Goal: Task Accomplishment & Management: Manage account settings

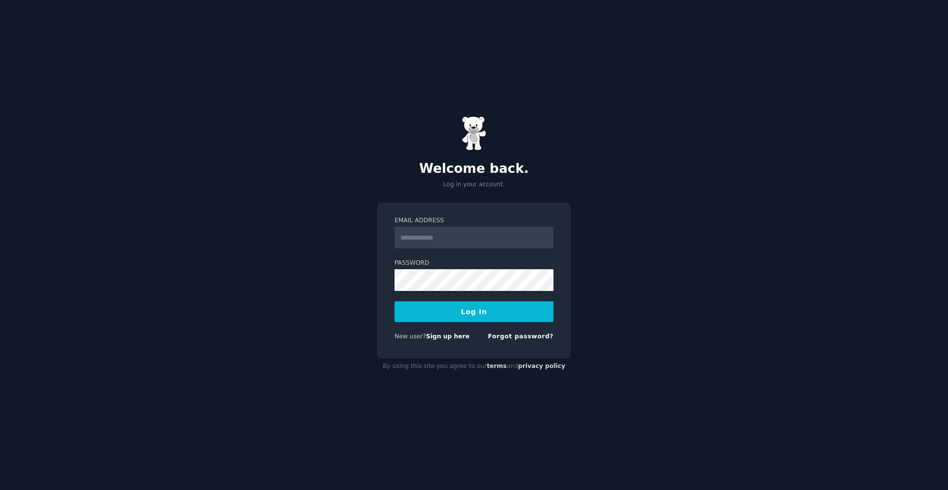
click at [463, 234] on input "Email Address" at bounding box center [474, 238] width 159 height 22
click at [449, 234] on input "Email Address" at bounding box center [474, 238] width 159 height 22
type input "**********"
click at [471, 320] on button "Log In" at bounding box center [474, 311] width 159 height 21
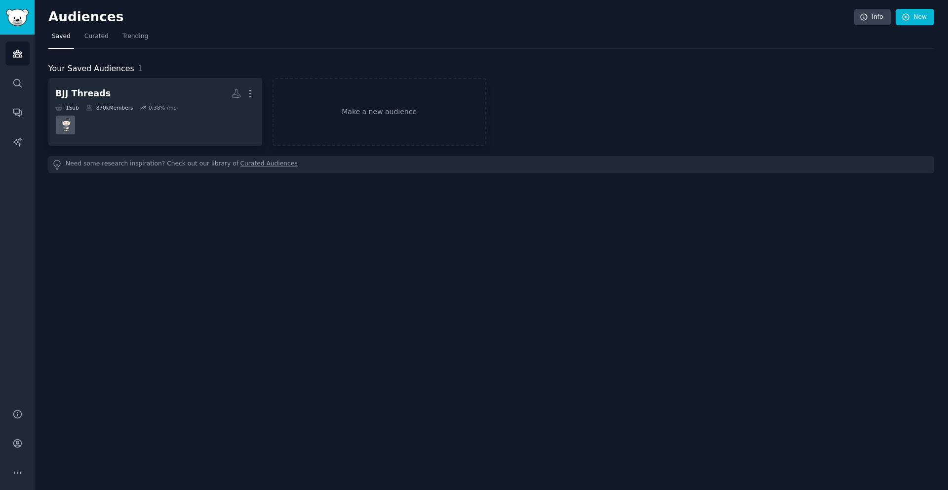
drag, startPoint x: 198, startPoint y: 196, endPoint x: 175, endPoint y: 155, distance: 47.3
click at [198, 196] on div "Audiences Info New Saved Curated Trending Your Saved Audiences 1 BJJ Threads Mo…" at bounding box center [492, 245] width 914 height 490
click at [206, 50] on div "Your Saved Audiences 1 BJJ Threads More 1 Sub 870k Members 0.38 % /mo Make a ne…" at bounding box center [491, 111] width 886 height 124
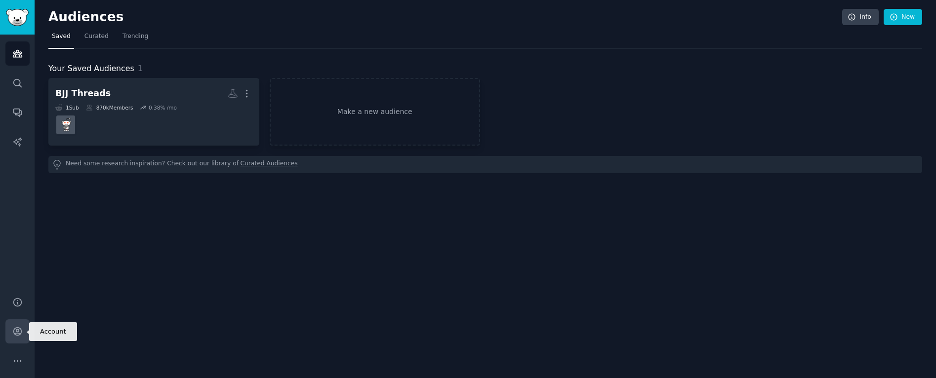
click at [26, 329] on link "Account" at bounding box center [17, 332] width 24 height 24
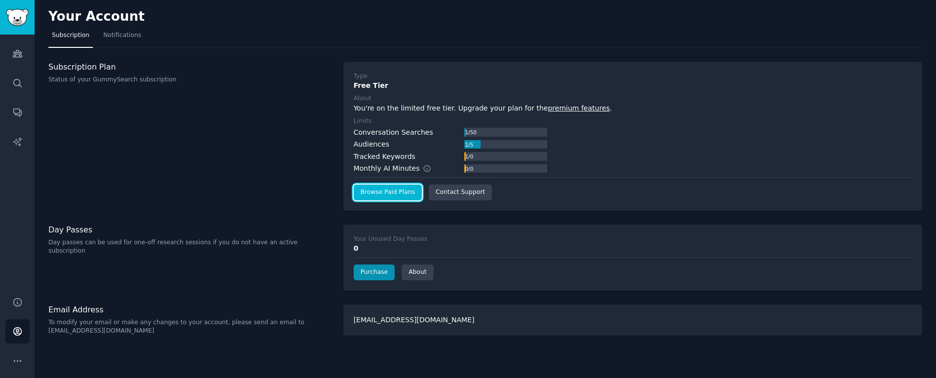
click at [407, 195] on link "Browse Paid Plans" at bounding box center [388, 193] width 68 height 16
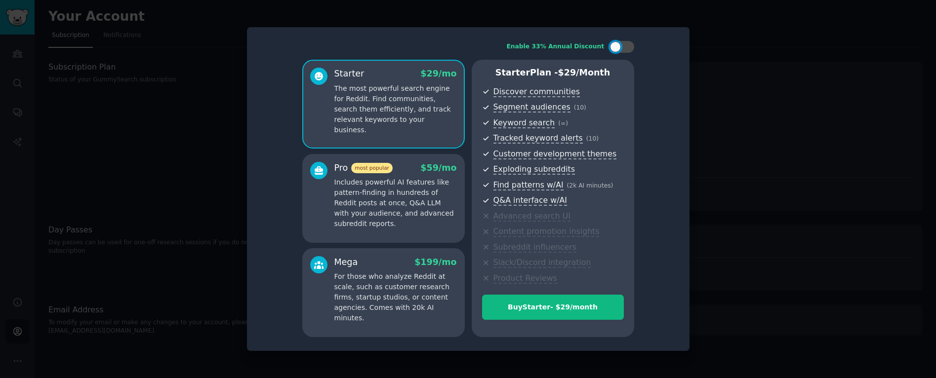
click at [395, 89] on p "The most powerful search engine for Reddit. Find communities, search them effic…" at bounding box center [395, 109] width 122 height 52
click at [431, 181] on p "Includes powerful AI features like pattern-finding in hundreds of Reddit posts …" at bounding box center [395, 203] width 122 height 52
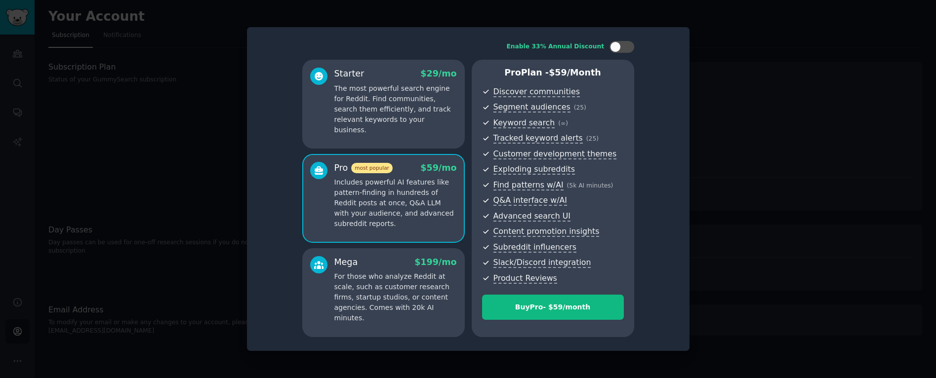
click at [415, 114] on p "The most powerful search engine for Reddit. Find communities, search them effic…" at bounding box center [395, 109] width 122 height 52
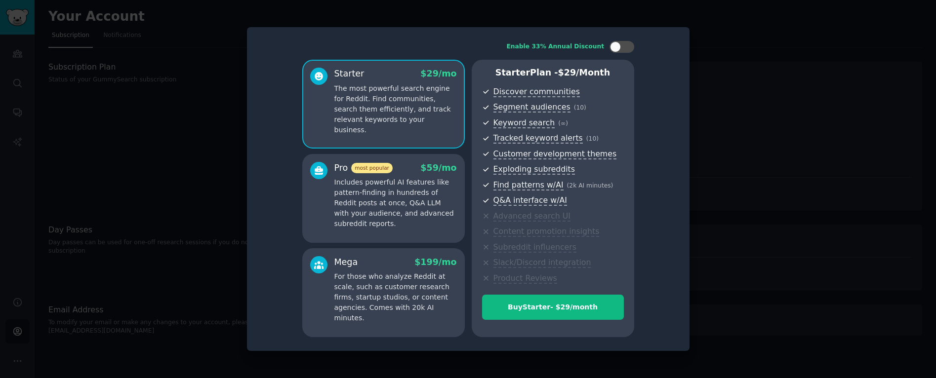
click at [412, 173] on div "Pro most popular $ 59 /mo" at bounding box center [395, 168] width 122 height 12
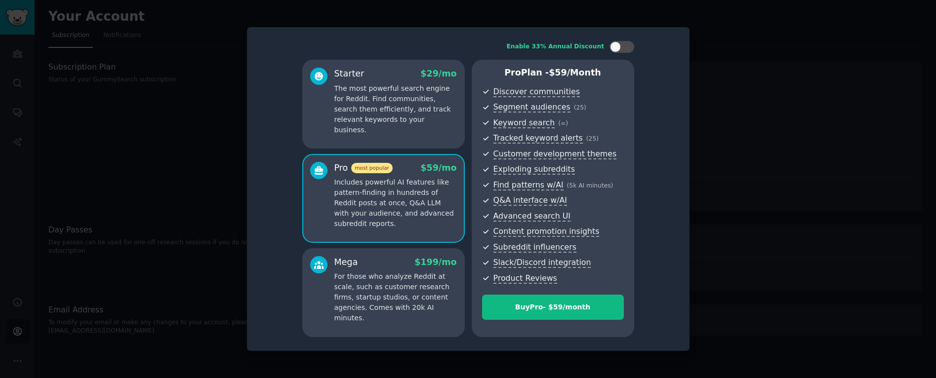
click at [415, 114] on p "The most powerful search engine for Reddit. Find communities, search them effic…" at bounding box center [395, 109] width 122 height 52
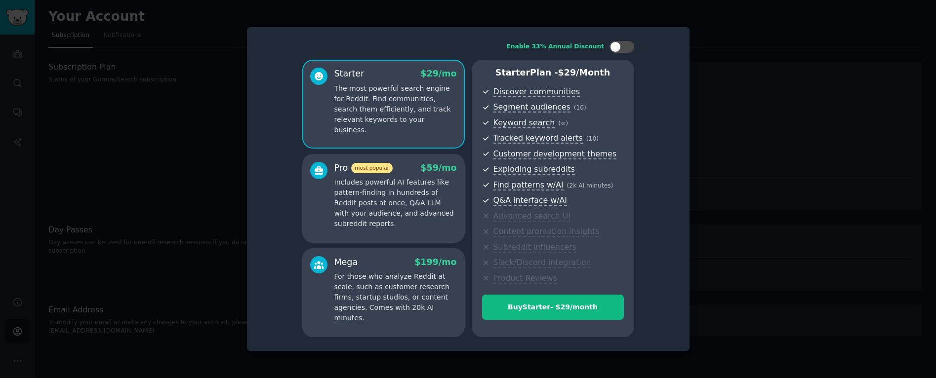
click at [413, 162] on div "Pro most popular $ 59 /mo" at bounding box center [395, 168] width 122 height 12
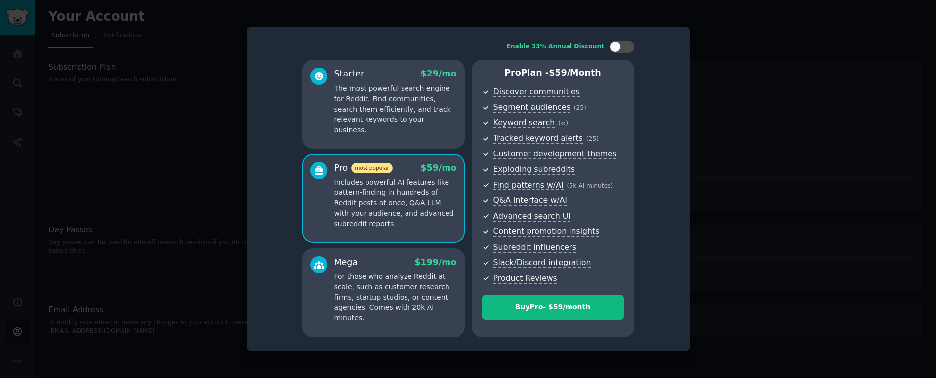
click at [420, 132] on div "Starter $ 29 /mo The most powerful search engine for Reddit. Find communities, …" at bounding box center [383, 104] width 162 height 89
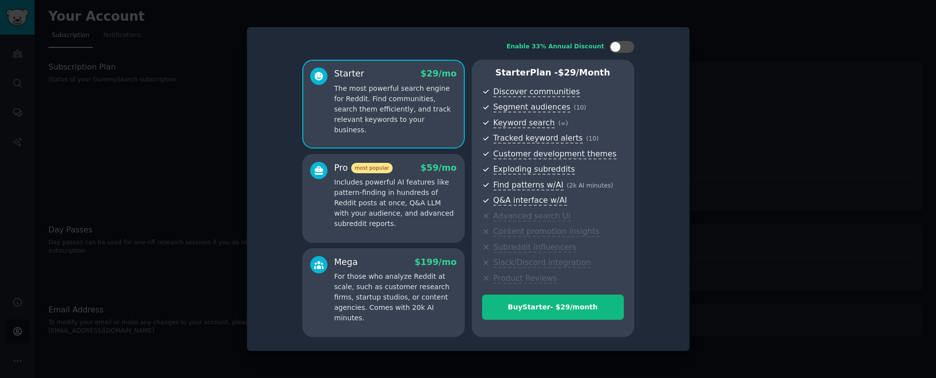
click at [819, 244] on div at bounding box center [468, 189] width 936 height 378
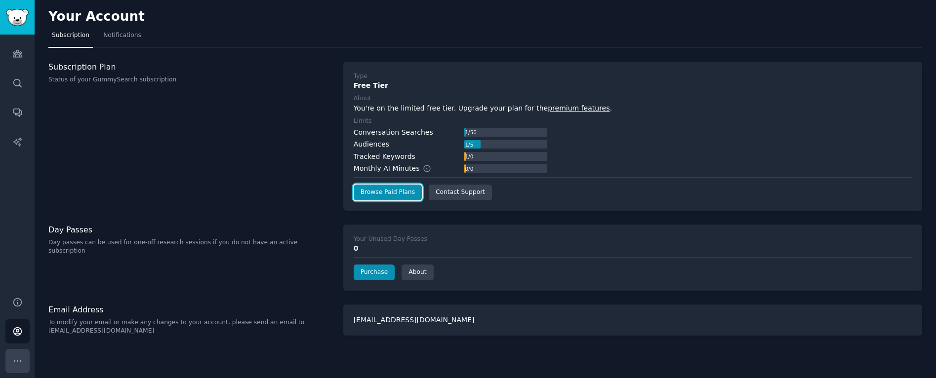
click at [21, 360] on icon "Sidebar" at bounding box center [17, 361] width 10 height 10
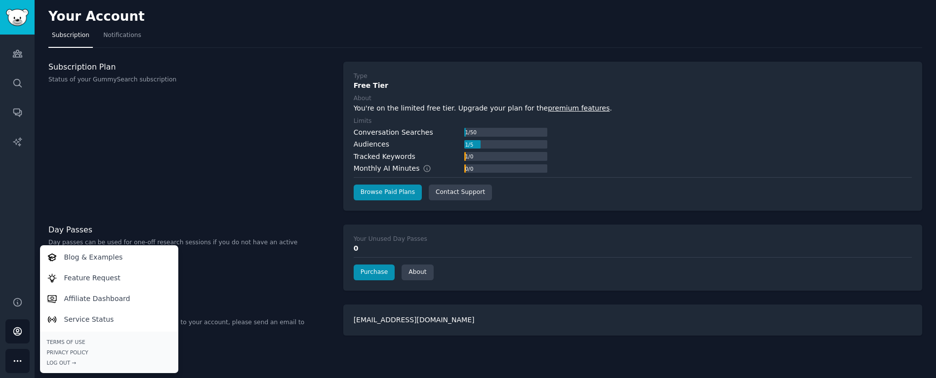
drag, startPoint x: 114, startPoint y: 217, endPoint x: 80, endPoint y: 250, distance: 47.9
click at [114, 217] on div "Your Account Subscription Notifications Subscription Plan Status of your GummyS…" at bounding box center [485, 189] width 901 height 378
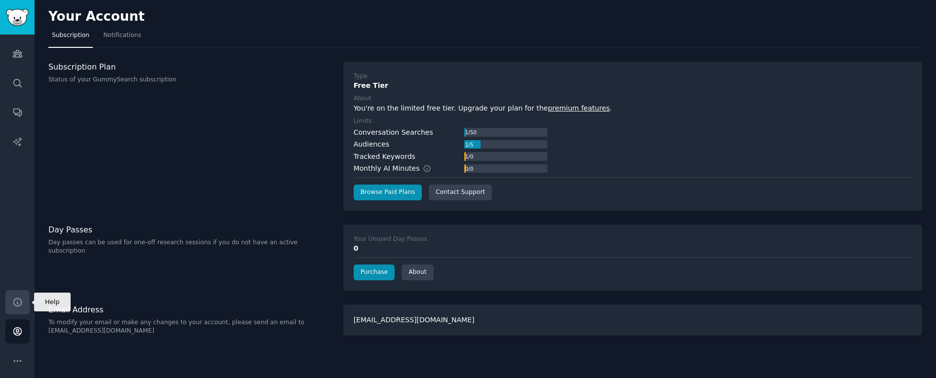
click at [23, 301] on link "Help" at bounding box center [17, 302] width 24 height 24
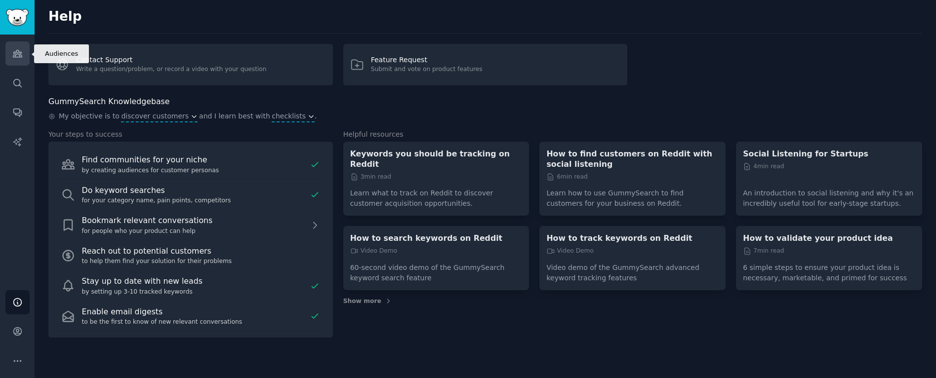
click at [17, 51] on icon "Sidebar" at bounding box center [17, 53] width 10 height 10
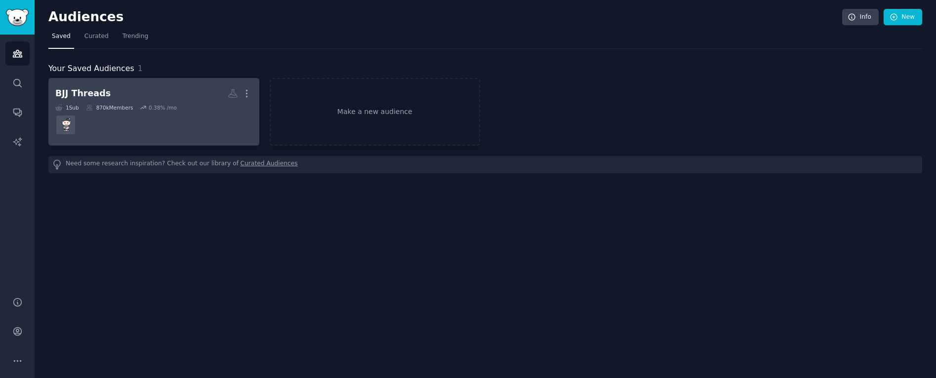
click at [151, 102] on div "BJJ Threads More 1 Sub 870k Members 0.38 % /mo" at bounding box center [153, 112] width 197 height 54
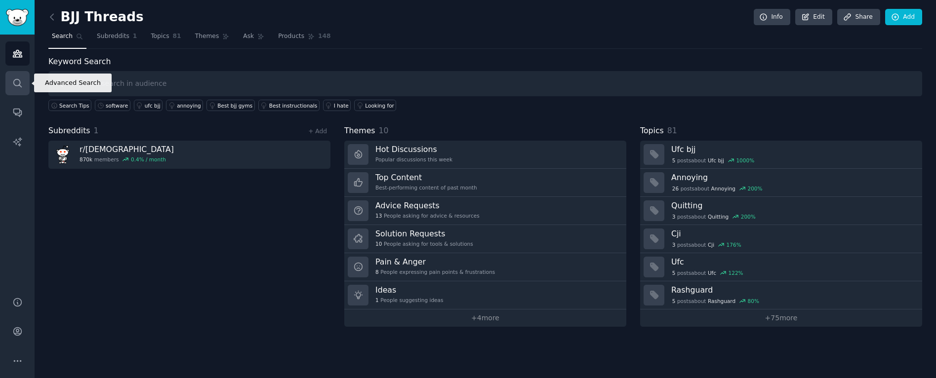
click at [13, 83] on icon "Sidebar" at bounding box center [17, 83] width 8 height 8
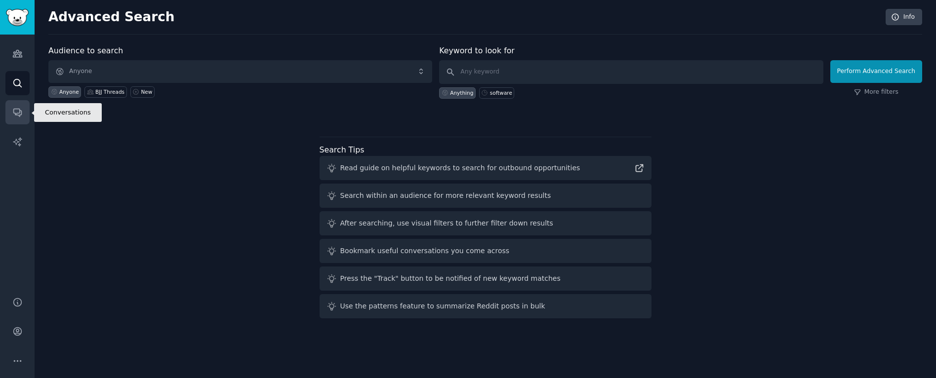
click at [20, 112] on icon "Sidebar" at bounding box center [17, 112] width 10 height 10
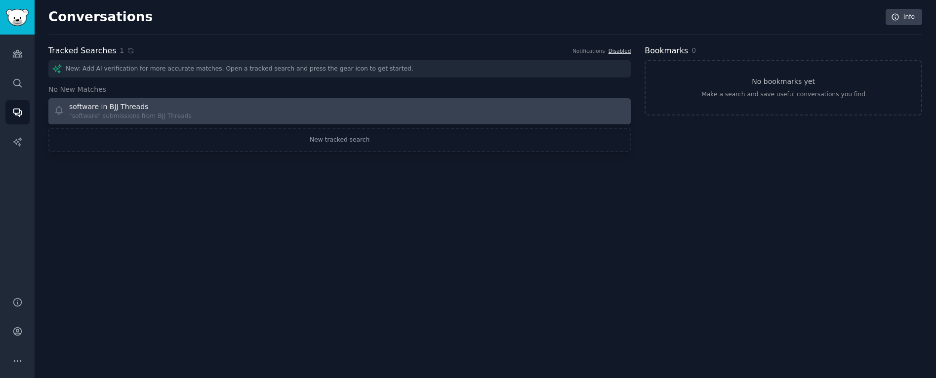
click at [109, 109] on div "software in BJJ Threads" at bounding box center [108, 107] width 79 height 10
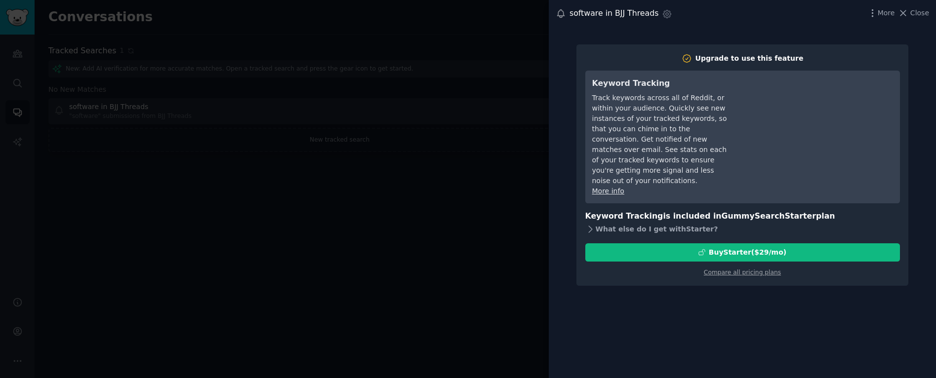
click at [595, 223] on div "What else do I get with Starter ?" at bounding box center [742, 230] width 315 height 14
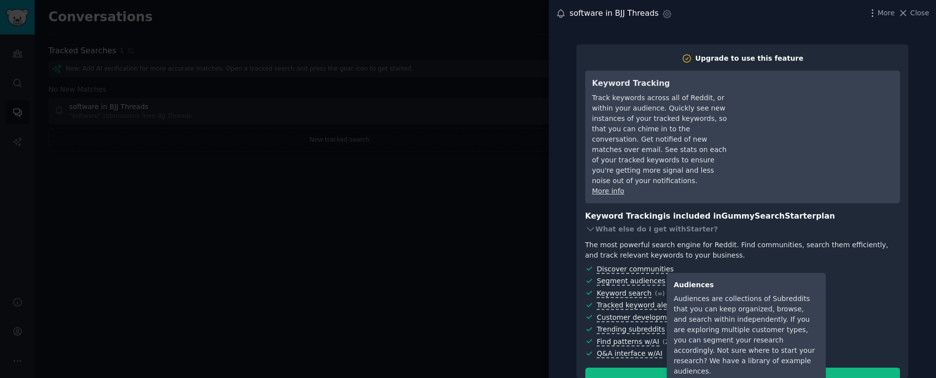
scroll to position [32, 0]
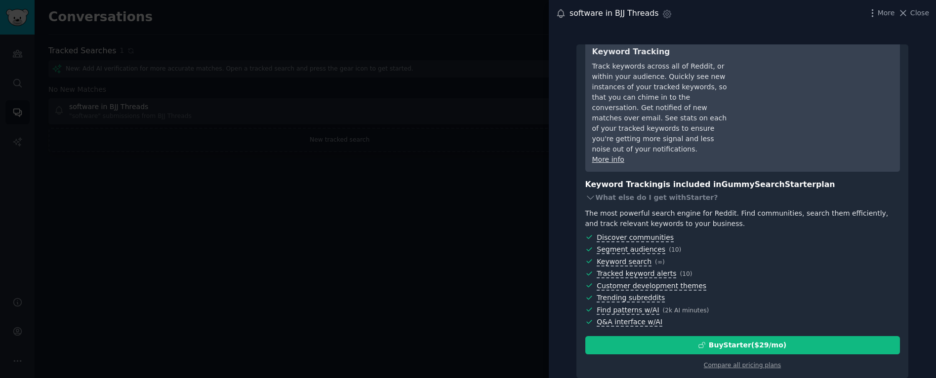
click at [440, 240] on div at bounding box center [468, 189] width 936 height 378
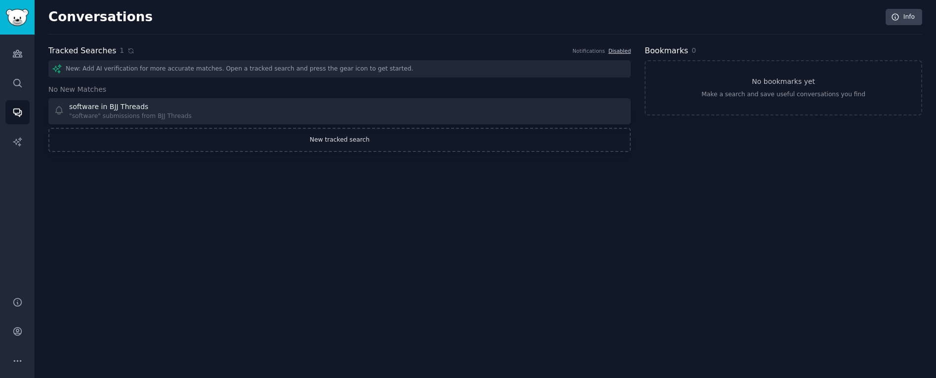
click at [338, 140] on link "New tracked search" at bounding box center [339, 140] width 582 height 25
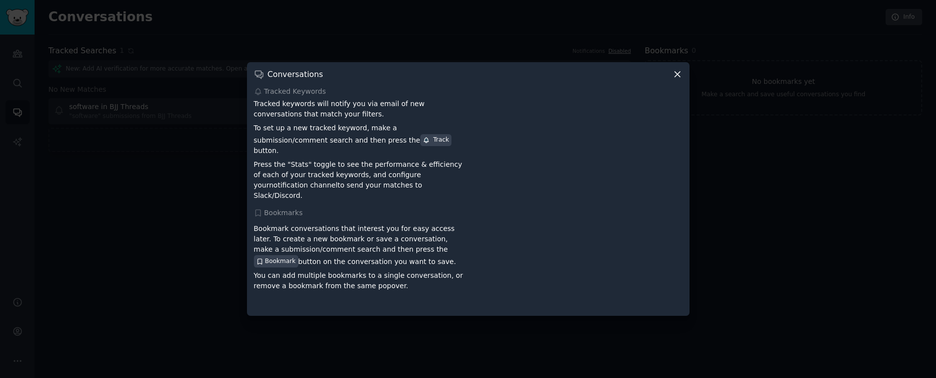
click at [665, 79] on div "Conversations" at bounding box center [468, 74] width 429 height 10
click at [678, 80] on icon at bounding box center [677, 74] width 10 height 10
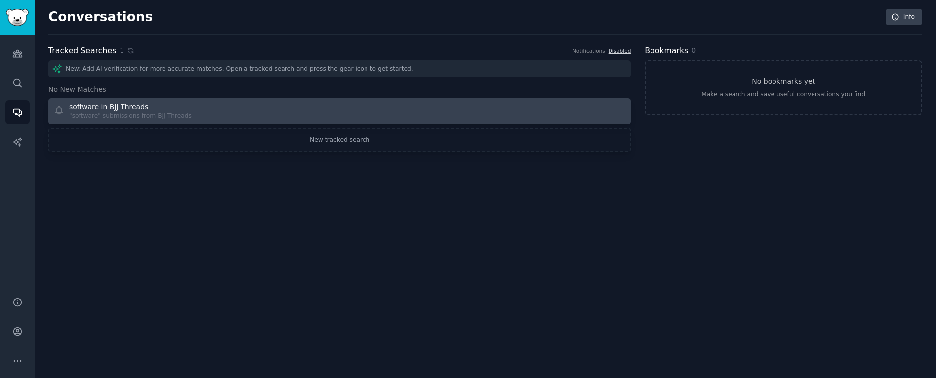
click at [86, 107] on div "software in BJJ Threads" at bounding box center [108, 107] width 79 height 10
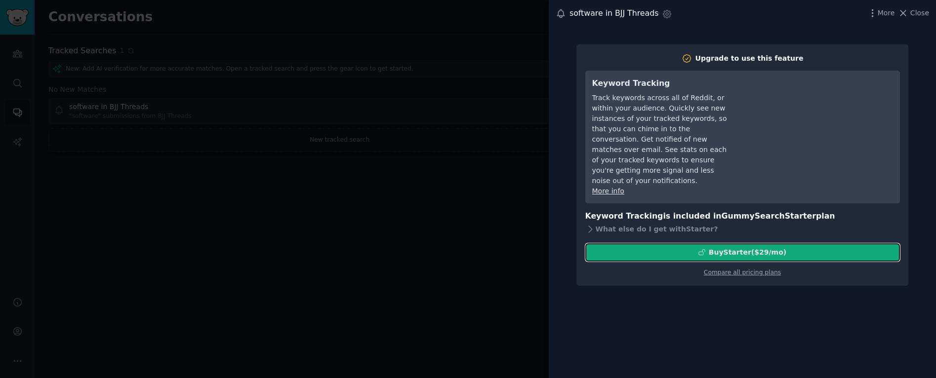
click at [744, 247] on div "Buy Starter ($ 29 /mo )" at bounding box center [748, 252] width 78 height 10
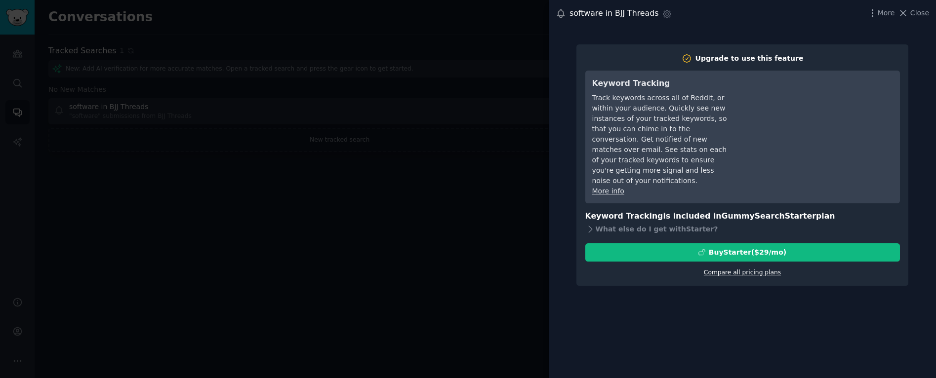
click at [746, 269] on link "Compare all pricing plans" at bounding box center [742, 272] width 77 height 7
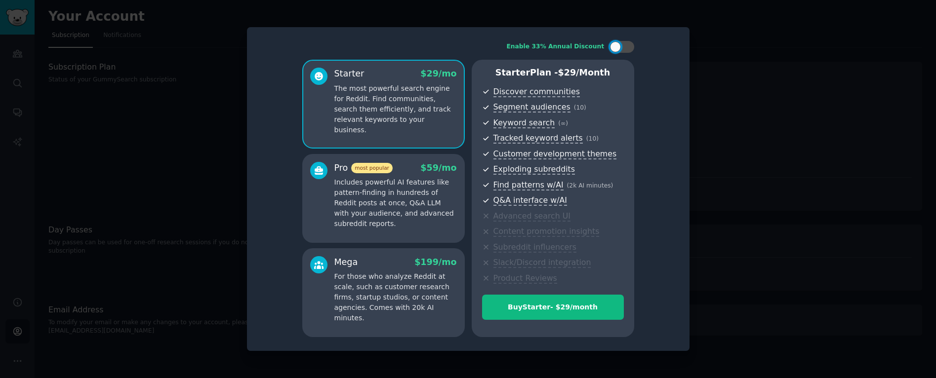
click at [386, 214] on p "Includes powerful AI features like pattern-finding in hundreds of Reddit posts …" at bounding box center [395, 203] width 122 height 52
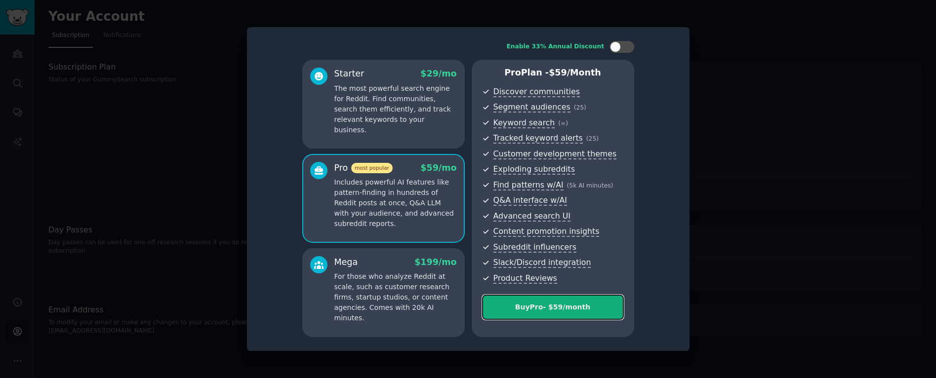
click at [527, 310] on div "Buy Pro - $ 59 /month" at bounding box center [552, 307] width 141 height 10
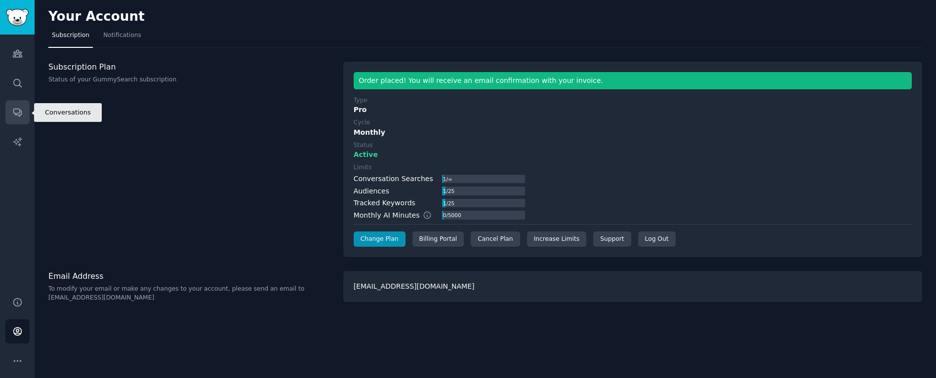
click at [19, 108] on icon "Sidebar" at bounding box center [17, 112] width 10 height 10
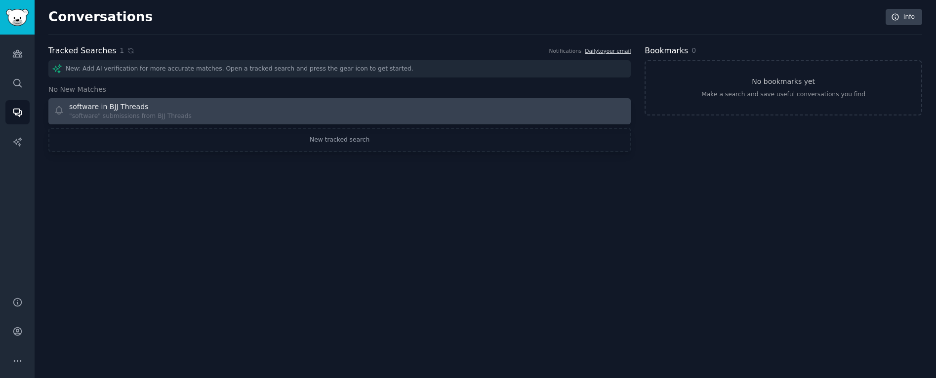
click at [187, 117] on div ""software" submissions from BJJ Threads" at bounding box center [130, 116] width 122 height 9
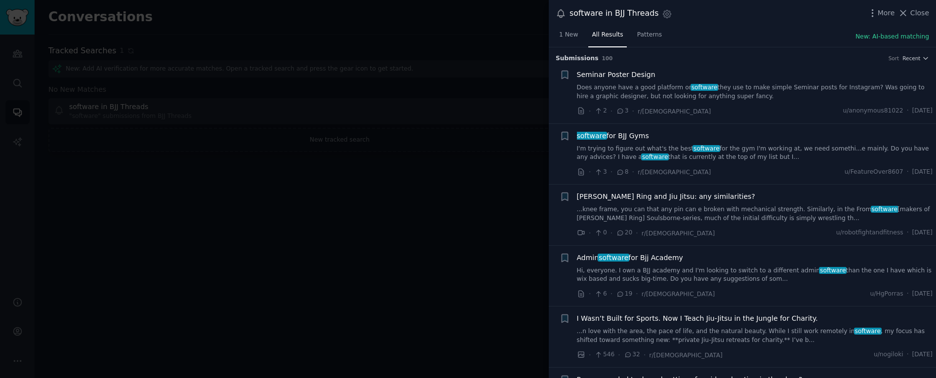
click at [477, 177] on div at bounding box center [468, 189] width 936 height 378
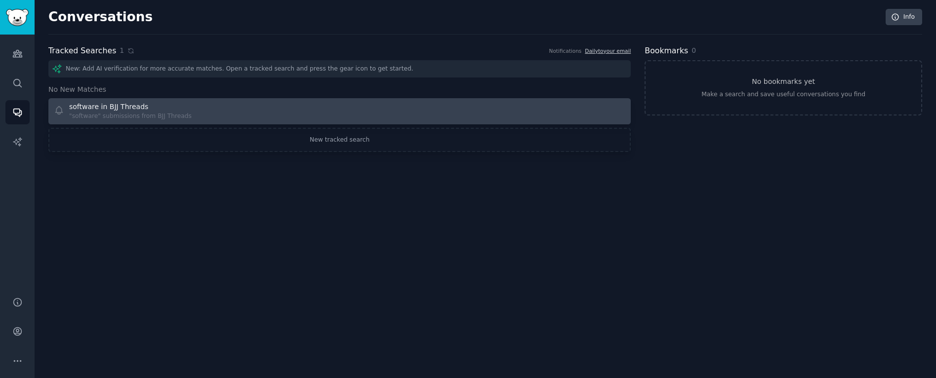
click at [240, 103] on div "software in BJJ Threads "software" submissions from BJJ Threads" at bounding box center [193, 111] width 279 height 19
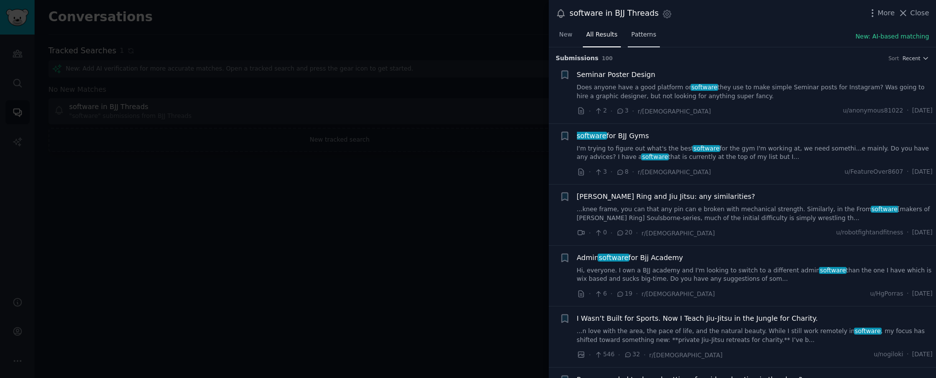
click at [646, 42] on link "Patterns" at bounding box center [644, 37] width 32 height 20
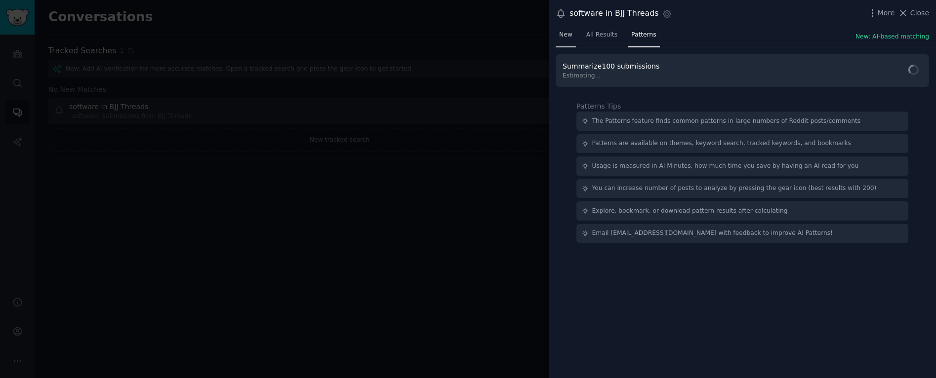
click at [569, 36] on span "New" at bounding box center [565, 35] width 13 height 9
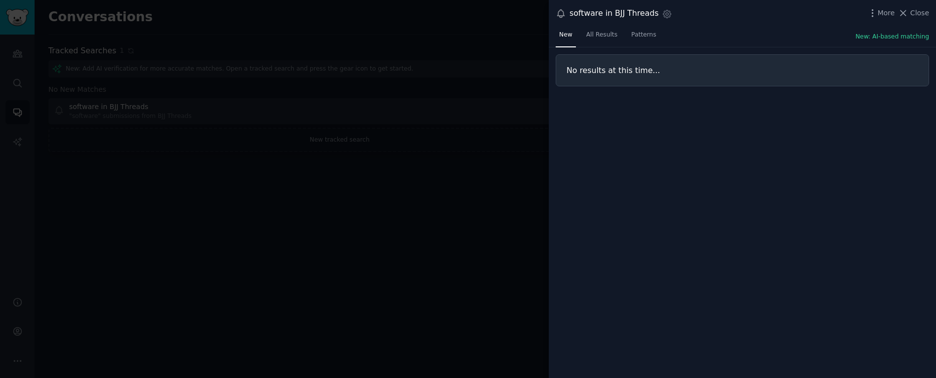
click at [558, 119] on div "No results at this time..." at bounding box center [742, 212] width 387 height 331
drag, startPoint x: 441, startPoint y: 165, endPoint x: 437, endPoint y: 166, distance: 5.0
click at [441, 165] on div at bounding box center [468, 189] width 936 height 378
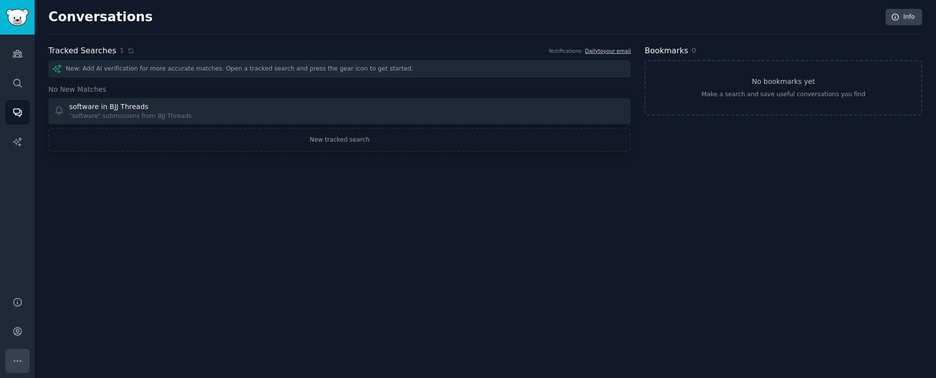
click at [17, 358] on icon "Sidebar" at bounding box center [17, 361] width 10 height 10
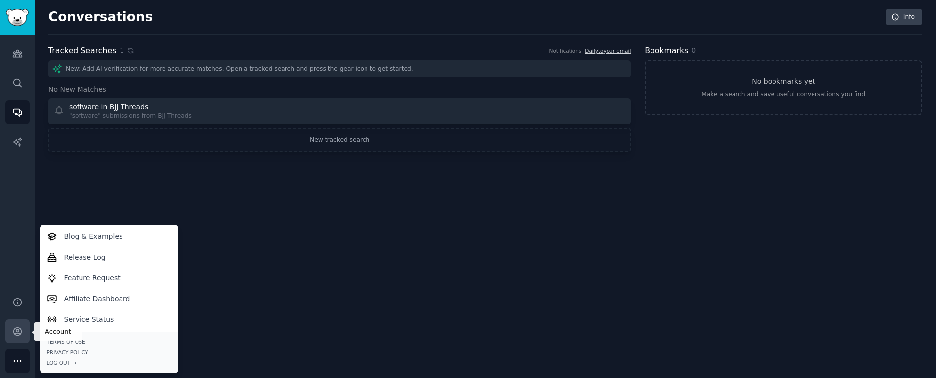
click at [20, 339] on link "Account" at bounding box center [17, 332] width 24 height 24
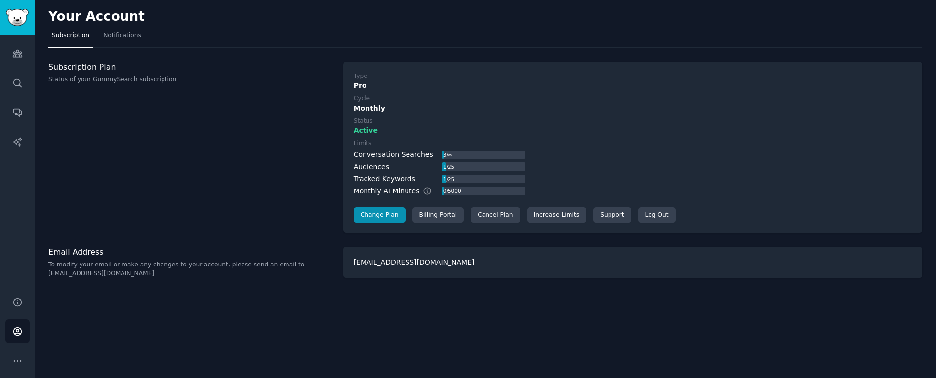
drag, startPoint x: 161, startPoint y: 176, endPoint x: 130, endPoint y: 150, distance: 41.0
click at [159, 175] on div "Subscription Plan Status of your GummySearch subscription" at bounding box center [190, 148] width 284 height 172
click at [119, 38] on span "Notifications" at bounding box center [122, 35] width 38 height 9
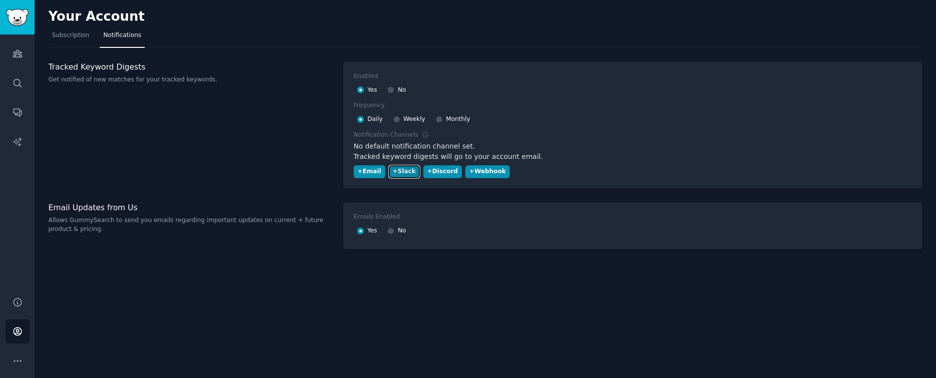
click at [393, 169] on div "+ Slack" at bounding box center [404, 171] width 23 height 9
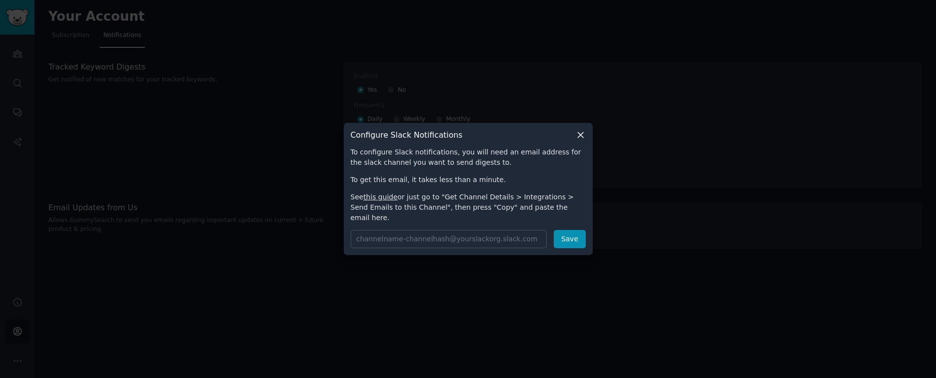
click at [582, 140] on icon at bounding box center [580, 135] width 10 height 10
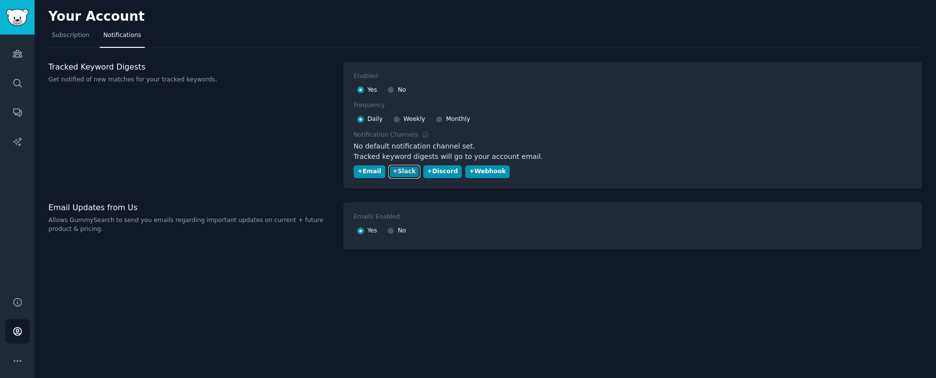
click at [406, 174] on div "+ Slack" at bounding box center [404, 171] width 23 height 9
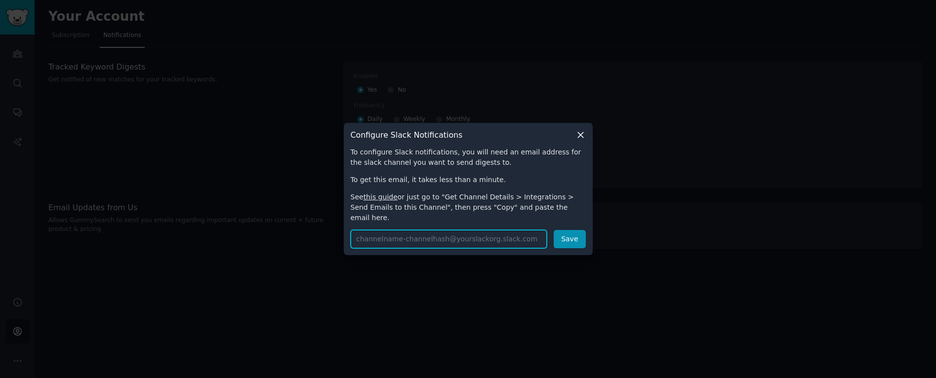
click at [408, 234] on input "text" at bounding box center [449, 239] width 197 height 18
paste input "bjjlink-ext-communiti-aaaarbv7ifjknz4vowty735mzq@mma-inc.slack.com"
type input "bjjlink-ext-communiti-aaaarbv7ifjknz4vowty735mzq@mma-inc.slack.com"
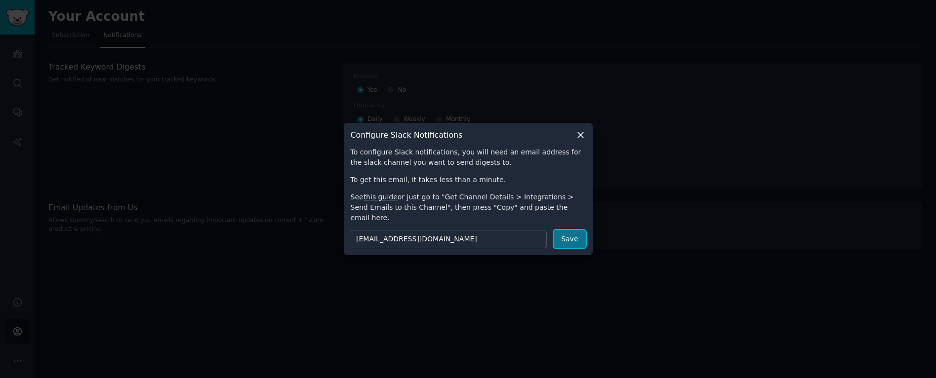
click at [569, 233] on button "Save" at bounding box center [570, 239] width 32 height 18
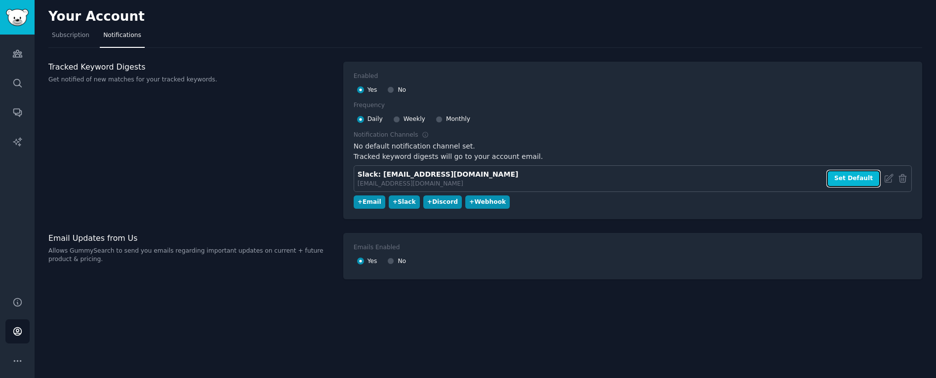
click at [840, 179] on button "Set Default" at bounding box center [853, 178] width 53 height 17
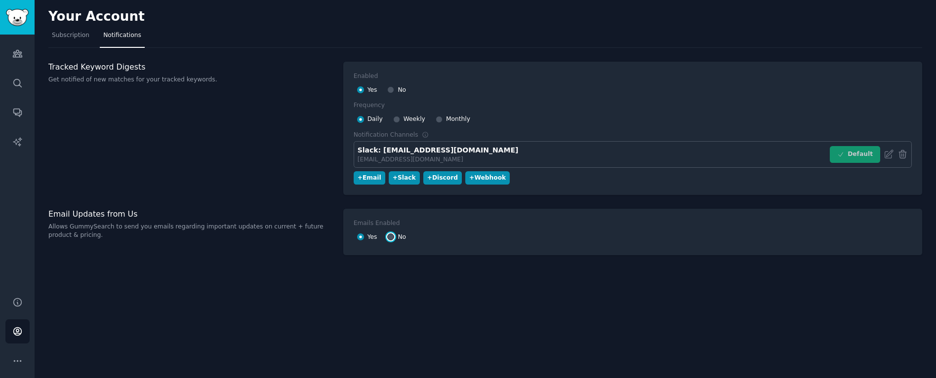
click at [392, 235] on input "No" at bounding box center [390, 237] width 7 height 7
radio input "false"
radio input "true"
drag, startPoint x: 305, startPoint y: 250, endPoint x: 304, endPoint y: 242, distance: 8.4
click at [305, 250] on div "Email Updates from Us Allows GummySearch to send you emails regarding important…" at bounding box center [190, 232] width 284 height 47
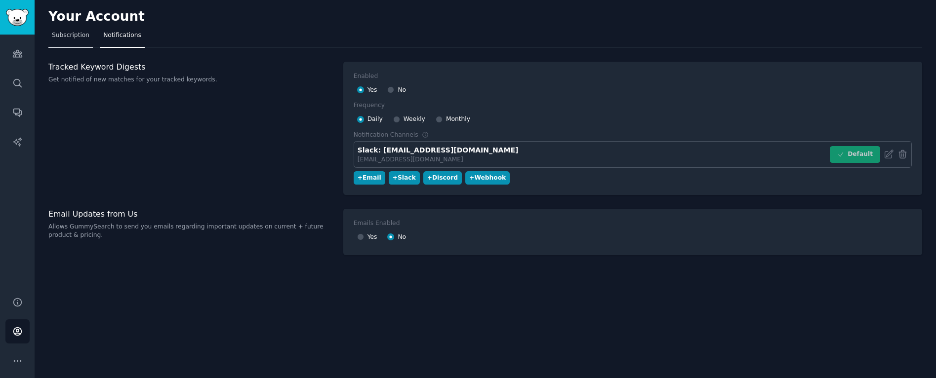
click at [67, 35] on span "Subscription" at bounding box center [71, 35] width 38 height 9
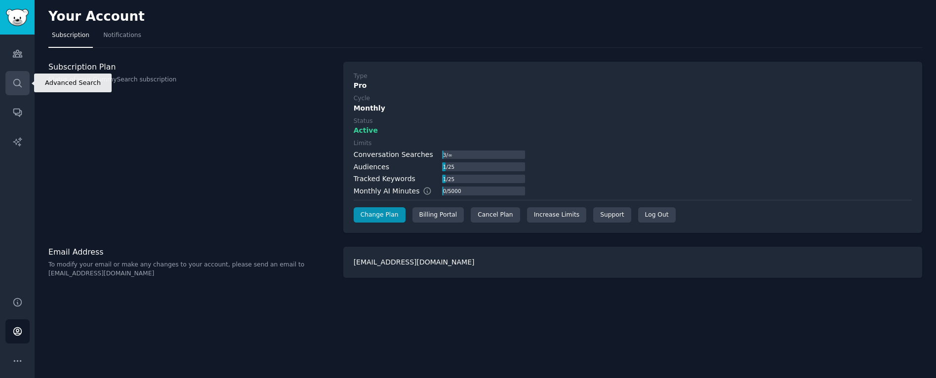
click at [18, 84] on icon "Sidebar" at bounding box center [17, 83] width 8 height 8
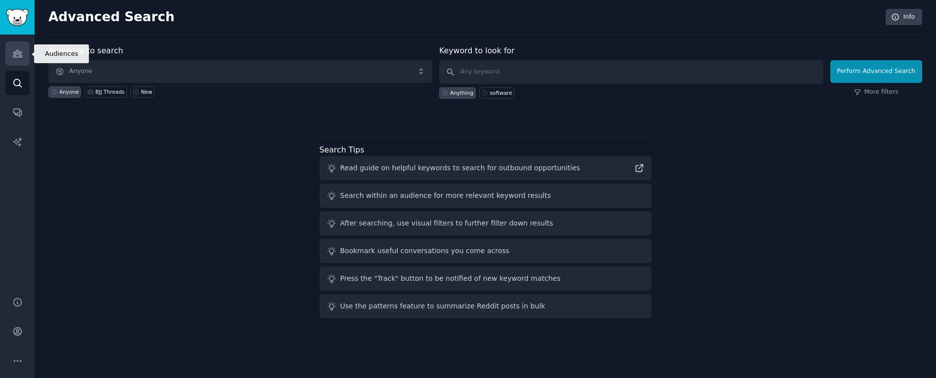
click at [19, 59] on link "Audiences" at bounding box center [17, 53] width 24 height 24
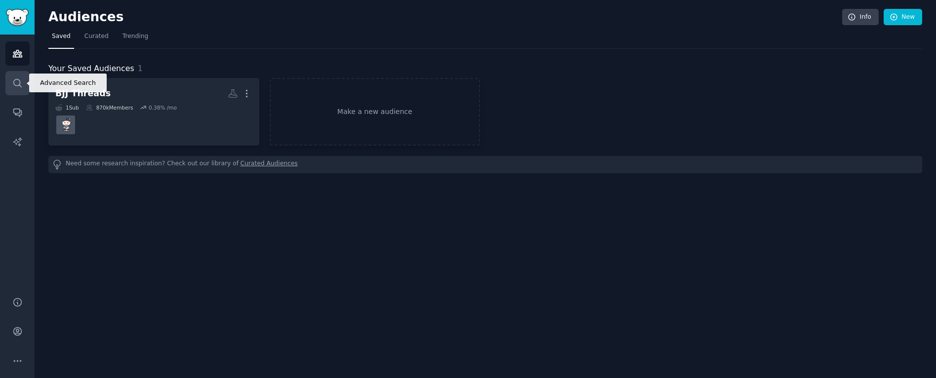
click at [18, 80] on icon "Sidebar" at bounding box center [17, 83] width 10 height 10
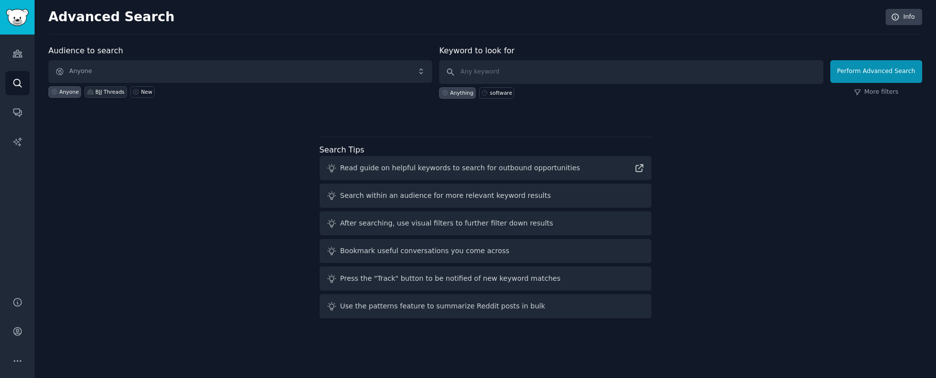
click at [99, 94] on div "BJJ Threads" at bounding box center [109, 91] width 29 height 7
click at [17, 358] on icon "Sidebar" at bounding box center [17, 361] width 10 height 10
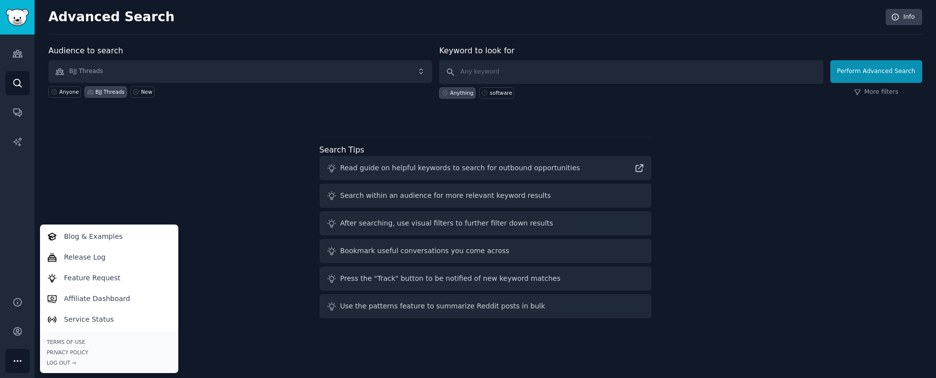
click at [86, 207] on div "Audience to search BJJ Threads Anyone BJJ Threads New Keyword to look for Anyth…" at bounding box center [485, 184] width 874 height 278
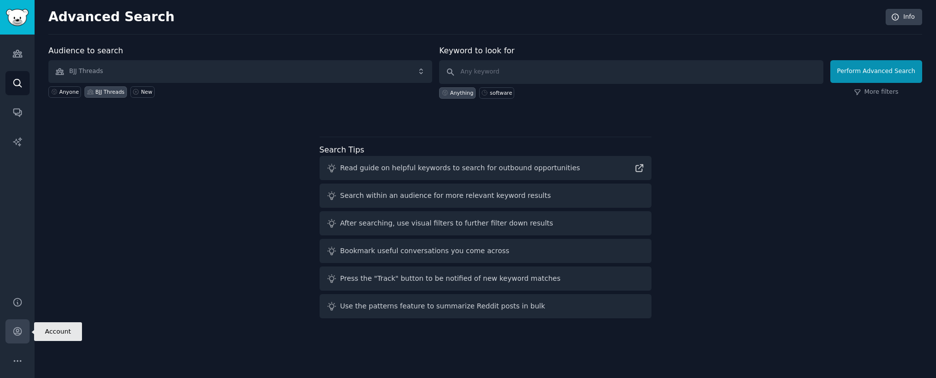
click at [25, 329] on link "Account" at bounding box center [17, 332] width 24 height 24
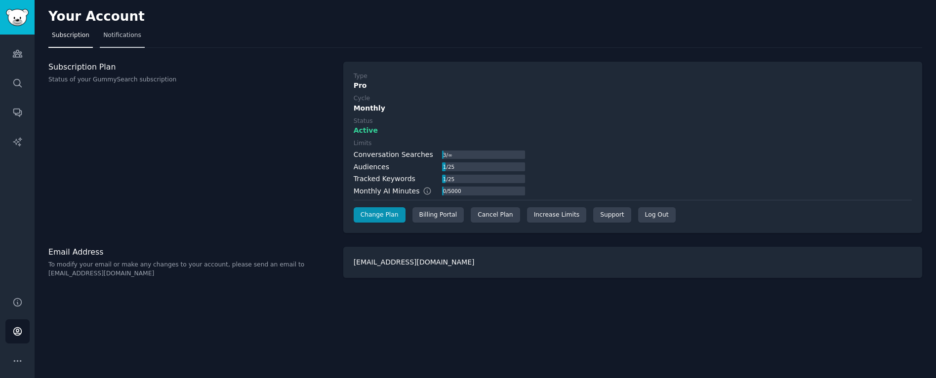
click at [124, 35] on span "Notifications" at bounding box center [122, 35] width 38 height 9
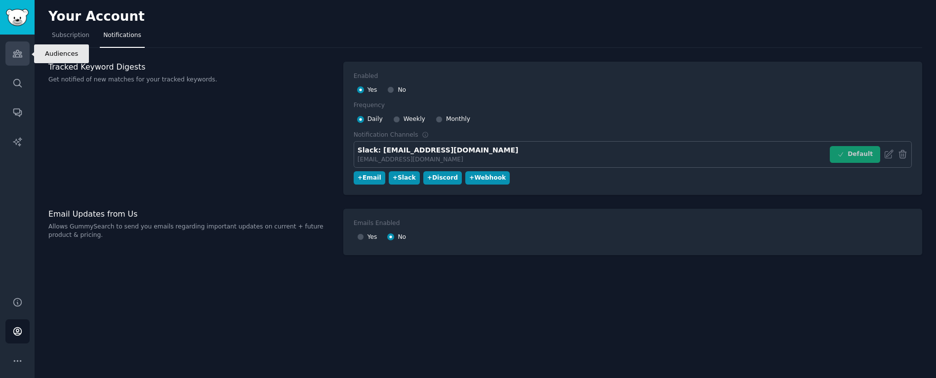
click at [22, 59] on link "Audiences" at bounding box center [17, 53] width 24 height 24
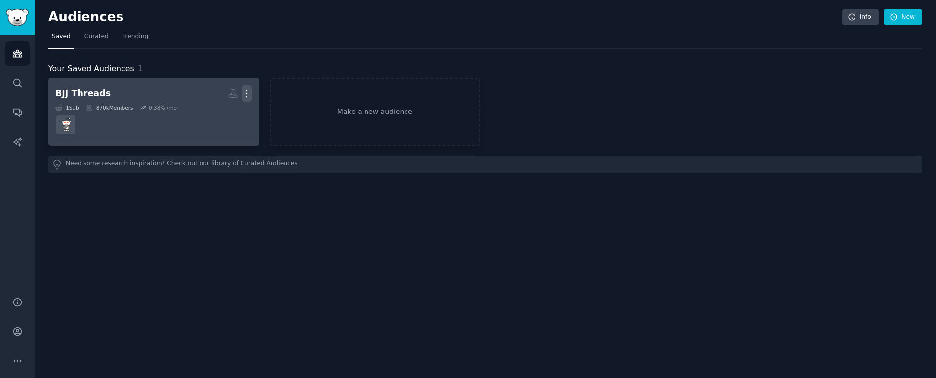
click at [244, 95] on icon "button" at bounding box center [246, 93] width 10 height 10
click at [220, 97] on p "View" at bounding box center [216, 97] width 16 height 10
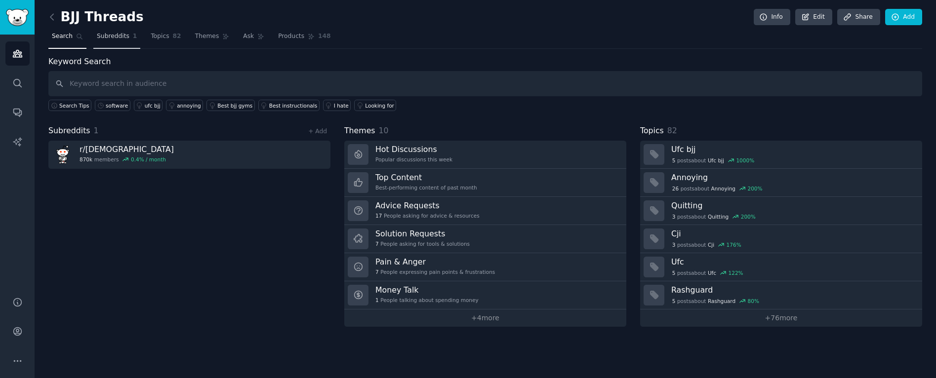
click at [115, 41] on link "Subreddits 1" at bounding box center [116, 39] width 47 height 20
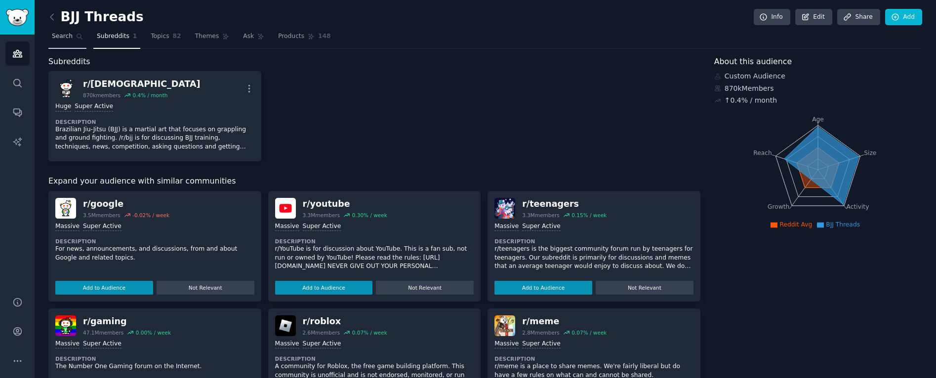
click at [65, 46] on link "Search" at bounding box center [67, 39] width 38 height 20
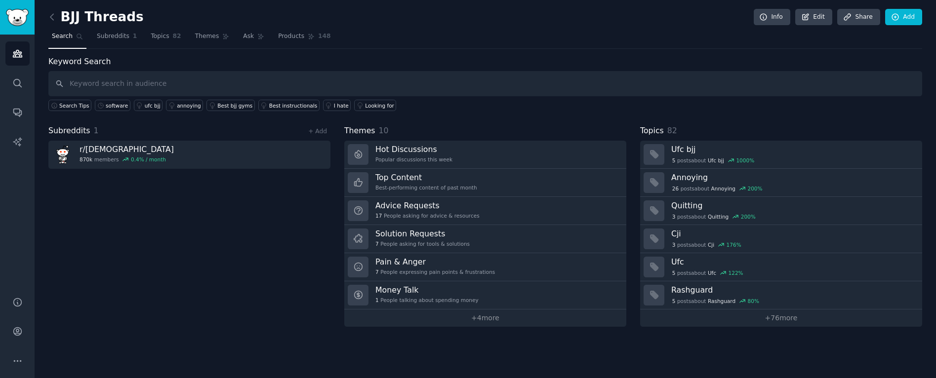
click at [96, 85] on input "text" at bounding box center [485, 83] width 874 height 25
type input "Jiu Jitsu"
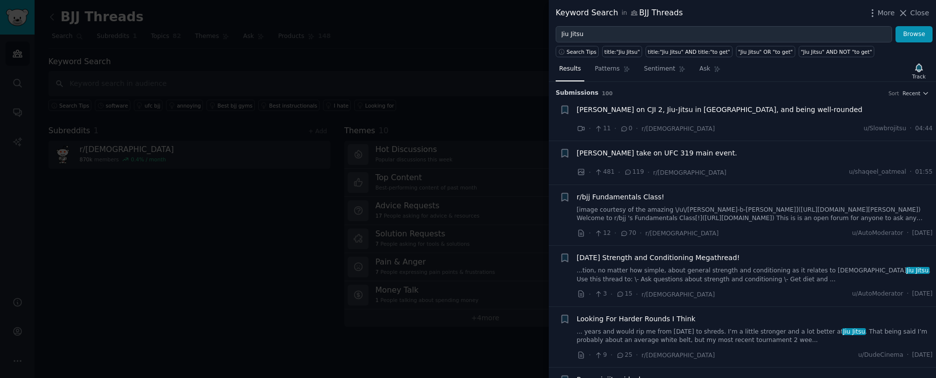
drag, startPoint x: 904, startPoint y: 14, endPoint x: 359, endPoint y: 72, distance: 548.2
click at [904, 14] on icon at bounding box center [903, 13] width 10 height 10
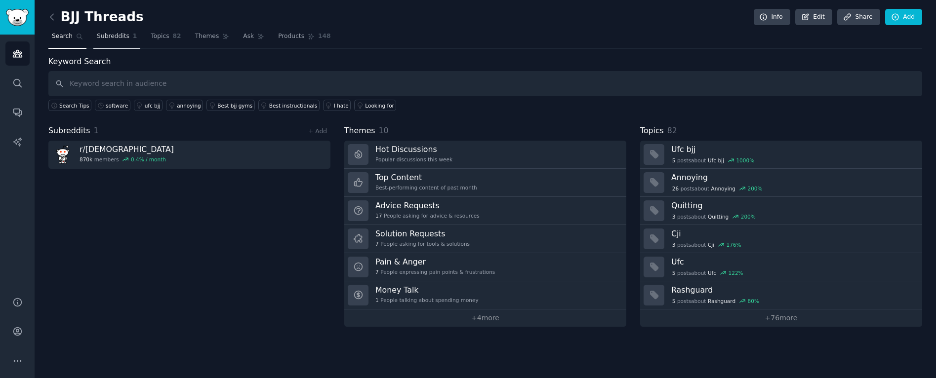
click at [130, 36] on link "Subreddits 1" at bounding box center [116, 39] width 47 height 20
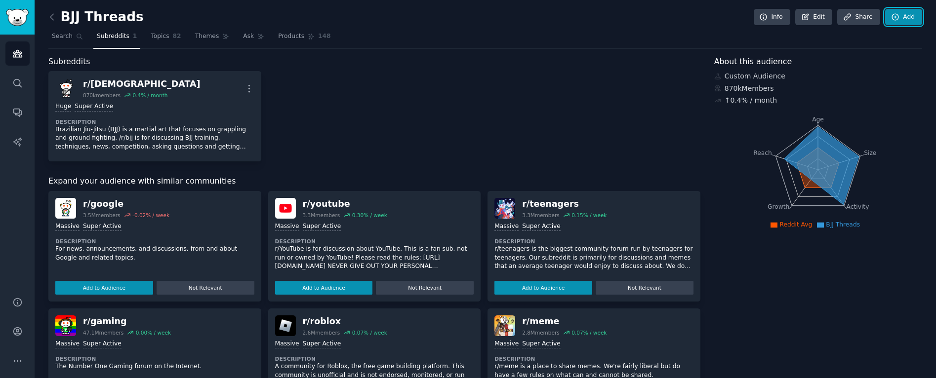
click at [904, 19] on link "Add" at bounding box center [903, 17] width 37 height 17
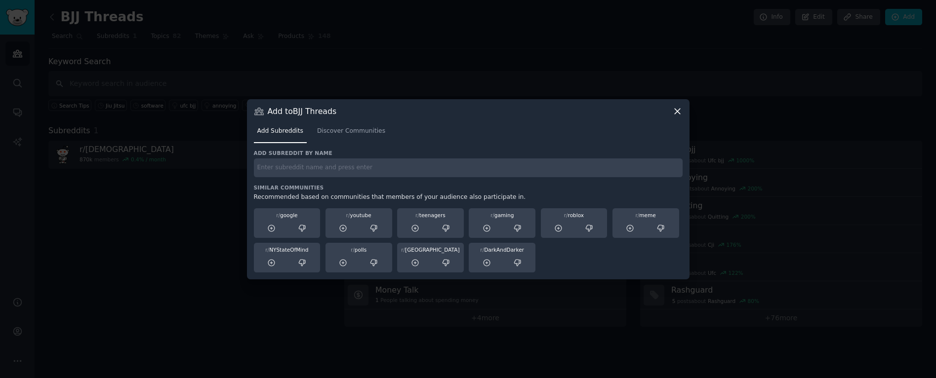
click at [276, 167] on input "text" at bounding box center [468, 168] width 429 height 19
click at [331, 138] on link "Discover Communities" at bounding box center [351, 133] width 75 height 20
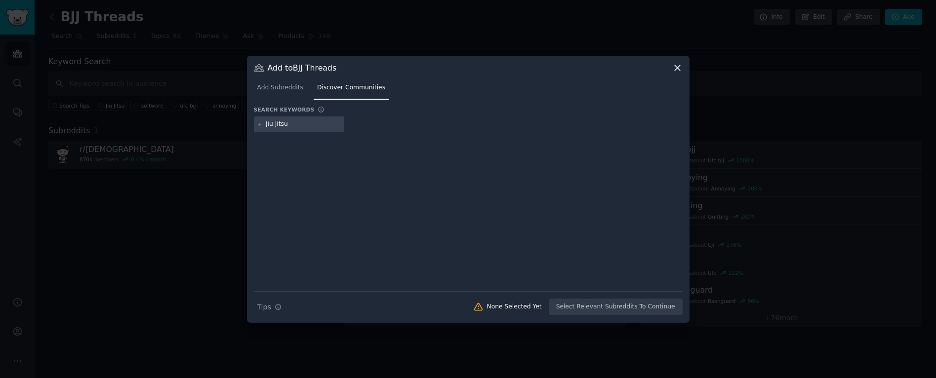
type input "Jiu Jitsu"
drag, startPoint x: 259, startPoint y: 127, endPoint x: 281, endPoint y: 129, distance: 22.3
click at [260, 127] on div "Jiu Jitsu" at bounding box center [299, 125] width 91 height 16
click at [493, 253] on div at bounding box center [468, 205] width 429 height 138
click at [322, 125] on input "Jiu Jitsu" at bounding box center [303, 124] width 75 height 9
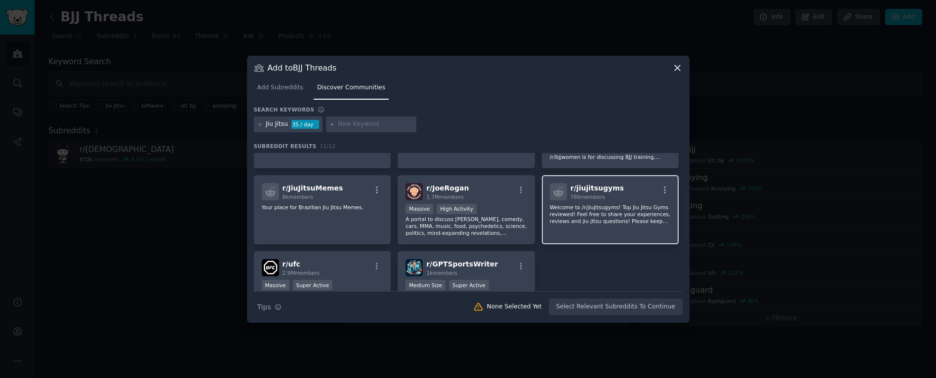
scroll to position [128, 0]
click at [661, 194] on icon "button" at bounding box center [664, 192] width 9 height 9
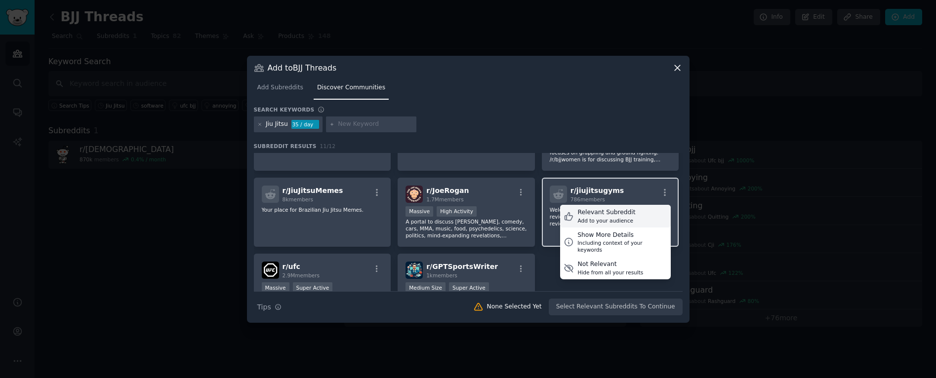
click at [648, 214] on div "Relevant Subreddit Add to your audience" at bounding box center [615, 216] width 111 height 23
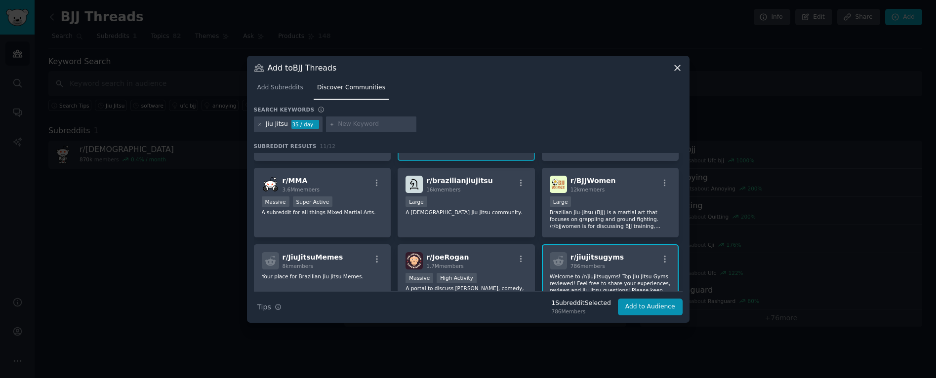
scroll to position [38, 0]
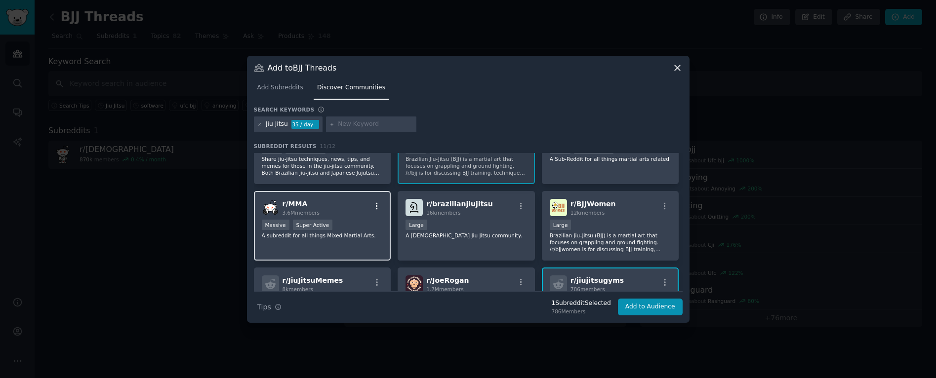
click at [376, 206] on icon "button" at bounding box center [377, 206] width 2 height 7
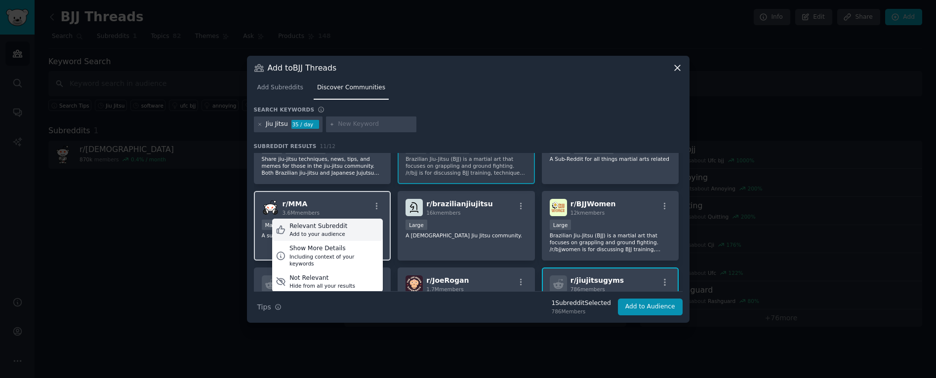
click at [363, 224] on div "Relevant Subreddit Add to your audience" at bounding box center [327, 230] width 111 height 23
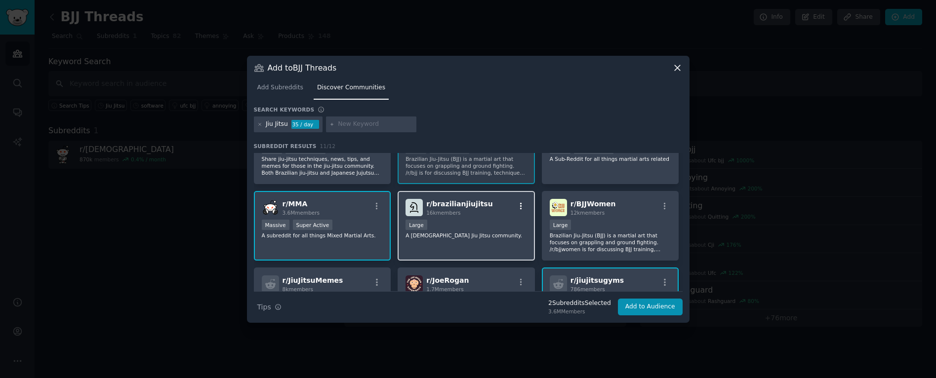
click at [520, 207] on icon "button" at bounding box center [521, 206] width 9 height 9
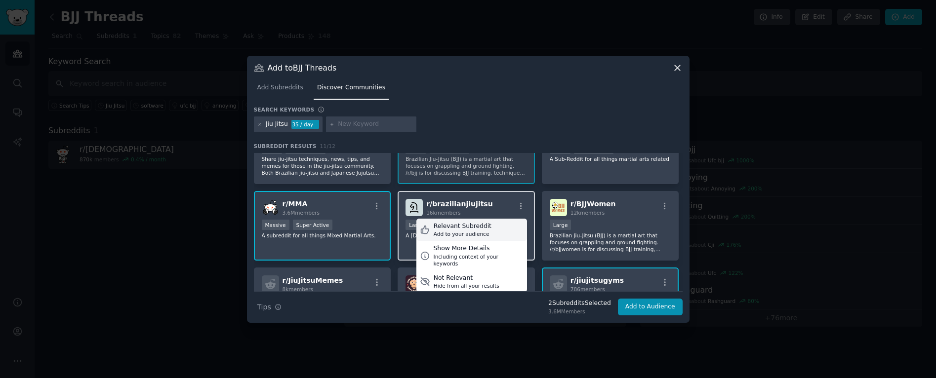
click at [502, 225] on div "Relevant Subreddit Add to your audience" at bounding box center [471, 230] width 111 height 23
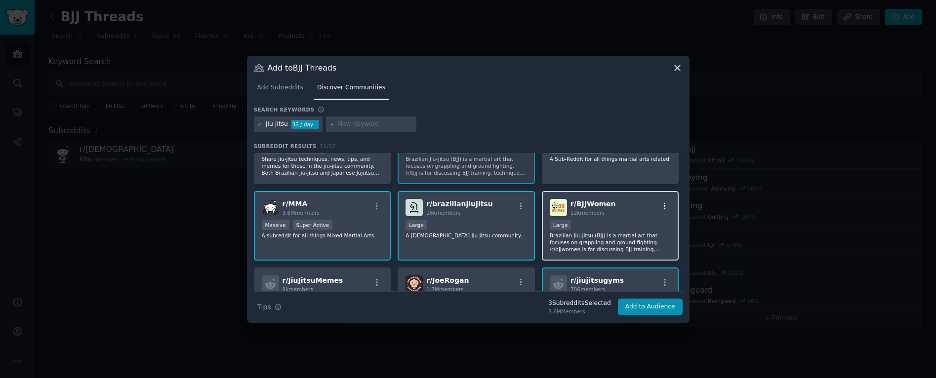
click at [664, 206] on icon "button" at bounding box center [665, 206] width 2 height 7
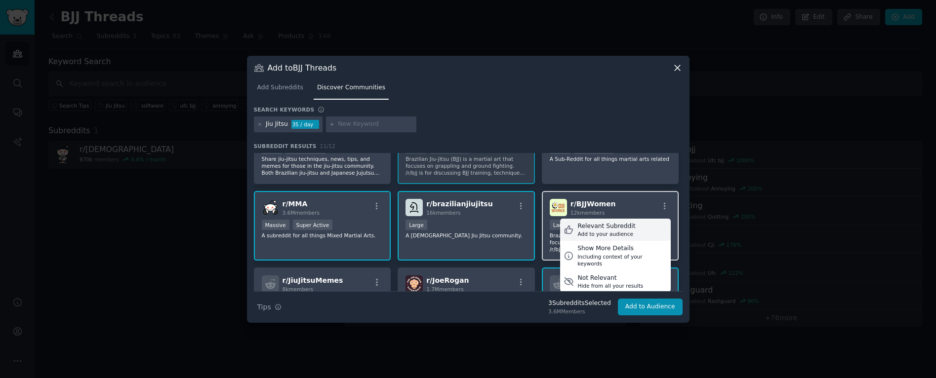
click at [638, 223] on div "Relevant Subreddit Add to your audience" at bounding box center [615, 230] width 111 height 23
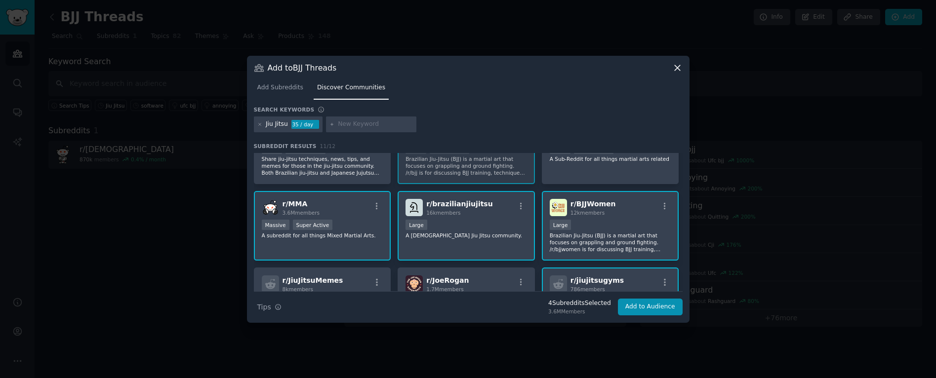
scroll to position [0, 0]
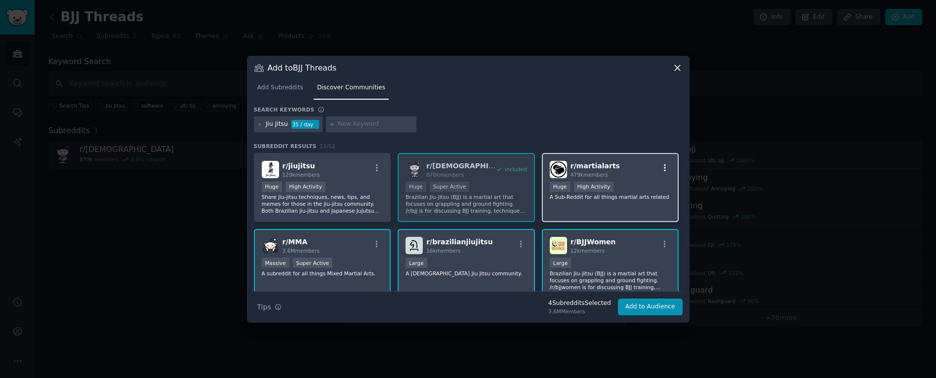
click at [661, 169] on icon "button" at bounding box center [664, 167] width 9 height 9
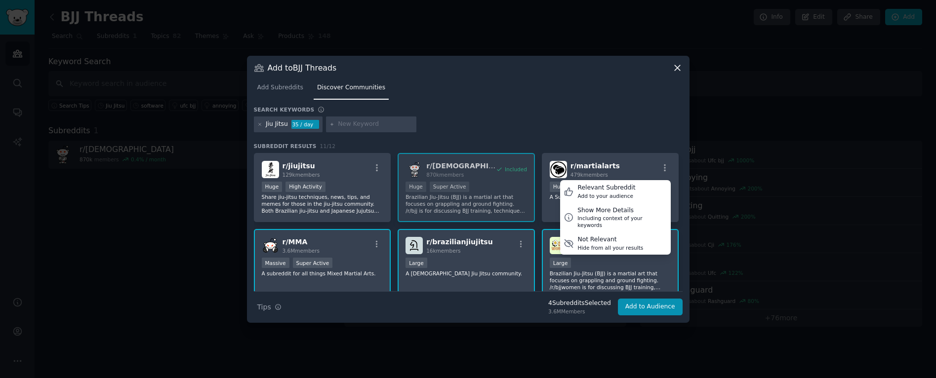
drag, startPoint x: 641, startPoint y: 187, endPoint x: 511, endPoint y: 188, distance: 130.9
click at [641, 187] on div "Relevant Subreddit Add to your audience" at bounding box center [615, 191] width 111 height 23
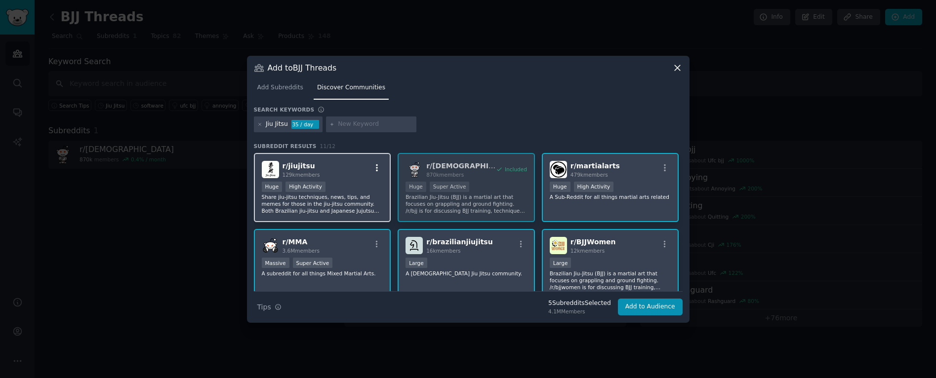
click at [374, 169] on icon "button" at bounding box center [376, 167] width 9 height 9
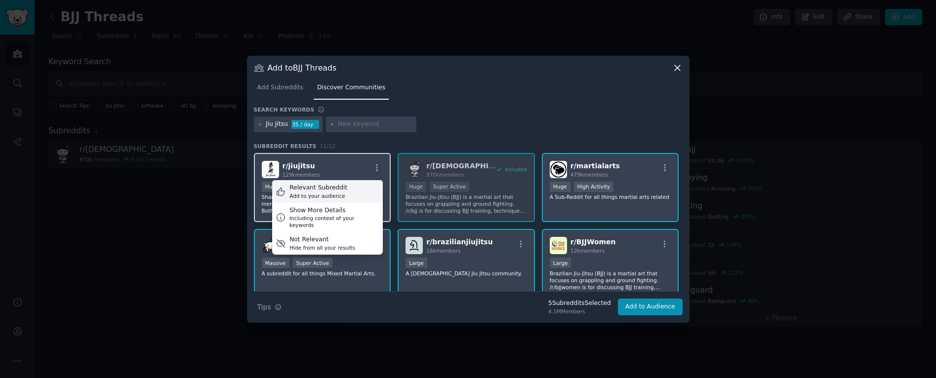
click at [358, 188] on div "Relevant Subreddit Add to your audience" at bounding box center [327, 191] width 111 height 23
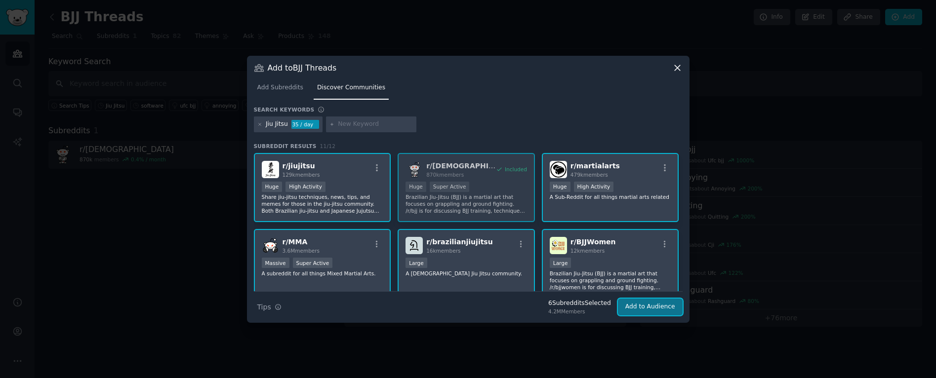
click at [629, 308] on button "Add to Audience" at bounding box center [650, 307] width 65 height 17
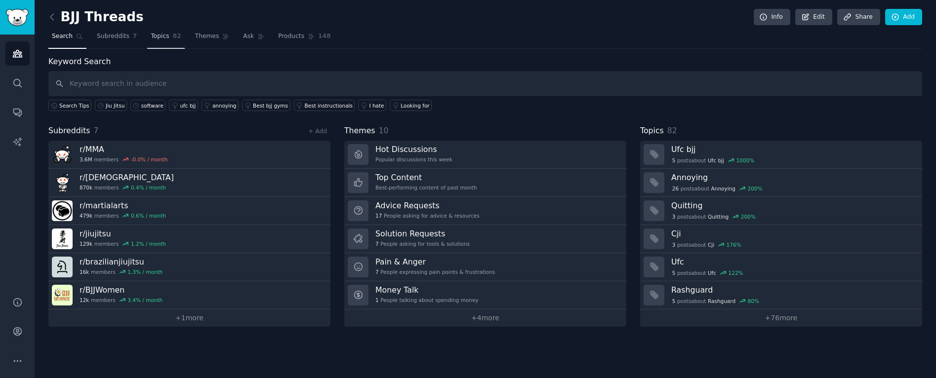
click at [173, 40] on span "82" at bounding box center [177, 36] width 8 height 9
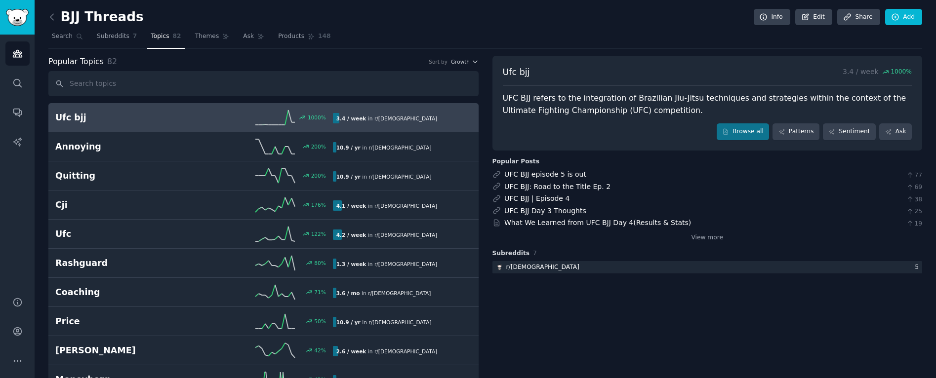
click at [160, 89] on input "text" at bounding box center [263, 83] width 430 height 25
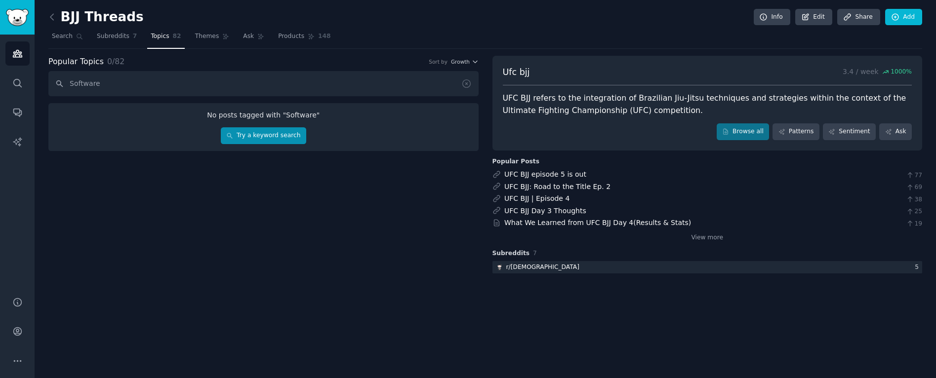
type input "Software"
click at [247, 140] on link "Try a keyword search" at bounding box center [263, 135] width 85 height 17
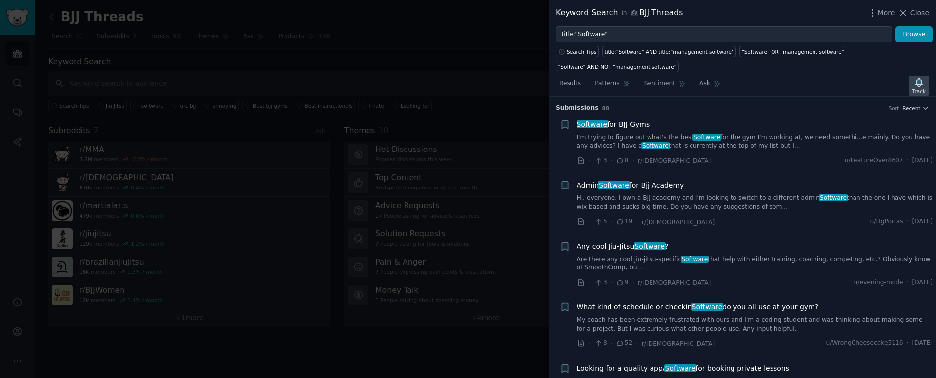
click at [922, 88] on div "Track" at bounding box center [918, 91] width 13 height 7
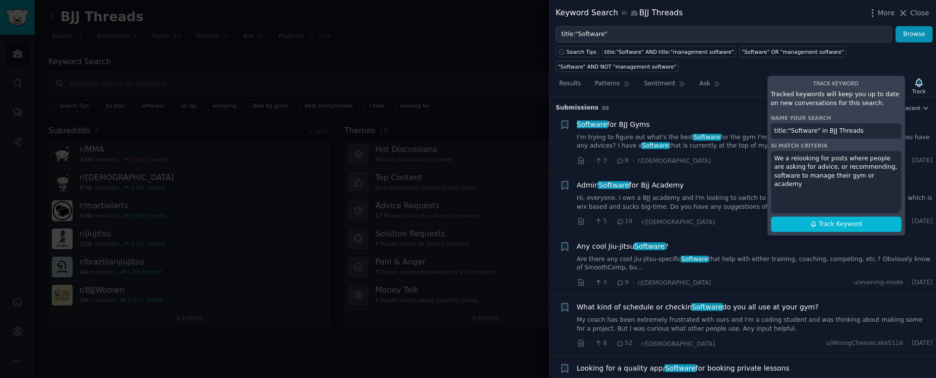
click at [795, 160] on textarea "We a relooking for posts where people are asking for advice, or recommending, s…" at bounding box center [836, 182] width 130 height 62
type textarea "We are looking for posts where people are asking for advice, or recommending, s…"
click at [814, 225] on icon at bounding box center [813, 224] width 7 height 7
type input "title:"Software" in BJJ Threads"
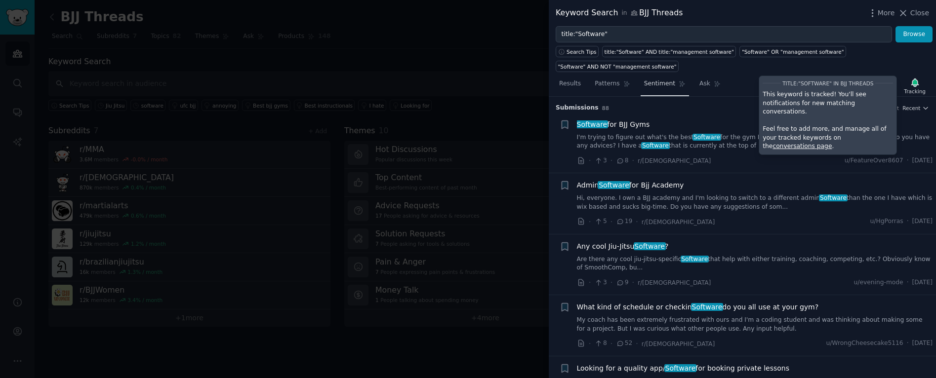
click at [672, 84] on span "Sentiment" at bounding box center [659, 84] width 31 height 9
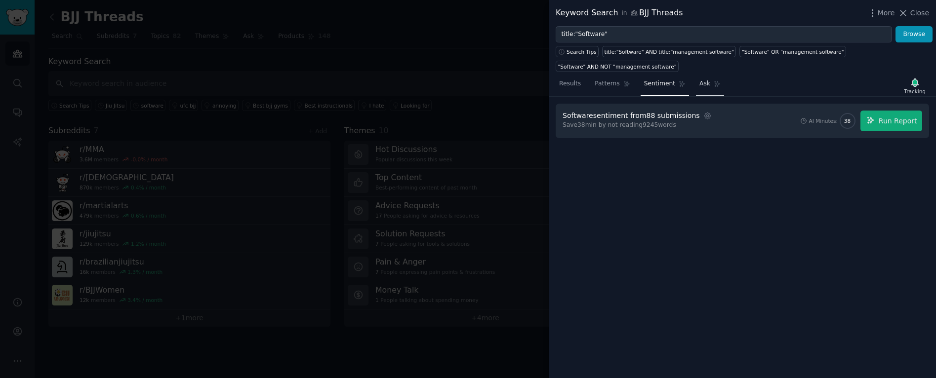
click at [707, 85] on span "Ask" at bounding box center [704, 84] width 11 height 9
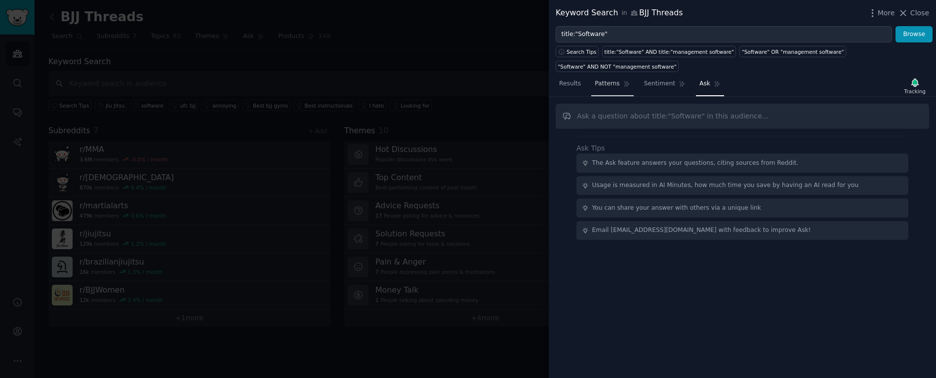
click at [615, 85] on span "Patterns" at bounding box center [607, 84] width 25 height 9
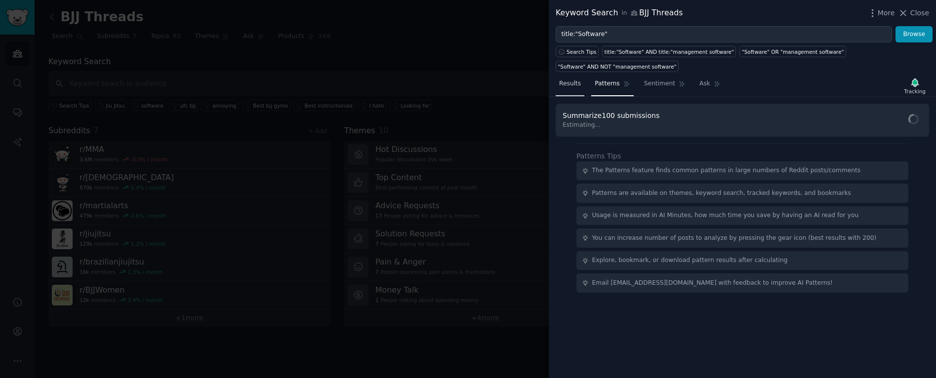
click at [579, 85] on span "Results" at bounding box center [570, 84] width 22 height 9
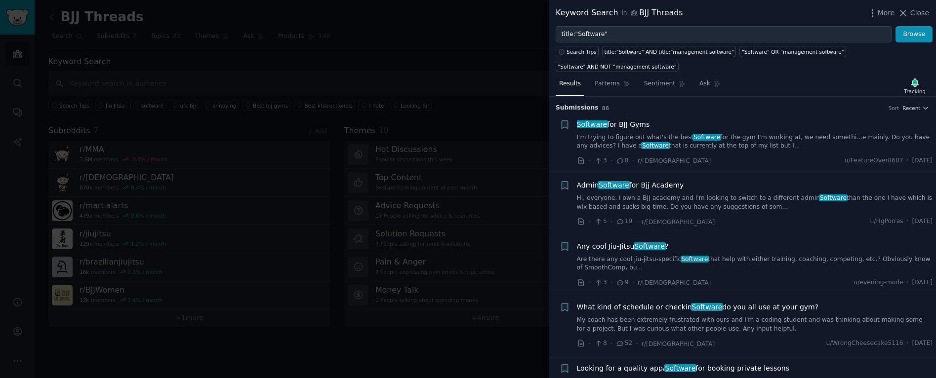
click at [452, 69] on div at bounding box center [468, 189] width 936 height 378
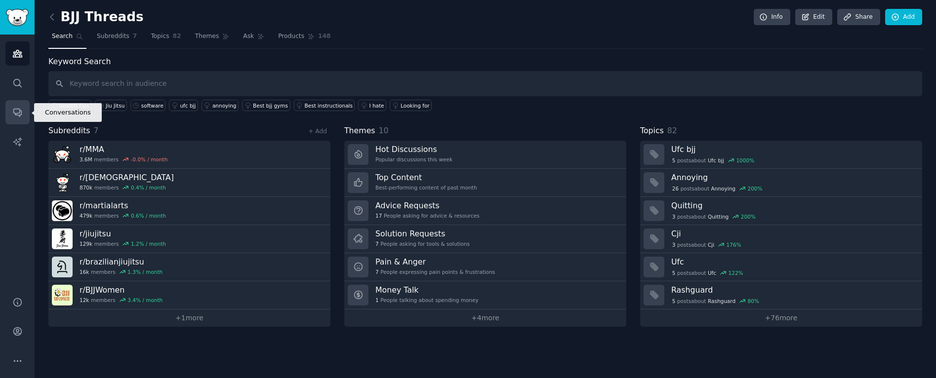
click at [18, 111] on icon "Sidebar" at bounding box center [17, 112] width 10 height 10
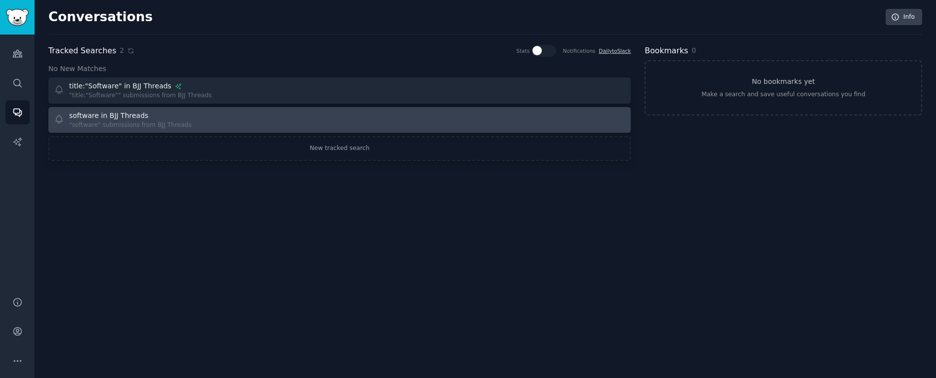
click at [564, 117] on div at bounding box center [486, 120] width 279 height 19
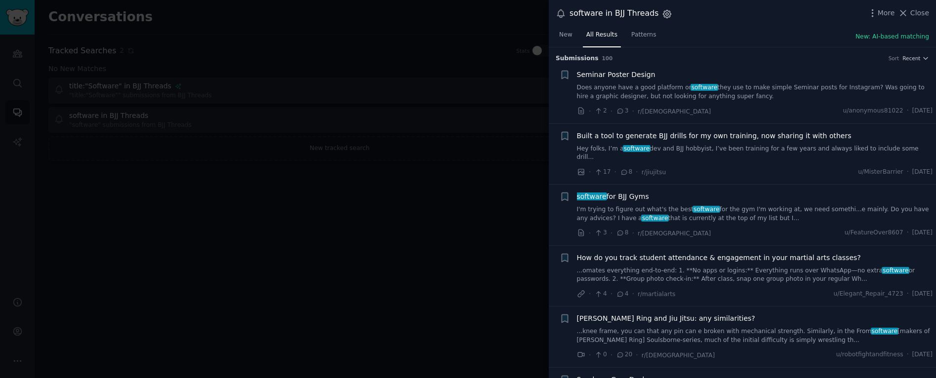
click at [666, 17] on icon "button" at bounding box center [667, 14] width 8 height 8
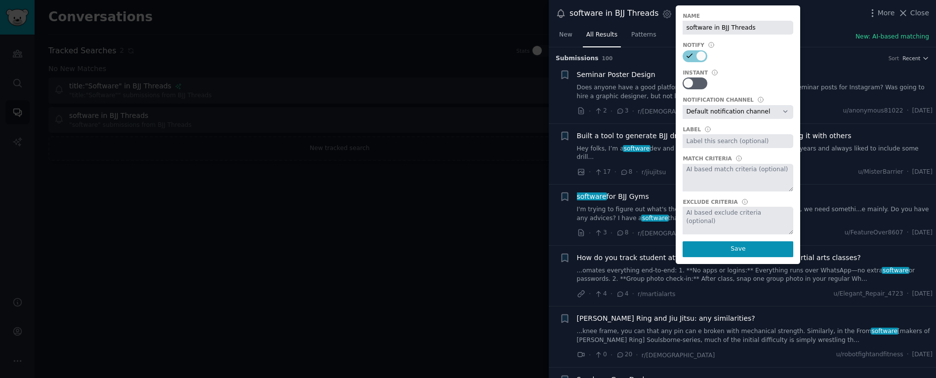
click at [658, 91] on link "Does anyone have a good platform or software they use to make simple Seminar po…" at bounding box center [755, 91] width 356 height 17
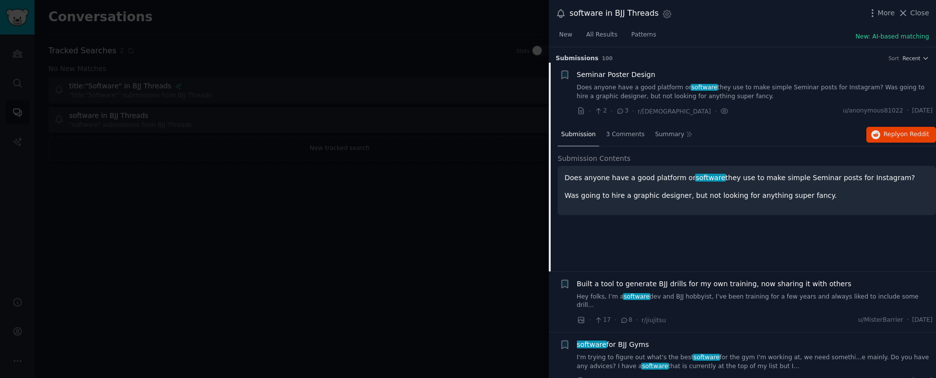
scroll to position [16, 0]
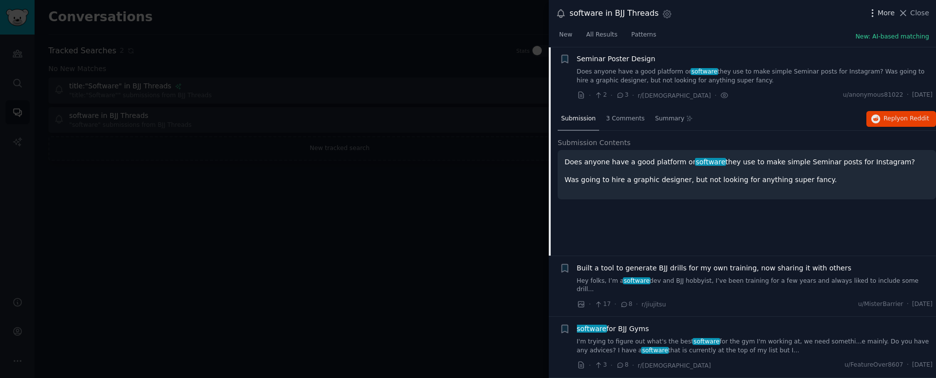
click at [881, 15] on span "More" at bounding box center [886, 13] width 17 height 10
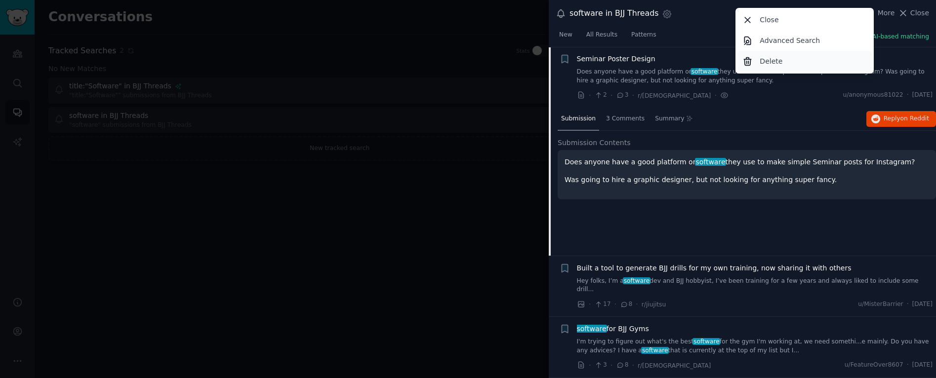
click at [812, 64] on div "Delete" at bounding box center [804, 61] width 135 height 21
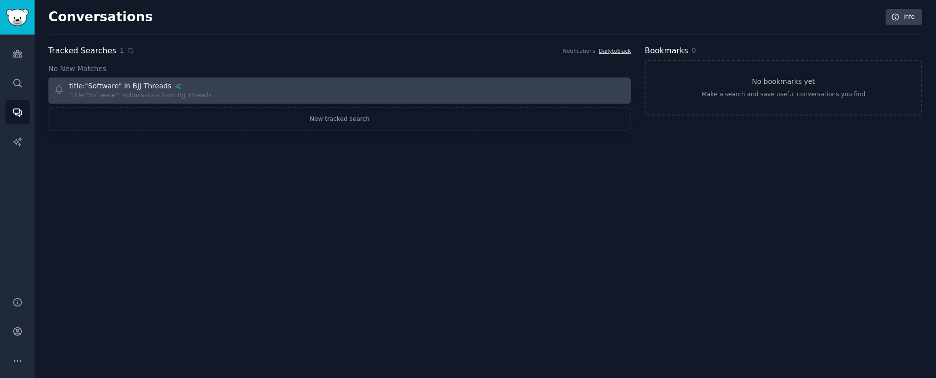
click at [279, 95] on div "Include: We are looking for posts where people are asking for advice, or recomm…" at bounding box center [193, 90] width 279 height 19
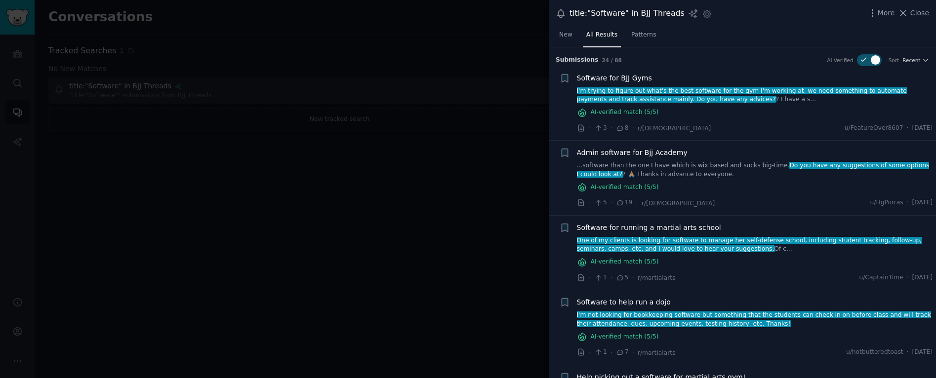
click at [576, 40] on nav "New All Results Patterns" at bounding box center [608, 37] width 104 height 20
click at [572, 40] on link "New" at bounding box center [566, 37] width 20 height 20
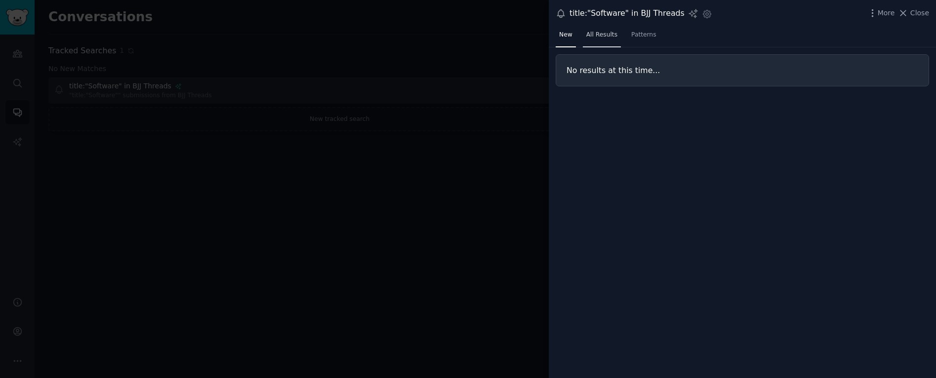
click at [603, 40] on link "All Results" at bounding box center [602, 37] width 38 height 20
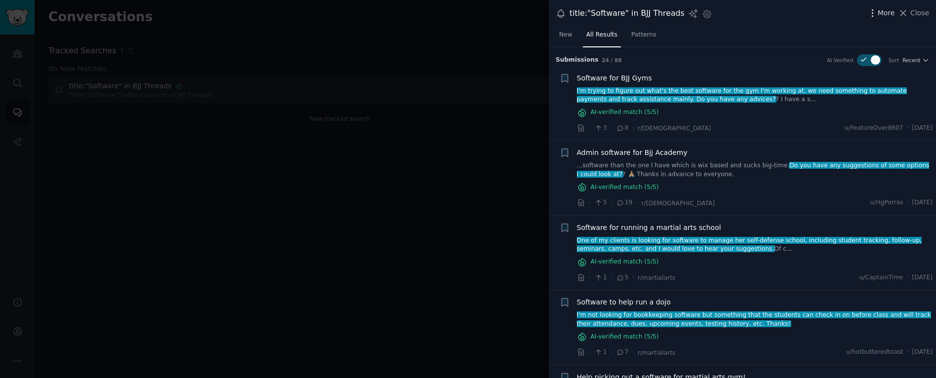
click at [879, 14] on span "More" at bounding box center [886, 13] width 17 height 10
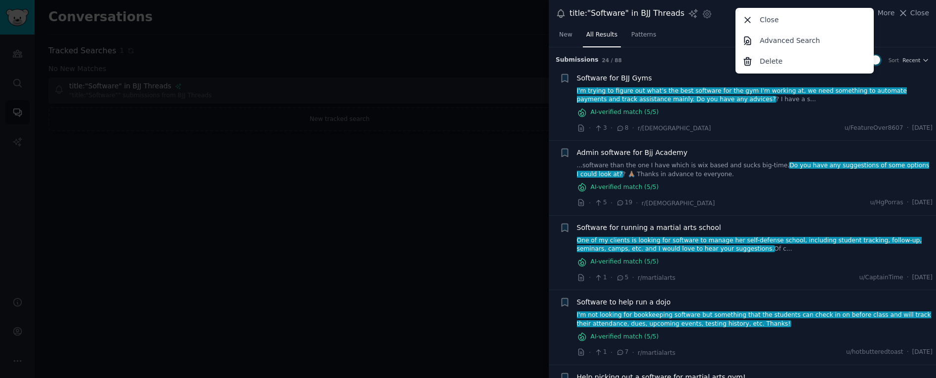
click at [690, 42] on div "New All Results Patterns" at bounding box center [742, 37] width 387 height 20
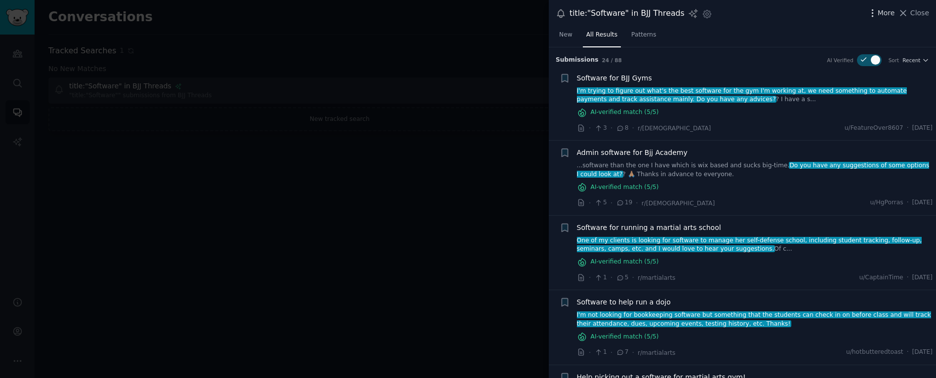
click at [884, 16] on span "More" at bounding box center [886, 13] width 17 height 10
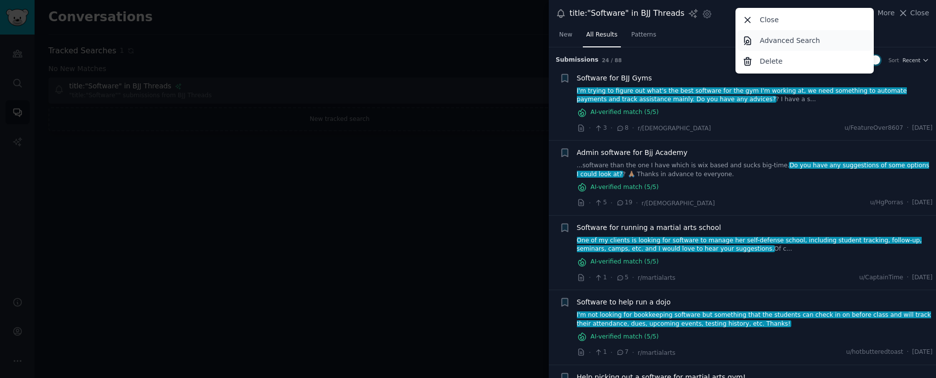
click at [811, 40] on p "Advanced Search" at bounding box center [790, 41] width 60 height 10
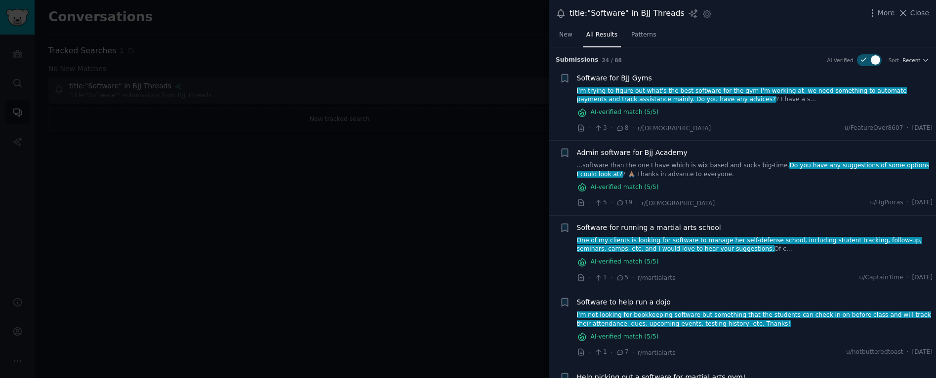
click at [565, 14] on icon at bounding box center [561, 13] width 10 height 10
click at [563, 14] on icon at bounding box center [561, 14] width 7 height 8
click at [707, 16] on icon "button" at bounding box center [707, 14] width 10 height 10
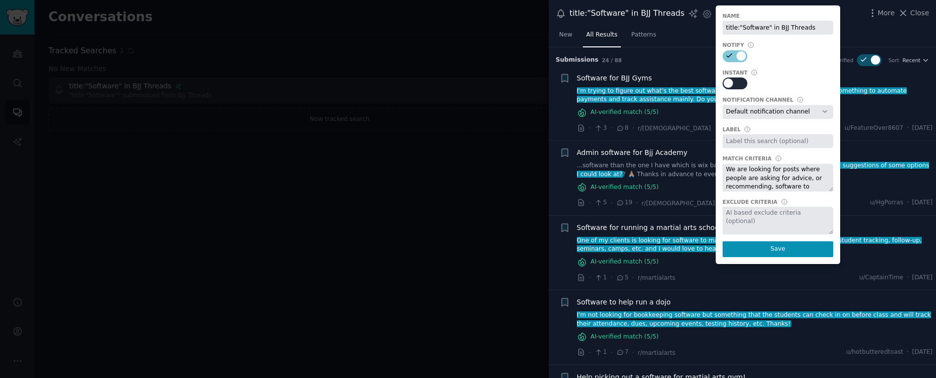
click at [728, 80] on div at bounding box center [727, 83] width 9 height 9
checkbox input "true"
click at [774, 115] on select "Default notification channel Slack: bjjlink-ext-communiti-aaaarbv7ifjknz4vowty7…" at bounding box center [777, 112] width 111 height 14
select select "447"
click at [722, 105] on select "Default notification channel Slack: bjjlink-ext-communiti-aaaarbv7ifjknz4vowty7…" at bounding box center [777, 112] width 111 height 14
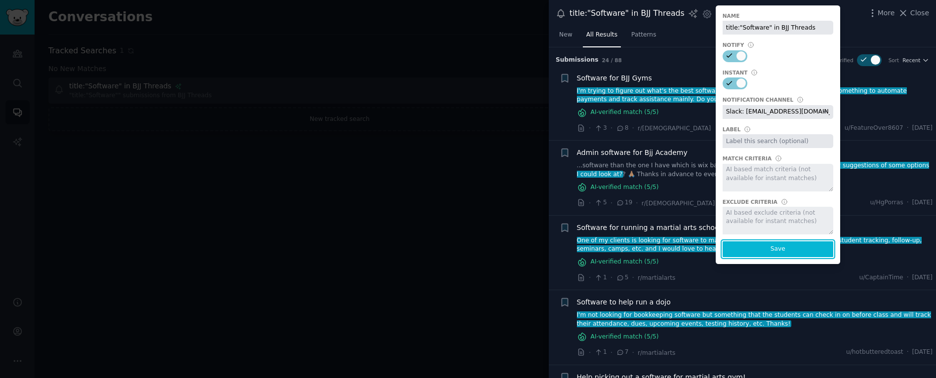
click at [754, 246] on button "Save" at bounding box center [777, 249] width 111 height 16
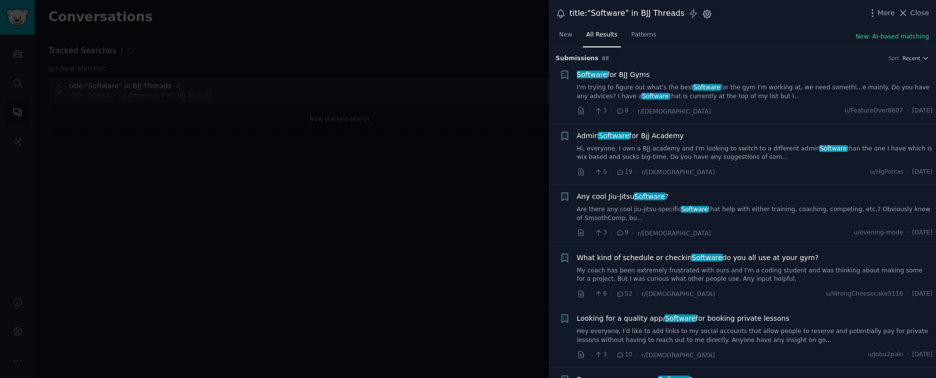
click at [703, 18] on icon "button" at bounding box center [707, 14] width 10 height 10
select select "447"
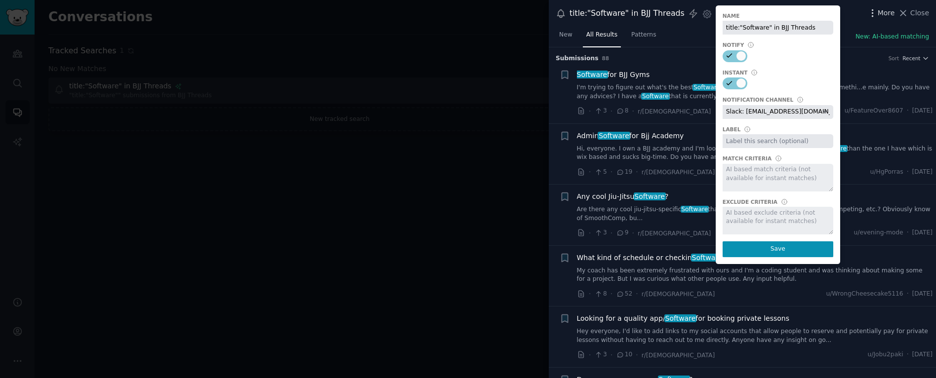
drag, startPoint x: 886, startPoint y: 86, endPoint x: 890, endPoint y: 16, distance: 69.7
click at [886, 86] on link "I'm trying to figure out what's the best Software for the gym I'm working at, w…" at bounding box center [755, 91] width 356 height 17
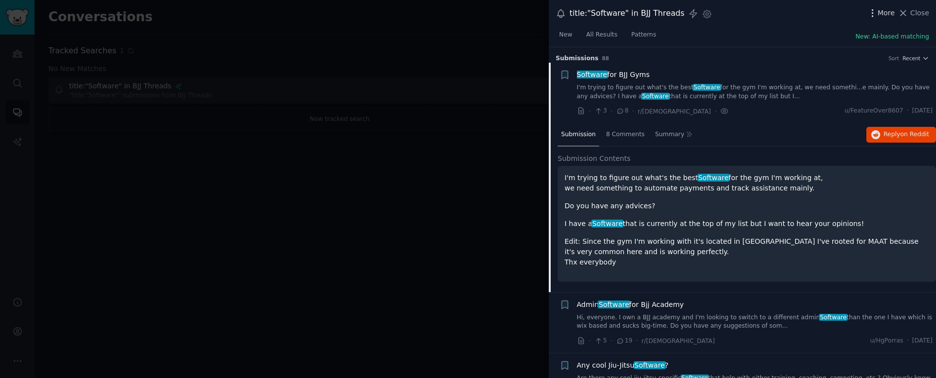
scroll to position [16, 0]
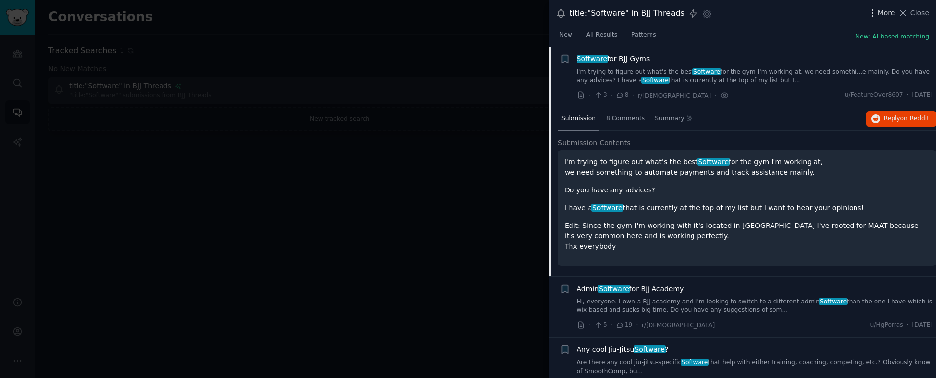
click at [888, 9] on span "More" at bounding box center [886, 13] width 17 height 10
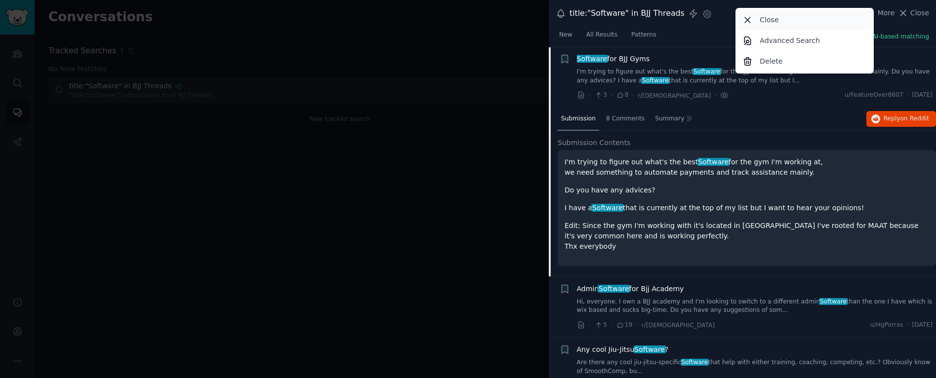
click at [764, 18] on p "Close" at bounding box center [769, 20] width 19 height 10
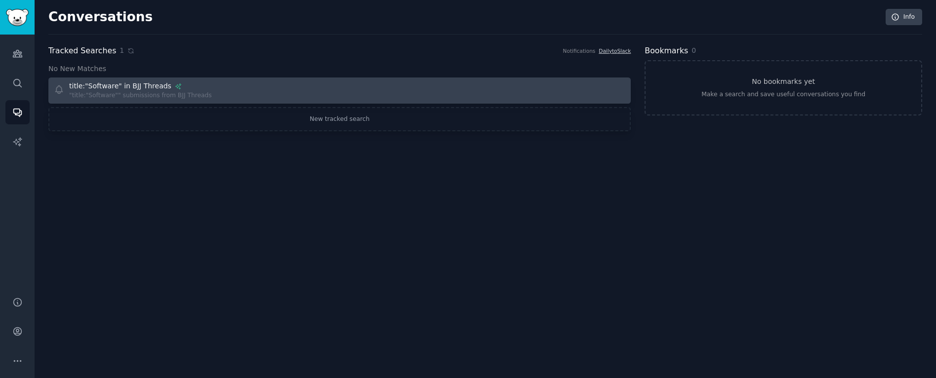
click at [272, 95] on div "title:"Software" in BJJ Threads "title:"Software"" submissions from BJJ Threads" at bounding box center [193, 90] width 279 height 19
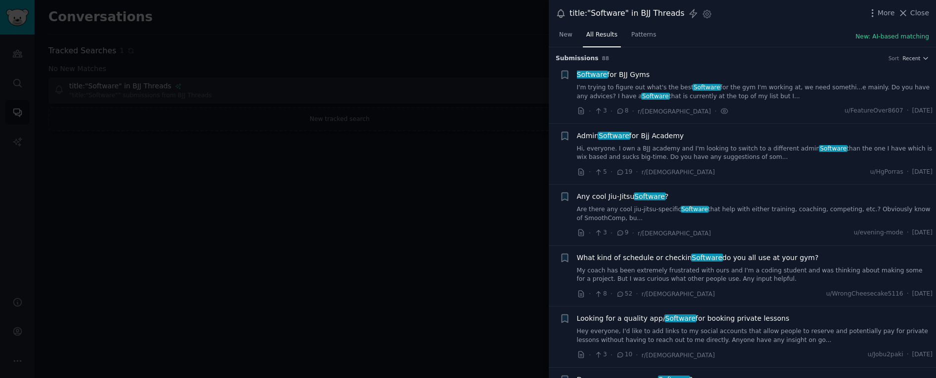
drag, startPoint x: 569, startPoint y: 38, endPoint x: 593, endPoint y: 39, distance: 24.2
click at [570, 38] on span "New" at bounding box center [565, 35] width 13 height 9
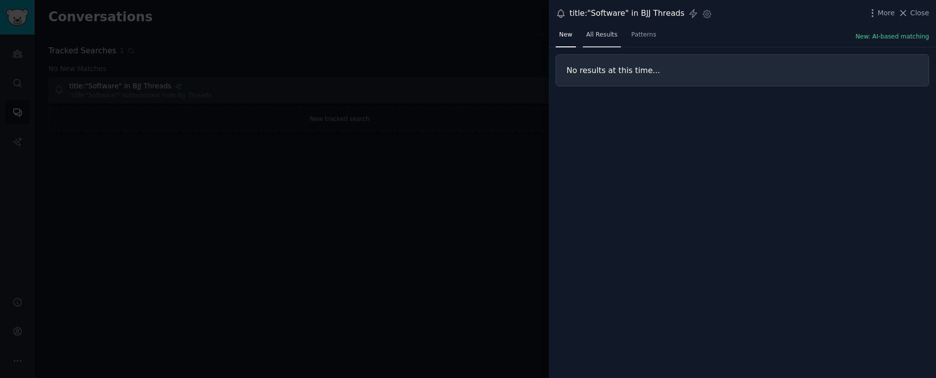
click at [613, 39] on span "All Results" at bounding box center [601, 35] width 31 height 9
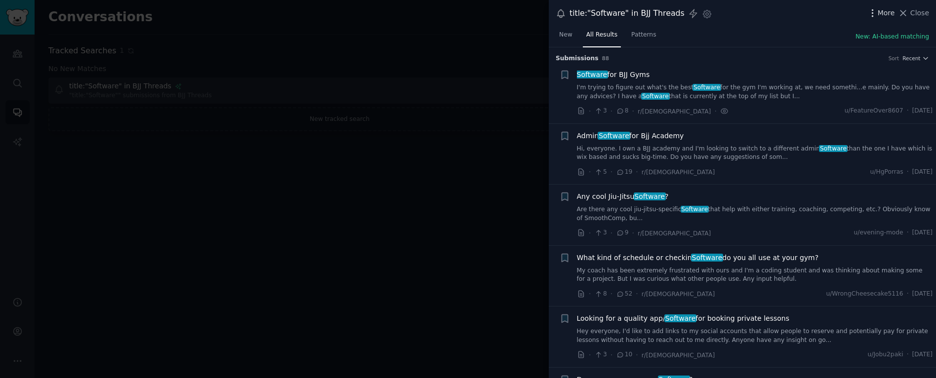
click at [892, 12] on span "More" at bounding box center [886, 13] width 17 height 10
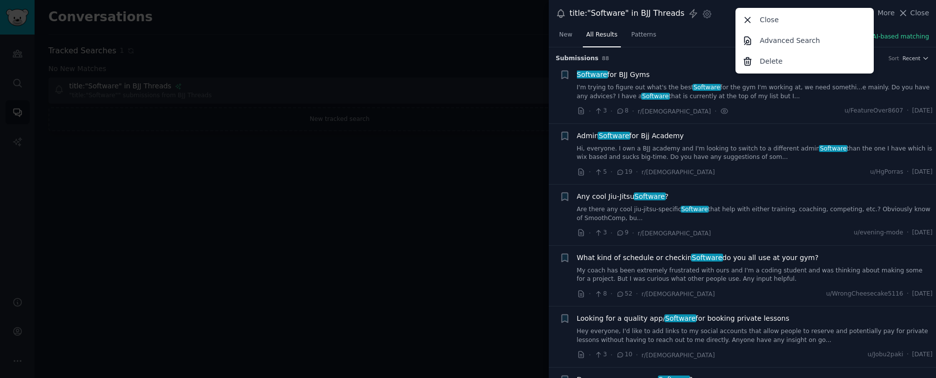
drag, startPoint x: 696, startPoint y: 33, endPoint x: 709, endPoint y: 18, distance: 20.0
click at [696, 33] on div "New All Results Patterns New: AI-based matching" at bounding box center [742, 37] width 387 height 20
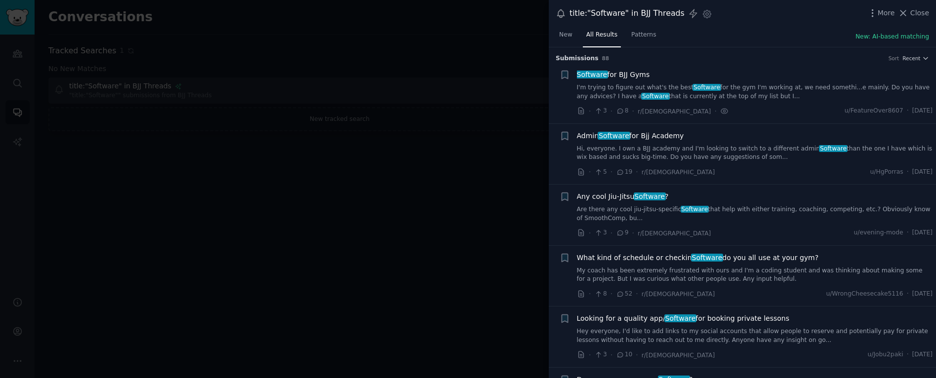
click at [713, 15] on div "title:"Software" in BJJ Threads Settings More Close" at bounding box center [742, 13] width 373 height 13
click at [691, 13] on icon at bounding box center [693, 13] width 10 height 10
click at [560, 15] on icon at bounding box center [561, 13] width 10 height 10
click at [706, 14] on icon "button" at bounding box center [707, 14] width 8 height 8
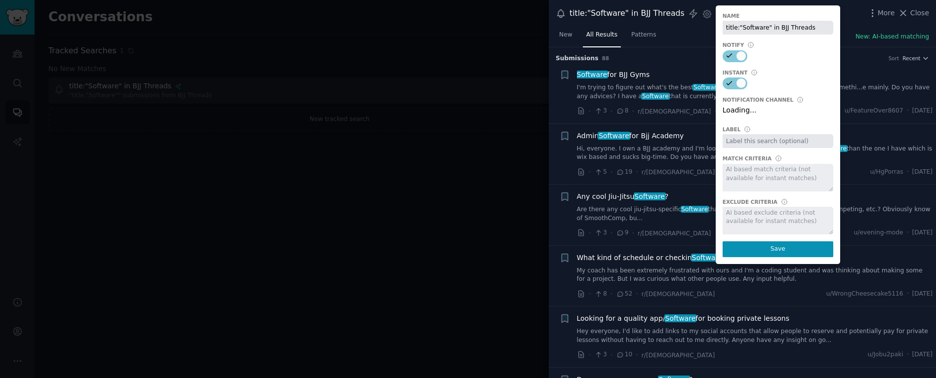
select select "447"
click at [682, 37] on div "New All Results Patterns New: AI-based matching" at bounding box center [742, 37] width 387 height 20
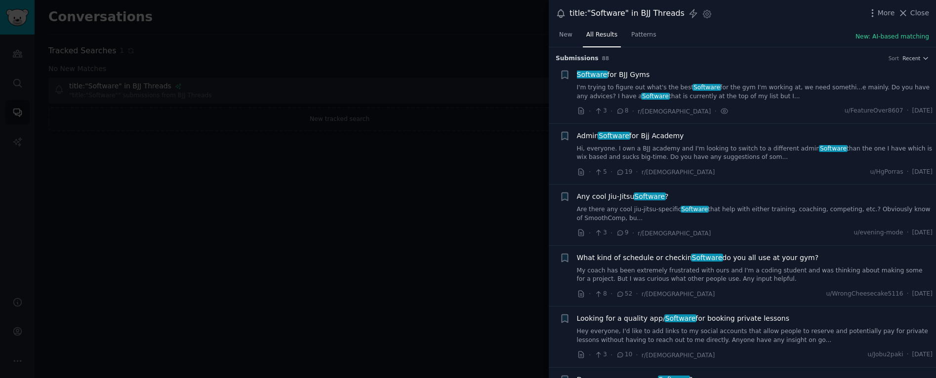
click at [497, 77] on div at bounding box center [468, 189] width 936 height 378
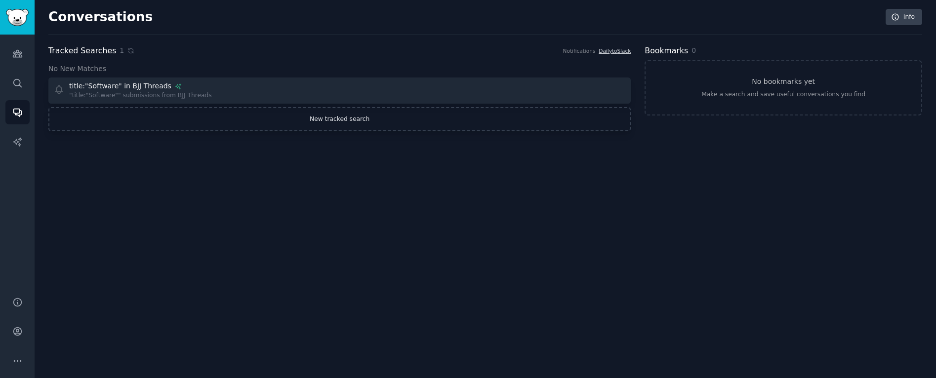
click at [344, 118] on link "New tracked search" at bounding box center [339, 119] width 582 height 25
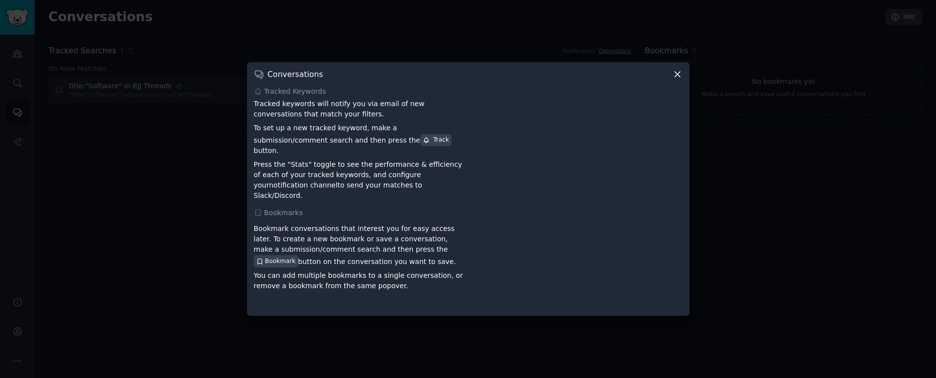
click at [676, 78] on icon at bounding box center [677, 74] width 10 height 10
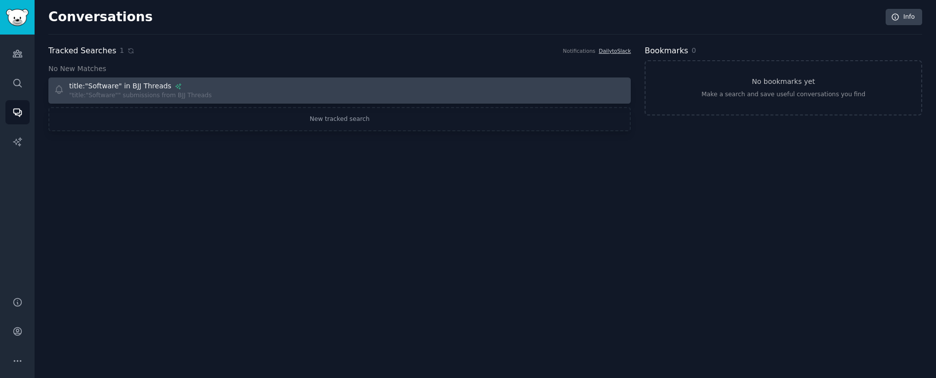
click at [63, 85] on icon at bounding box center [59, 89] width 10 height 10
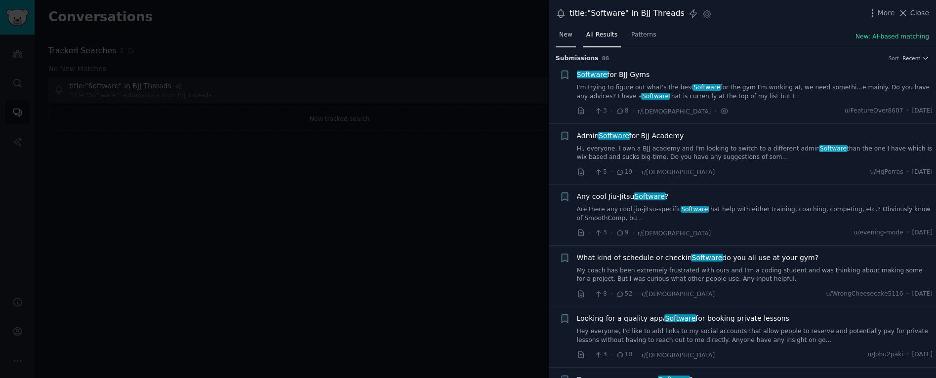
click at [573, 40] on link "New" at bounding box center [566, 37] width 20 height 20
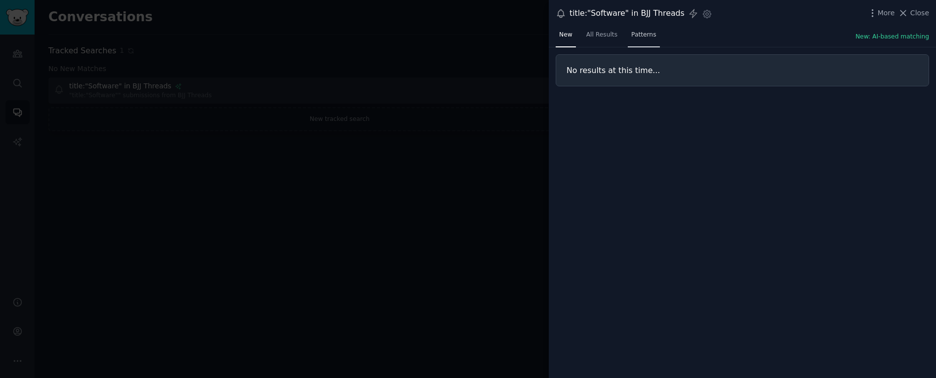
click at [645, 41] on link "Patterns" at bounding box center [644, 37] width 32 height 20
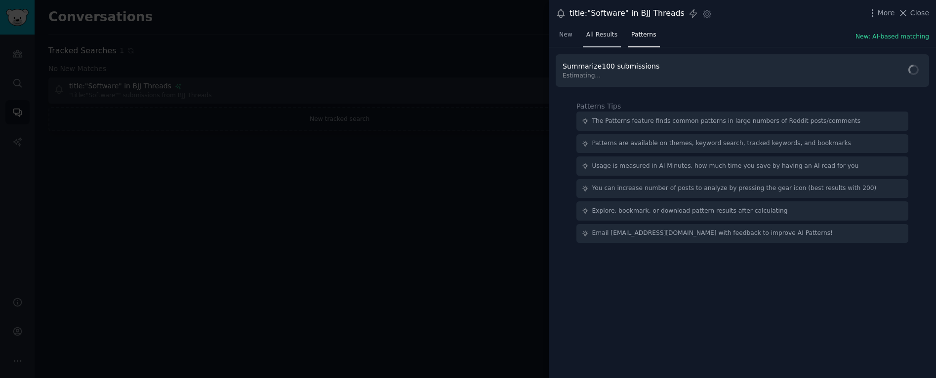
click at [616, 40] on link "All Results" at bounding box center [602, 37] width 38 height 20
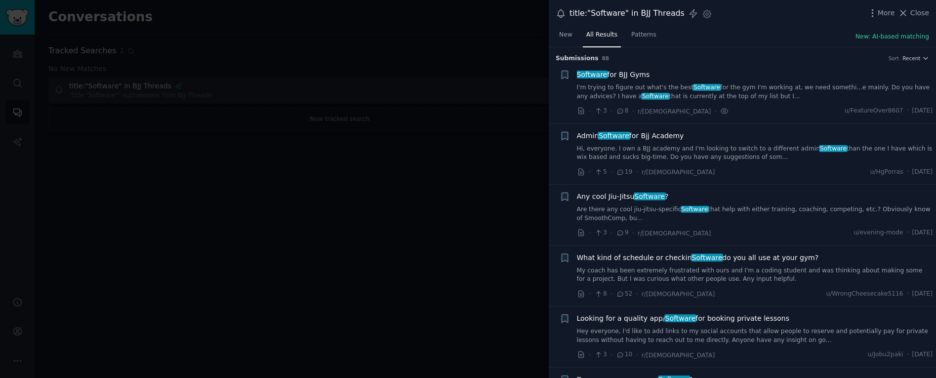
click at [579, 40] on nav "New All Results Patterns" at bounding box center [608, 37] width 104 height 20
click at [564, 38] on span "New" at bounding box center [565, 35] width 13 height 9
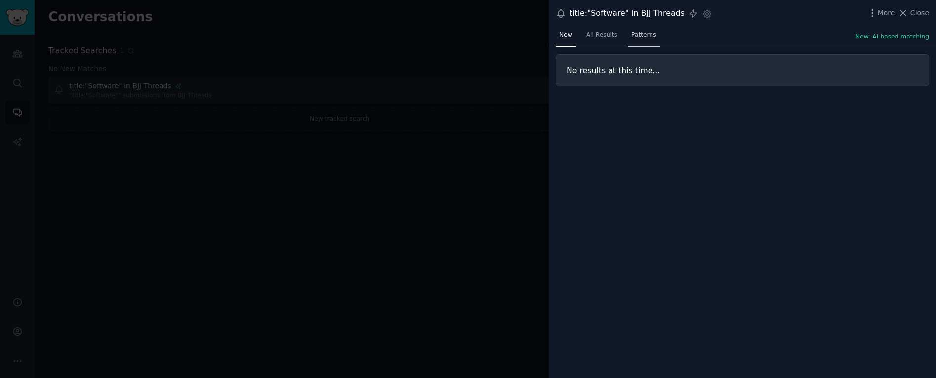
click at [640, 37] on span "Patterns" at bounding box center [643, 35] width 25 height 9
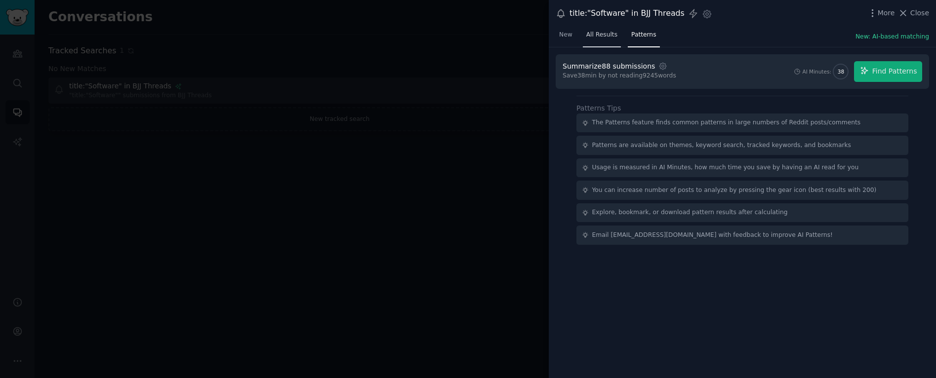
click at [612, 36] on span "All Results" at bounding box center [601, 35] width 31 height 9
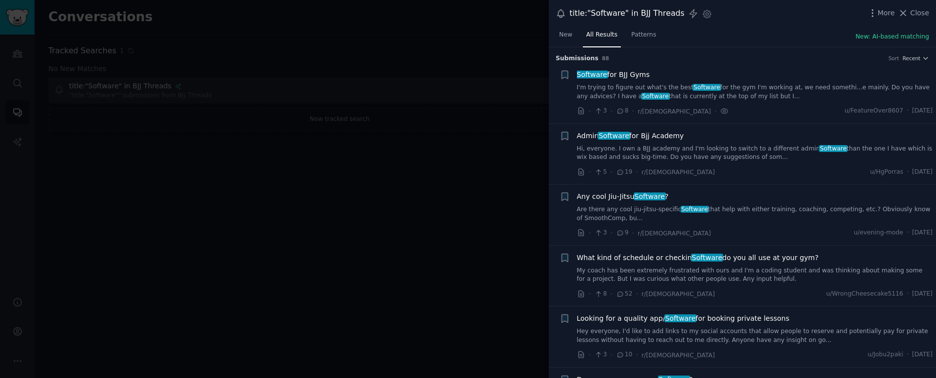
click at [732, 199] on div "Any cool Jiu-Jitsu Software ?" at bounding box center [755, 197] width 356 height 10
click at [644, 197] on span "Software" at bounding box center [650, 197] width 32 height 8
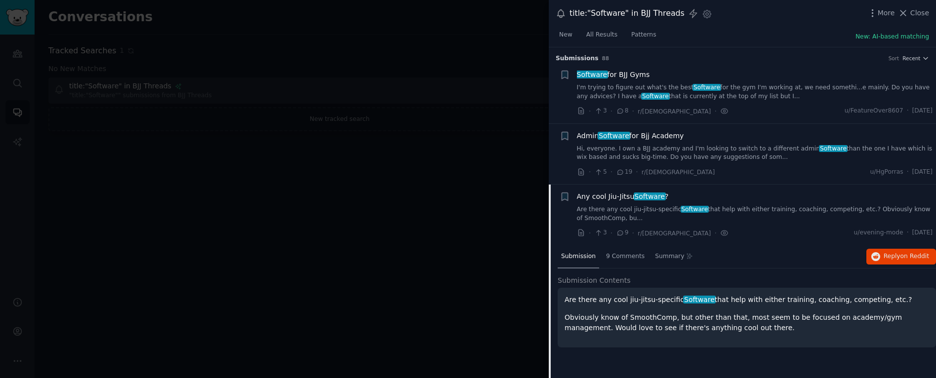
click at [593, 74] on span "Software" at bounding box center [592, 75] width 32 height 8
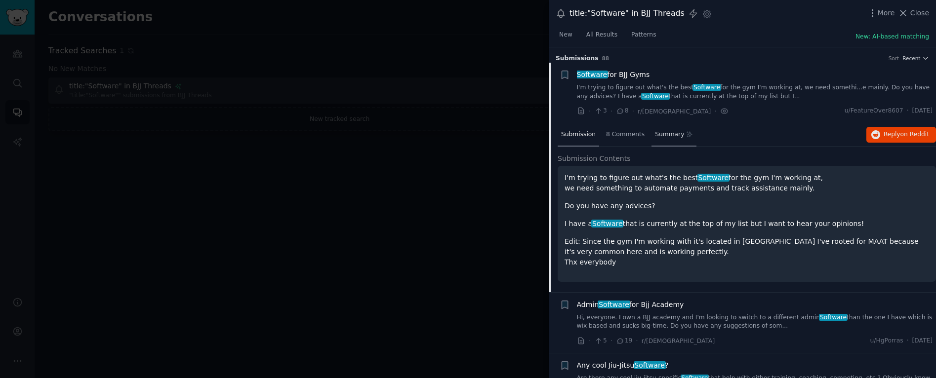
click at [655, 135] on span "Summary" at bounding box center [669, 134] width 29 height 9
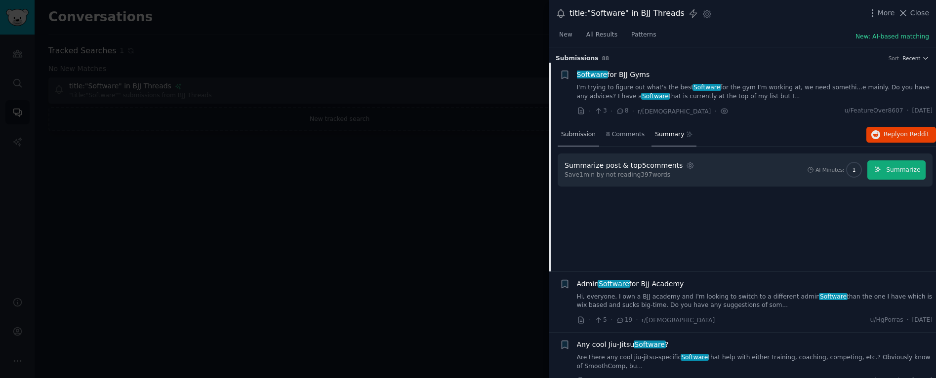
click at [585, 137] on span "Submission" at bounding box center [578, 134] width 35 height 9
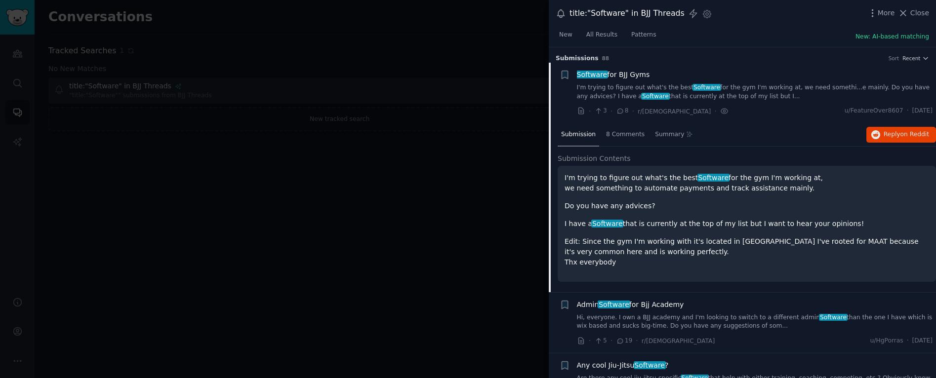
click at [505, 85] on div at bounding box center [468, 189] width 936 height 378
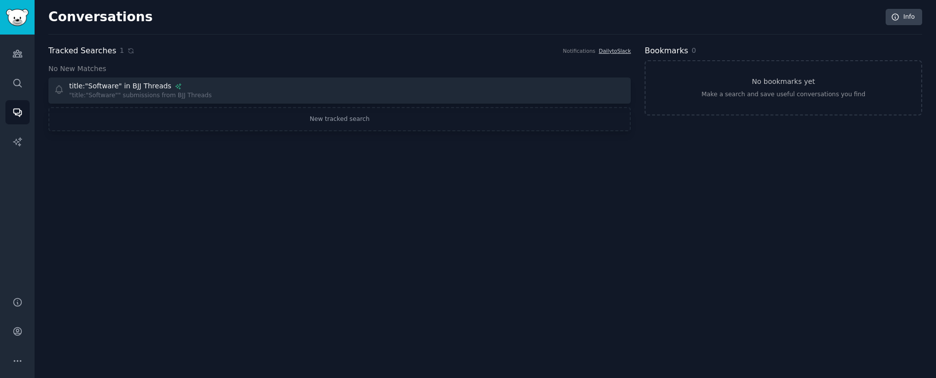
click at [303, 164] on div "Conversations Info Tracked Searches 1 Notifications Daily to Slack No New Match…" at bounding box center [485, 189] width 901 height 378
click at [16, 78] on icon "Sidebar" at bounding box center [17, 83] width 10 height 10
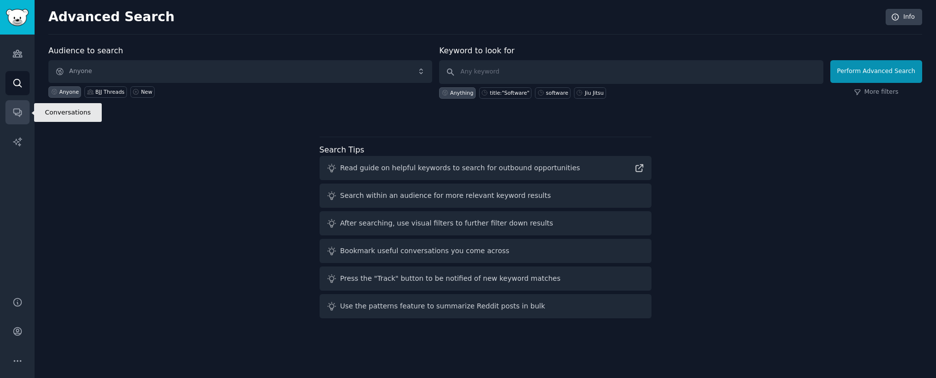
click at [22, 114] on link "Conversations" at bounding box center [17, 112] width 24 height 24
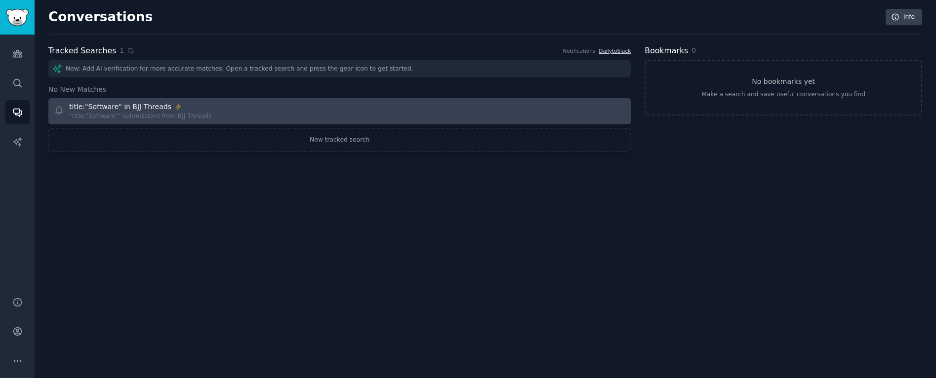
click at [159, 111] on div "title:"Software" in BJJ Threads" at bounding box center [120, 107] width 102 height 10
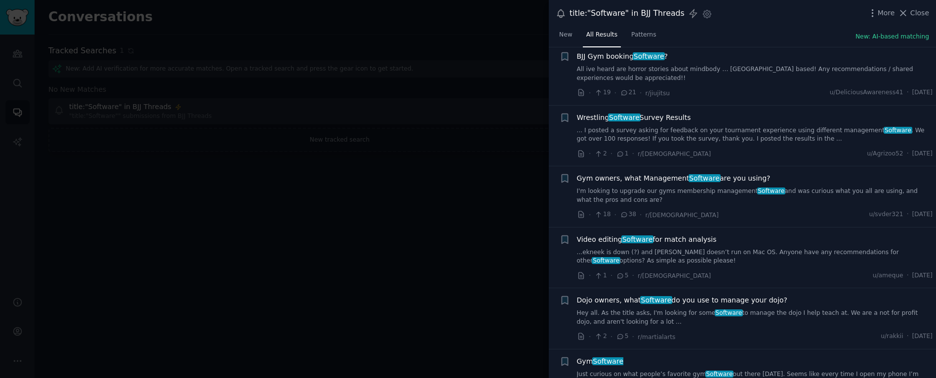
scroll to position [995, 0]
drag, startPoint x: 416, startPoint y: 208, endPoint x: 306, endPoint y: 197, distance: 111.2
click at [416, 208] on div at bounding box center [468, 189] width 936 height 378
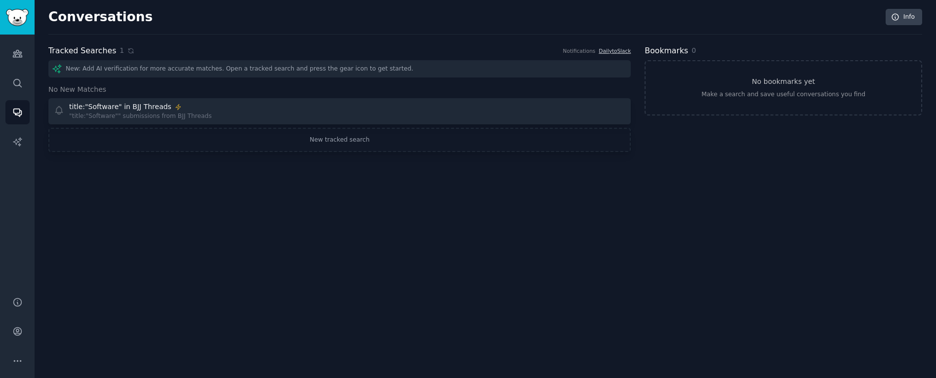
click at [14, 67] on div "Audiences Search Conversations AI Reports" at bounding box center [17, 160] width 35 height 250
click at [15, 58] on icon "Sidebar" at bounding box center [17, 53] width 10 height 10
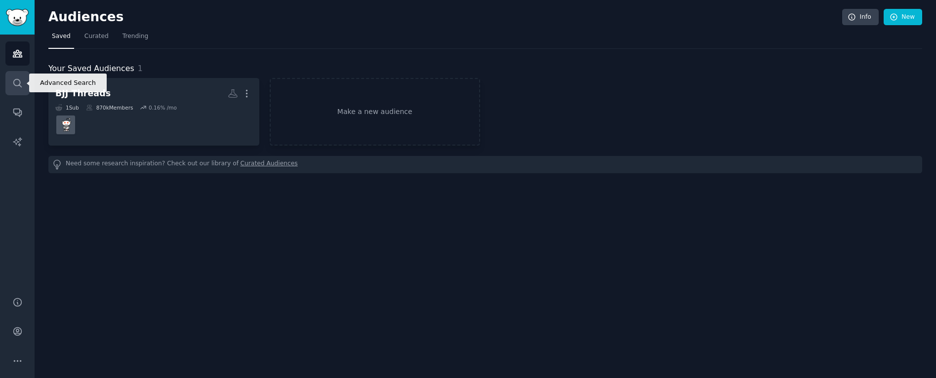
click at [22, 92] on link "Search" at bounding box center [17, 83] width 24 height 24
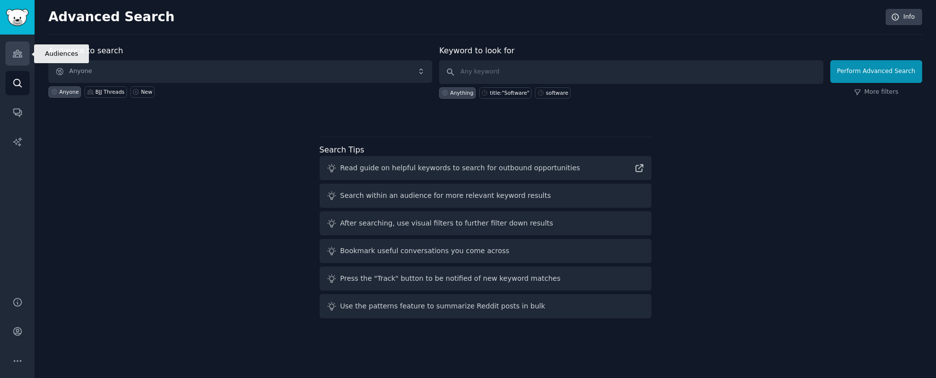
click at [12, 57] on icon "Sidebar" at bounding box center [17, 53] width 10 height 10
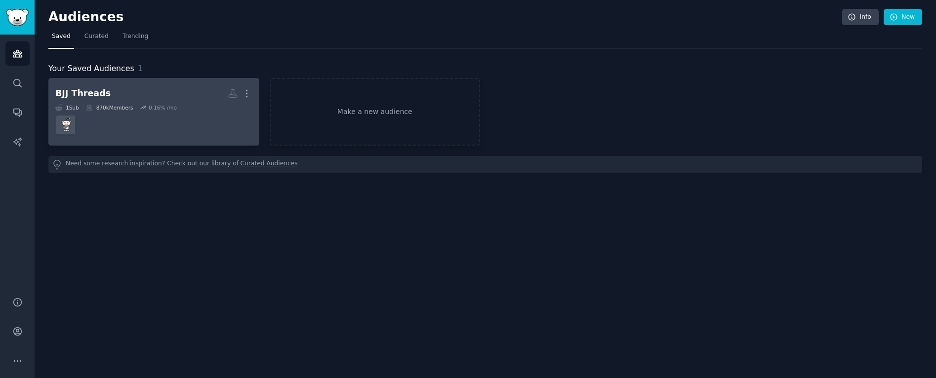
click at [127, 104] on div "870k Members" at bounding box center [109, 107] width 47 height 7
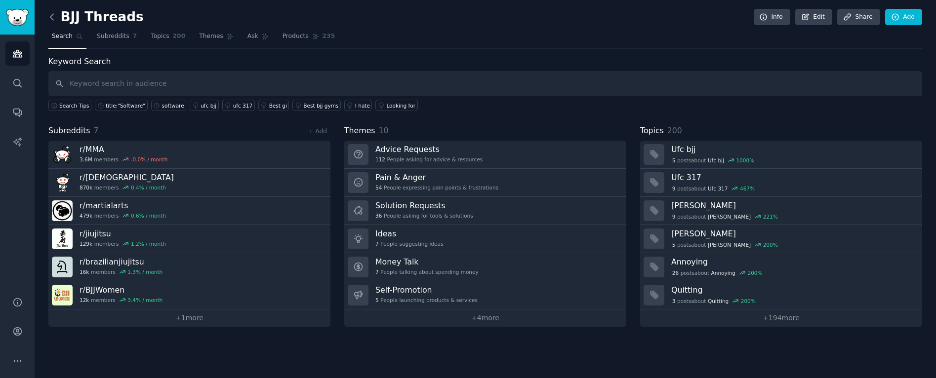
click at [52, 19] on icon at bounding box center [51, 17] width 3 height 6
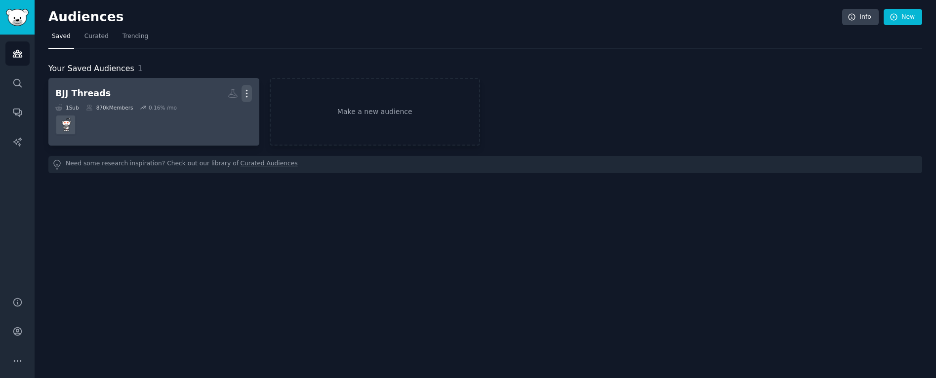
click at [246, 91] on icon "button" at bounding box center [246, 93] width 10 height 10
click at [226, 100] on link "View" at bounding box center [213, 97] width 47 height 21
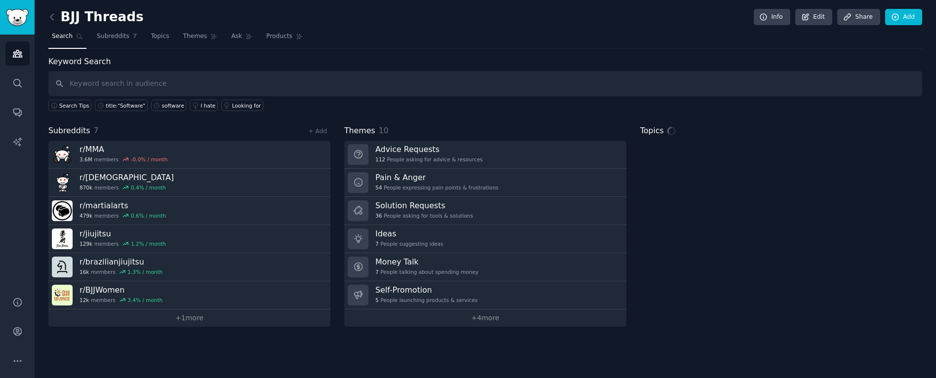
click at [118, 18] on h2 "BJJ Threads" at bounding box center [95, 17] width 95 height 16
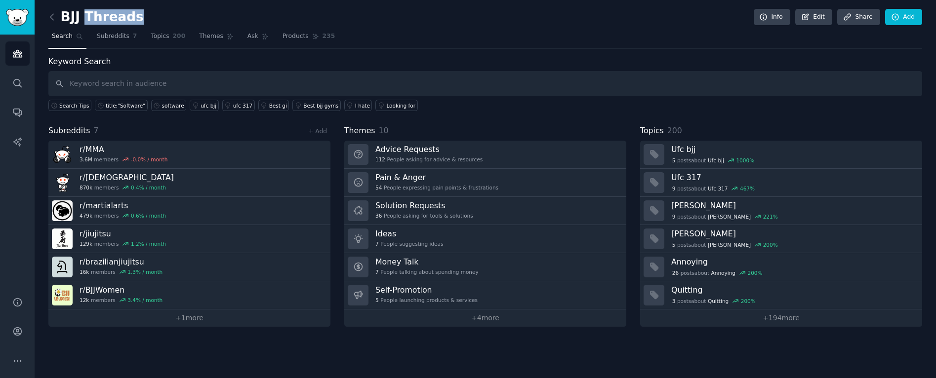
click at [118, 18] on h2 "BJJ Threads" at bounding box center [95, 17] width 95 height 16
click at [164, 37] on span "Topics" at bounding box center [160, 36] width 18 height 9
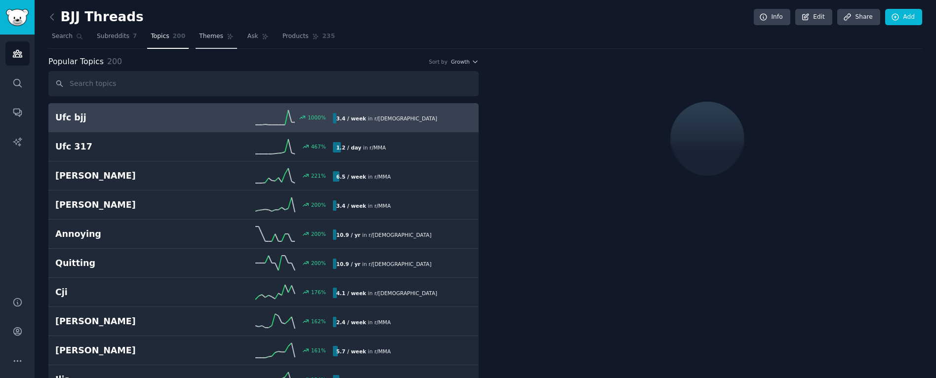
scroll to position [0, 0]
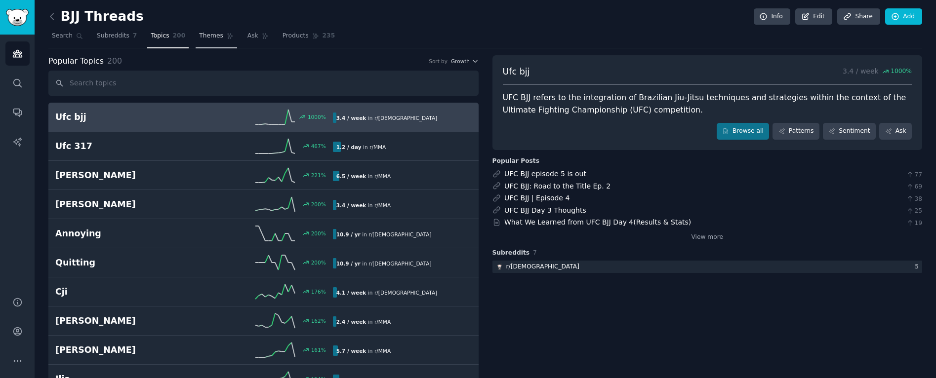
click at [220, 40] on link "Themes" at bounding box center [216, 38] width 41 height 20
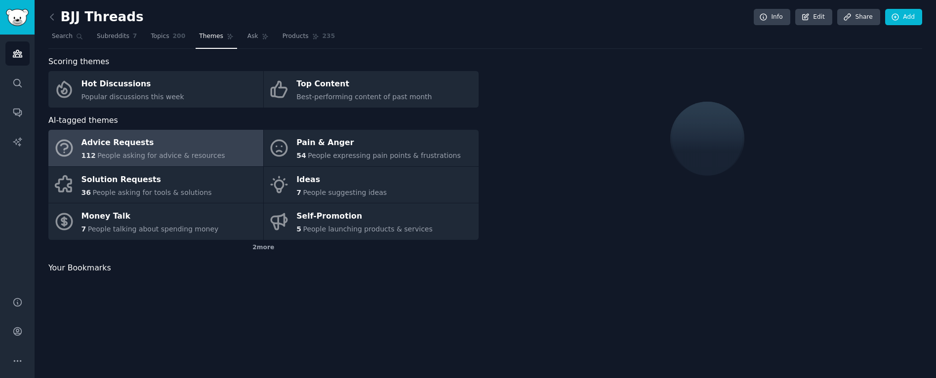
click at [196, 40] on link "Themes" at bounding box center [216, 39] width 41 height 20
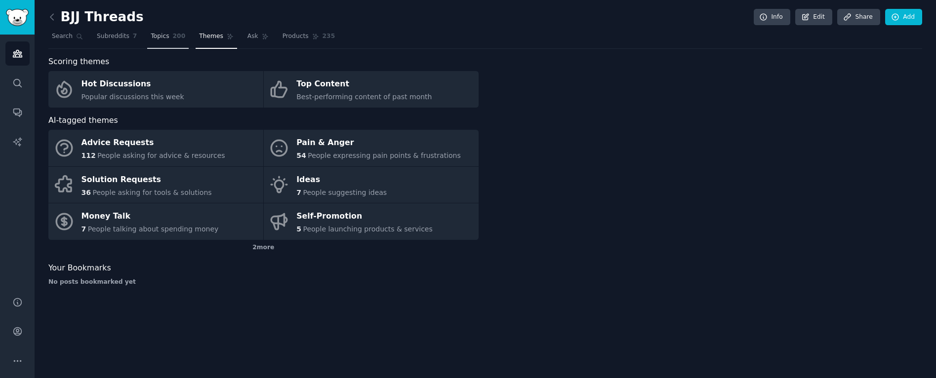
click at [170, 40] on link "Topics 200" at bounding box center [167, 39] width 41 height 20
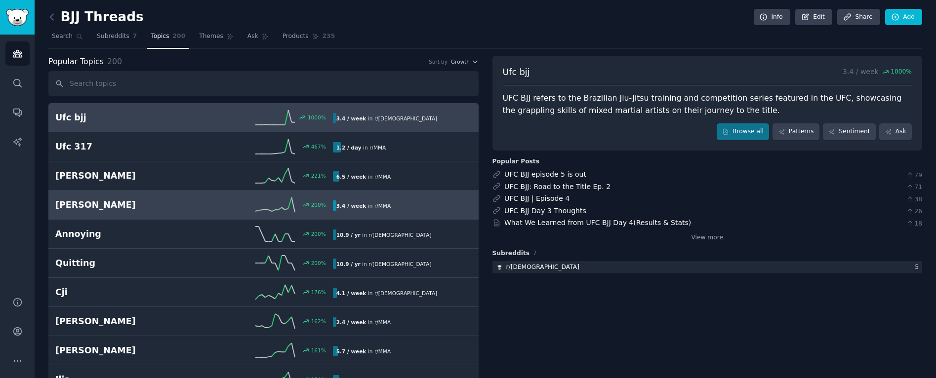
drag, startPoint x: 547, startPoint y: 156, endPoint x: 449, endPoint y: 212, distance: 113.0
click at [547, 158] on div "Ufc bjj 3.4 / week 1000 % UFC BJJ refers to the Brazilian Jiu-Jitsu training an…" at bounding box center [707, 200] width 430 height 85
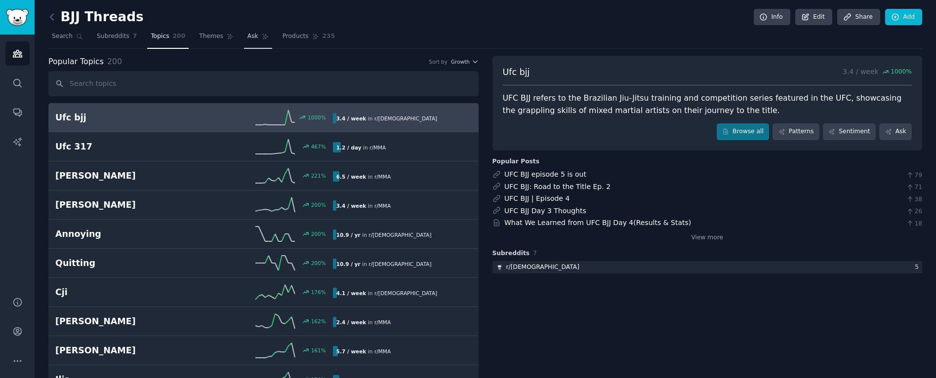
drag, startPoint x: 216, startPoint y: 37, endPoint x: 268, endPoint y: 39, distance: 51.4
click at [216, 37] on span "Themes" at bounding box center [211, 36] width 24 height 9
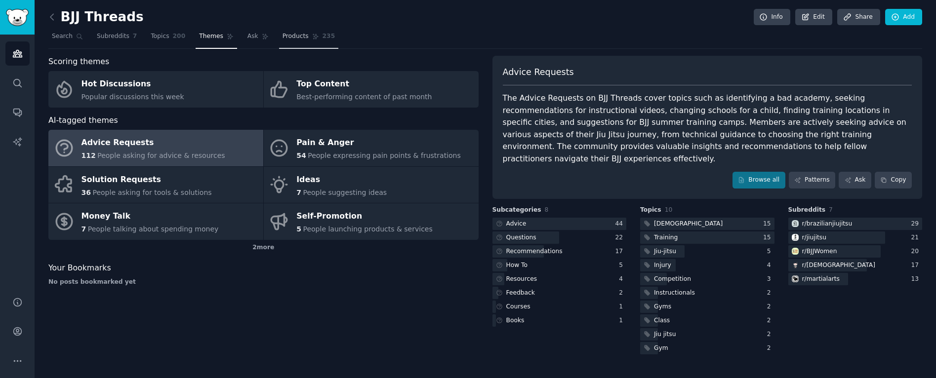
click at [282, 39] on span "Products" at bounding box center [295, 36] width 26 height 9
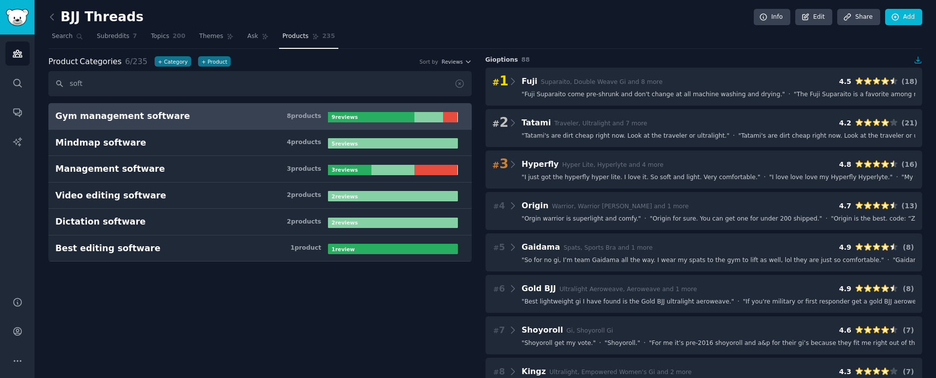
type input "soft"
click at [201, 110] on h3 "Gym management software 8 product s" at bounding box center [191, 116] width 273 height 12
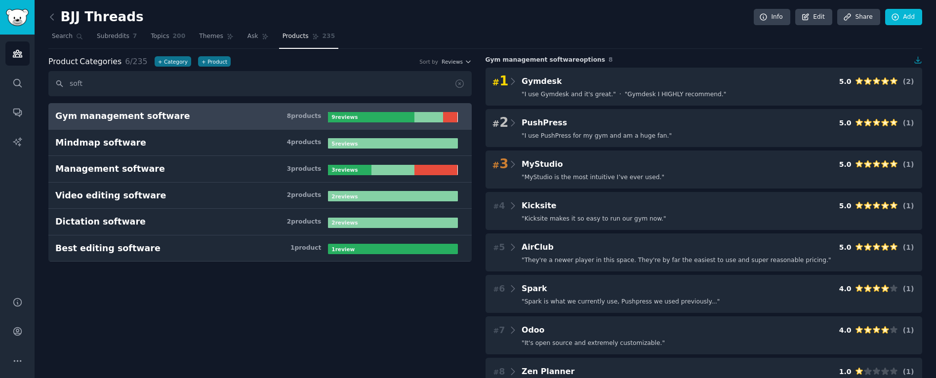
click at [156, 117] on div "Gym management software" at bounding box center [122, 116] width 135 height 12
click at [190, 117] on h3 "Gym management software 8 product s" at bounding box center [191, 116] width 273 height 12
click at [101, 110] on div "Gym management software" at bounding box center [122, 116] width 135 height 12
click at [60, 113] on div "Gym management software" at bounding box center [122, 116] width 135 height 12
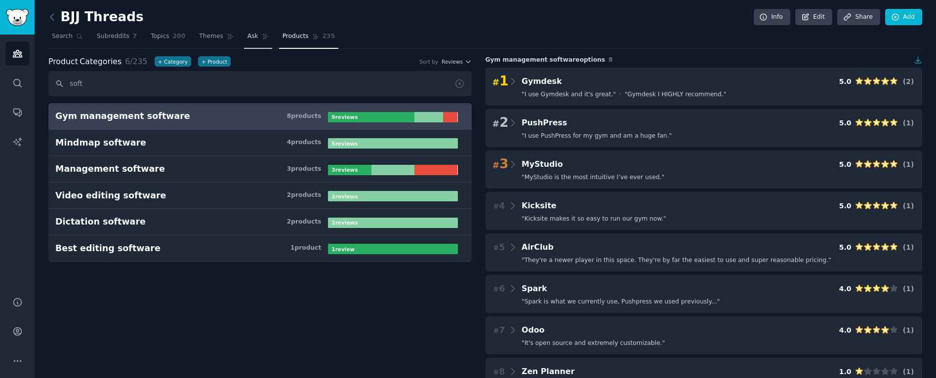
click at [247, 34] on span "Ask" at bounding box center [252, 36] width 11 height 9
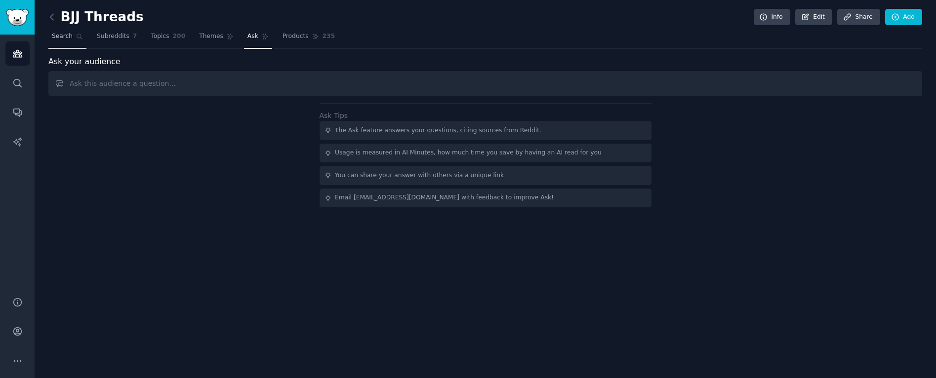
click at [73, 40] on link "Search" at bounding box center [67, 39] width 38 height 20
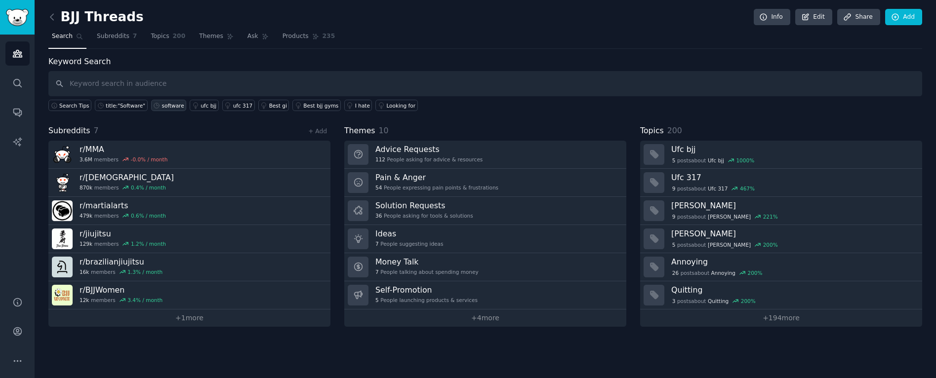
click at [170, 106] on div "software" at bounding box center [173, 105] width 22 height 7
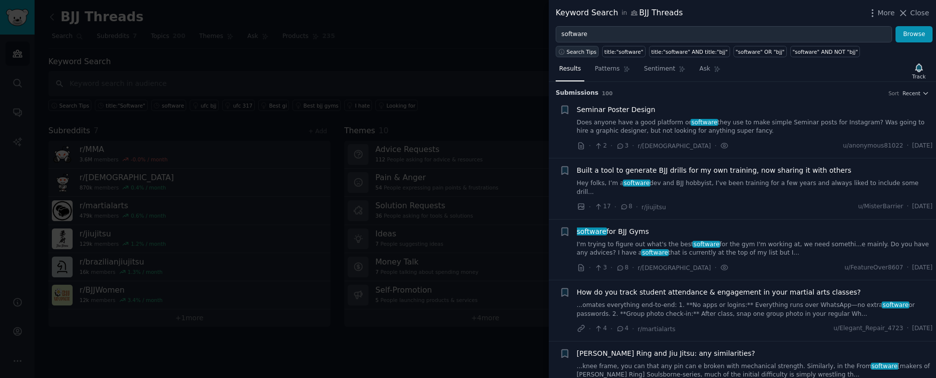
click at [573, 53] on span "Search Tips" at bounding box center [581, 51] width 30 height 7
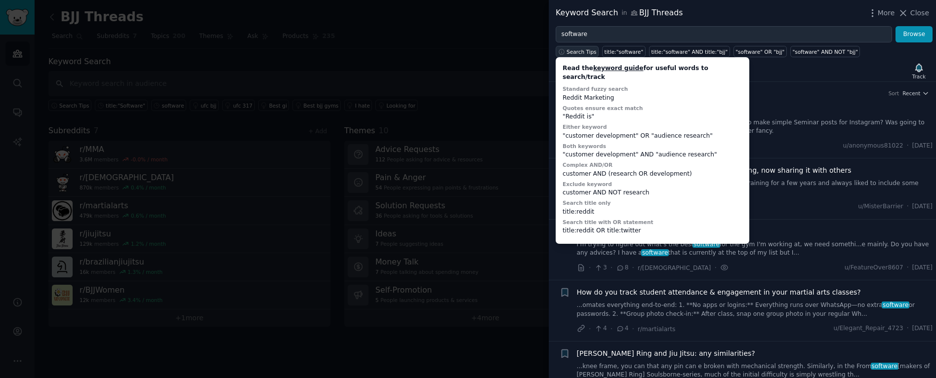
click at [573, 53] on span "Search Tips" at bounding box center [581, 51] width 30 height 7
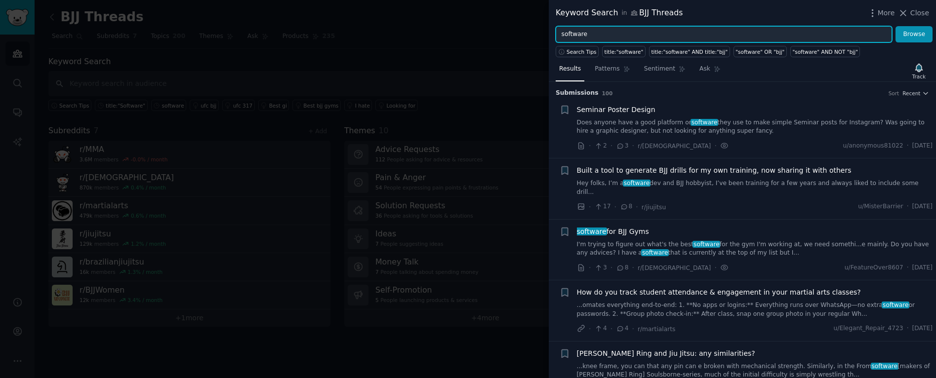
click at [611, 36] on input "software" at bounding box center [724, 34] width 336 height 17
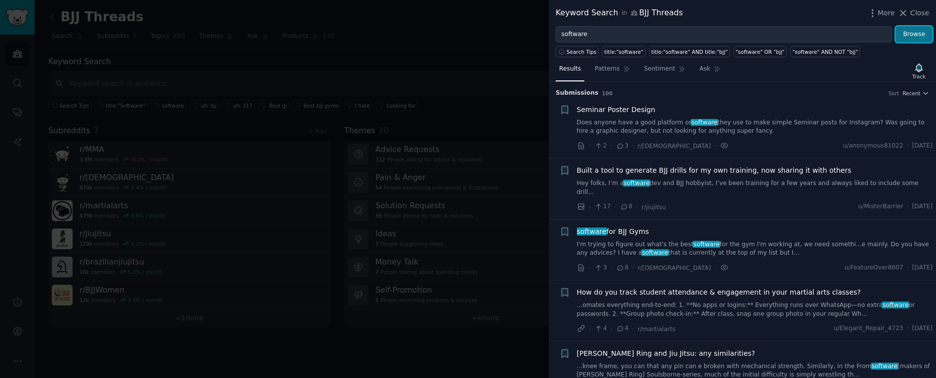
click at [929, 36] on button "Browse" at bounding box center [913, 34] width 37 height 17
drag, startPoint x: 439, startPoint y: 90, endPoint x: 663, endPoint y: 82, distance: 224.3
click at [440, 90] on div at bounding box center [468, 189] width 936 height 378
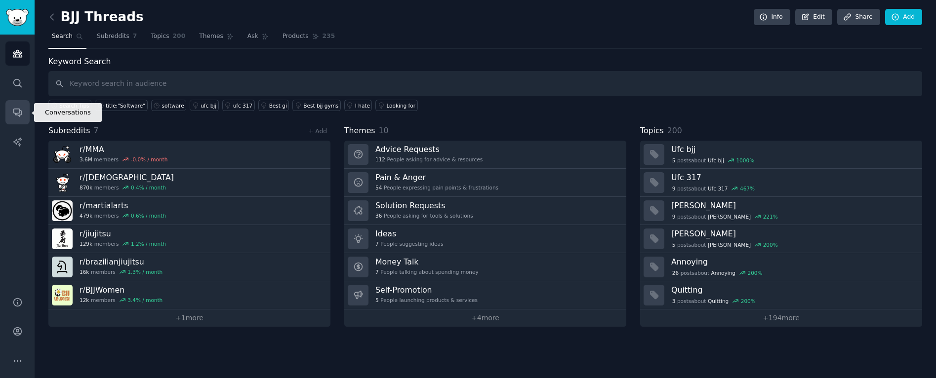
click at [16, 112] on icon "Sidebar" at bounding box center [17, 112] width 10 height 10
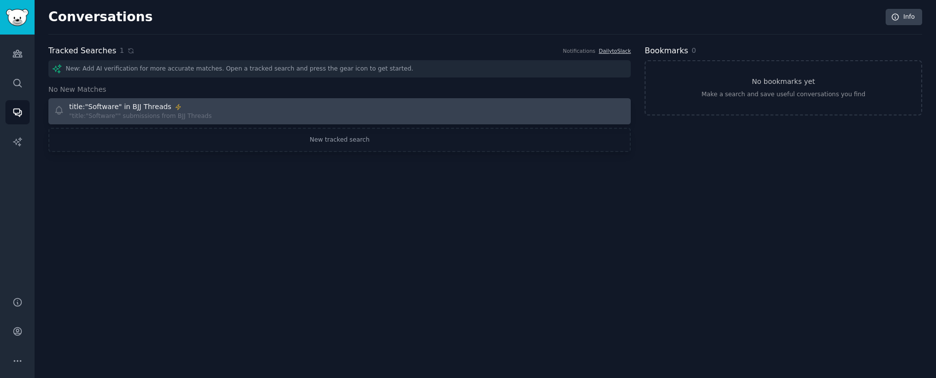
click at [141, 113] on div ""title:"Software"" submissions from BJJ Threads" at bounding box center [140, 116] width 143 height 9
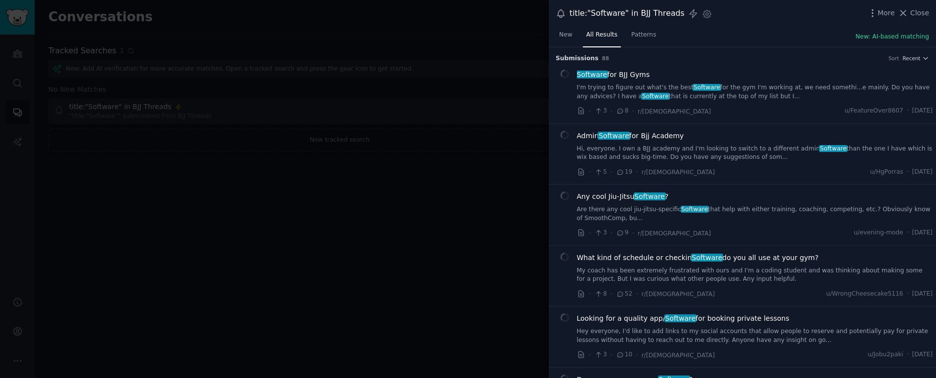
scroll to position [1, 0]
drag, startPoint x: 249, startPoint y: 166, endPoint x: 283, endPoint y: 163, distance: 33.8
click at [250, 166] on div at bounding box center [468, 189] width 936 height 378
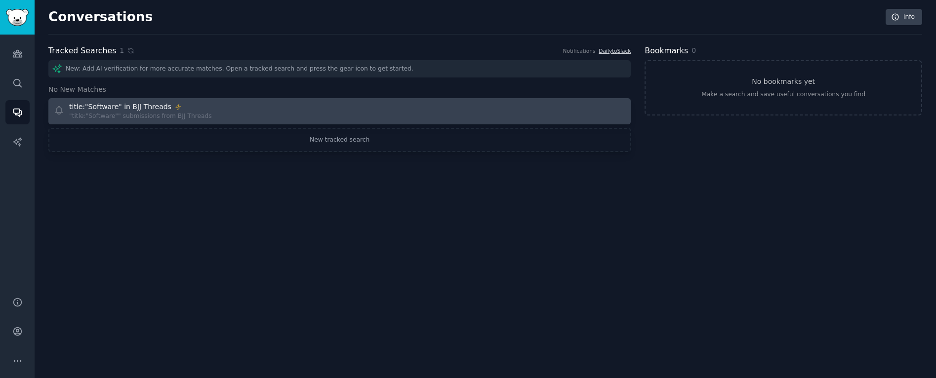
click at [59, 113] on icon at bounding box center [59, 110] width 10 height 10
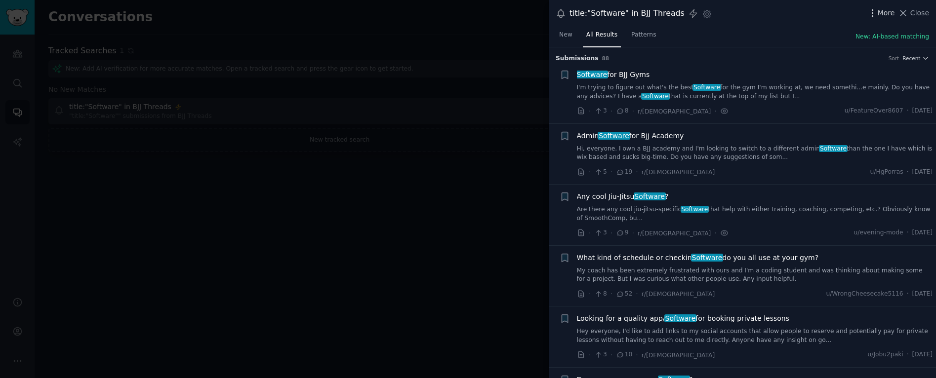
click at [891, 14] on span "More" at bounding box center [886, 13] width 17 height 10
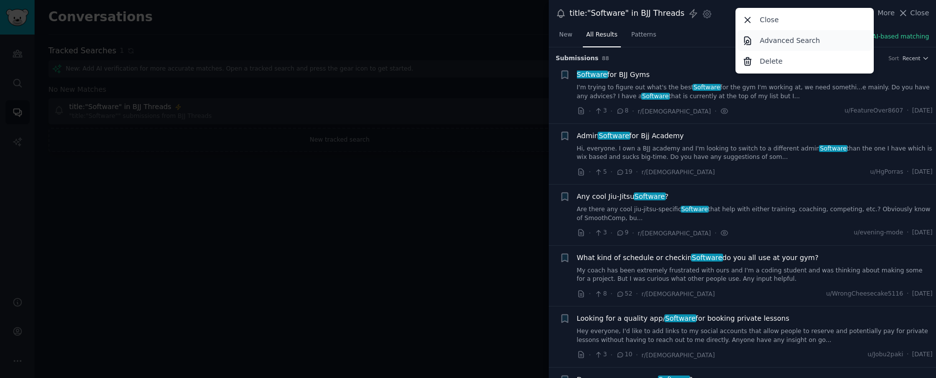
click at [800, 44] on p "Advanced Search" at bounding box center [790, 41] width 60 height 10
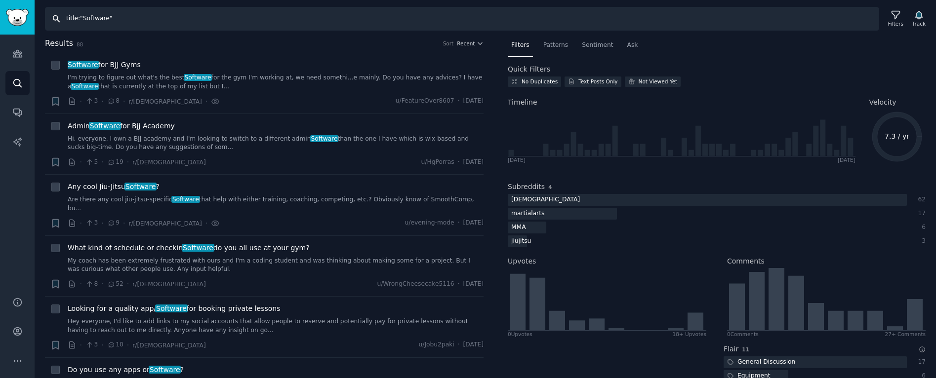
drag, startPoint x: 79, startPoint y: 22, endPoint x: 77, endPoint y: 30, distance: 8.1
click at [79, 22] on input "title:"Software"" at bounding box center [462, 19] width 834 height 24
drag, startPoint x: 80, startPoint y: 20, endPoint x: 33, endPoint y: 19, distance: 46.9
click at [34, 19] on div "Audiences Search Conversations AI Reports Help Account More Search title:"Softw…" at bounding box center [468, 189] width 936 height 378
type input ""Software""
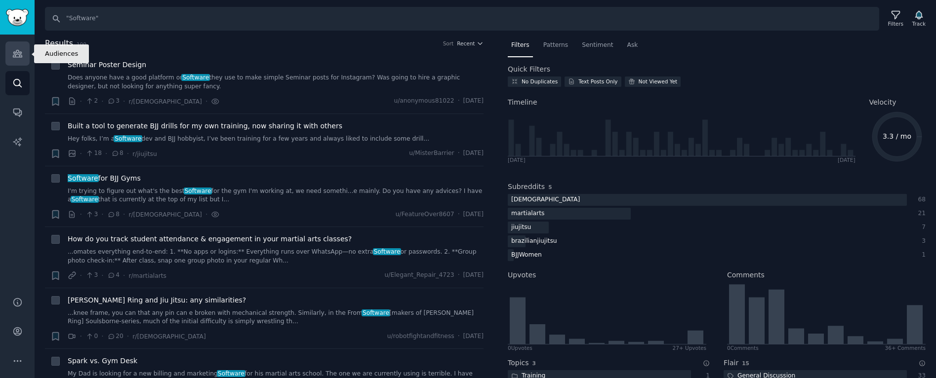
click at [25, 59] on link "Audiences" at bounding box center [17, 53] width 24 height 24
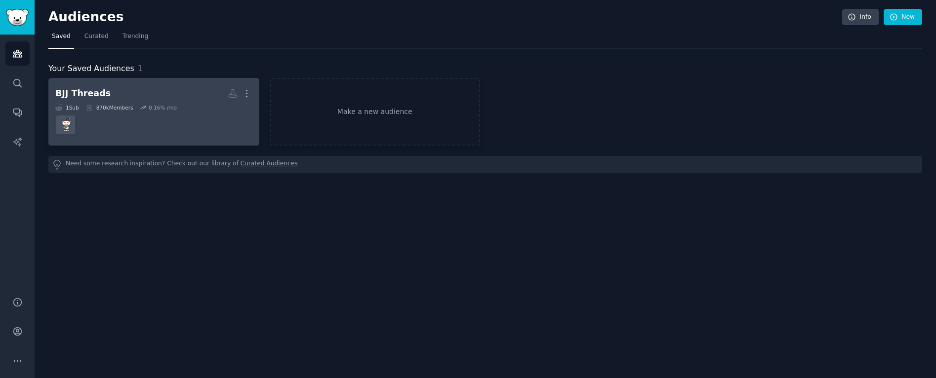
click at [99, 115] on dd at bounding box center [153, 125] width 197 height 28
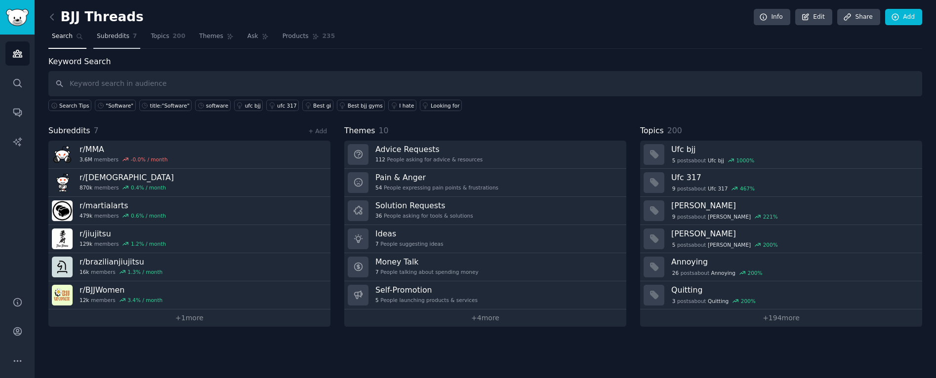
click at [124, 39] on span "Subreddits" at bounding box center [113, 36] width 33 height 9
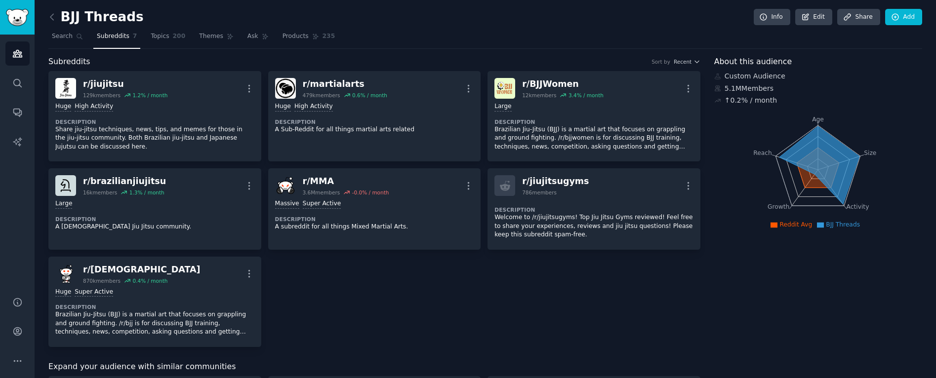
click at [436, 295] on div "r/ jiujitsu 129k members 1.2 % / month More Huge High Activity Description Shar…" at bounding box center [374, 209] width 652 height 276
drag, startPoint x: 443, startPoint y: 300, endPoint x: 442, endPoint y: 295, distance: 5.0
click at [443, 300] on div "r/ jiujitsu 129k members 1.2 % / month More Huge High Activity Description Shar…" at bounding box center [374, 209] width 652 height 276
click at [51, 19] on icon at bounding box center [52, 17] width 10 height 10
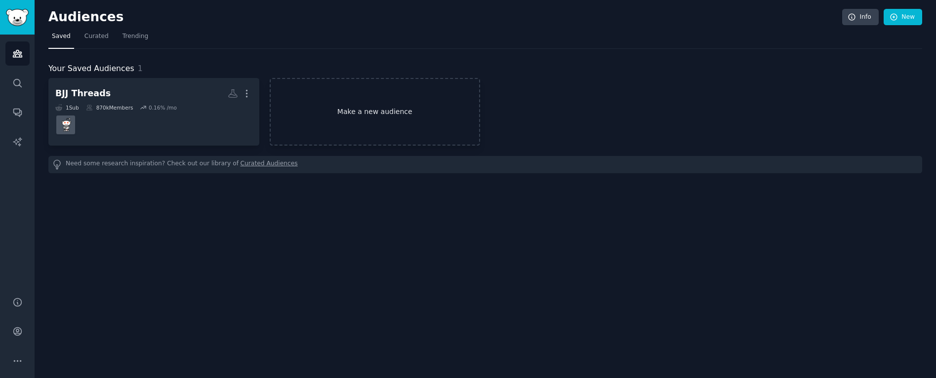
click at [354, 111] on link "Make a new audience" at bounding box center [375, 112] width 211 height 68
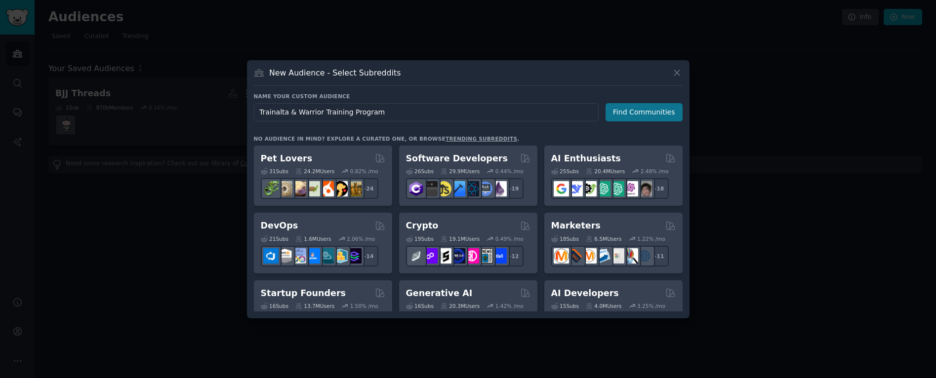
type input "Trainalta & Warrior Training Program"
click at [629, 112] on button "Find Communities" at bounding box center [643, 112] width 77 height 18
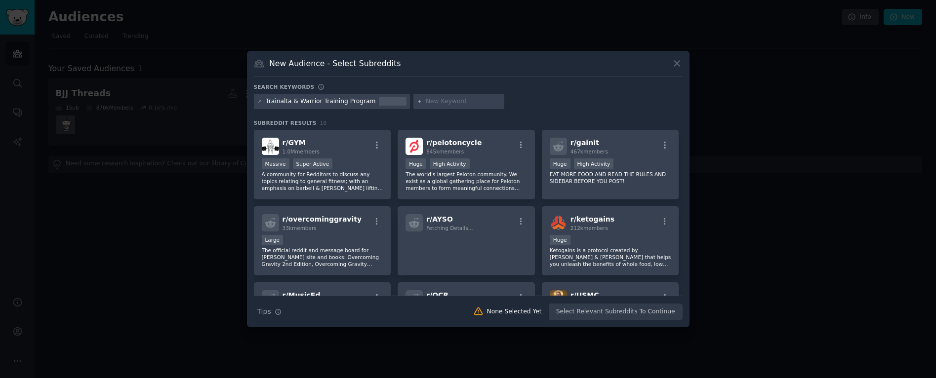
click at [430, 102] on input "text" at bounding box center [463, 101] width 75 height 9
click at [295, 102] on div "Trainalta & Warrior Training Program" at bounding box center [321, 101] width 110 height 9
drag, startPoint x: 290, startPoint y: 101, endPoint x: 451, endPoint y: 114, distance: 161.0
click at [450, 114] on div "Search keywords Trainalta & Warrior Training Program Subreddit Results 10 r/ GY…" at bounding box center [468, 202] width 429 height 238
drag, startPoint x: 332, startPoint y: 101, endPoint x: 290, endPoint y: 102, distance: 42.5
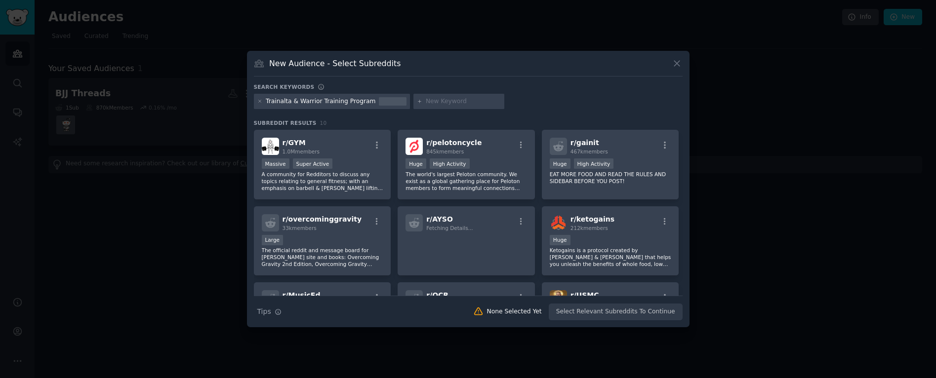
click at [329, 101] on div "Trainalta & Warrior Training Program" at bounding box center [321, 101] width 110 height 9
drag, startPoint x: 291, startPoint y: 101, endPoint x: 364, endPoint y: 101, distance: 73.6
click at [372, 101] on div "Trainalta & Warrior Training Program" at bounding box center [332, 102] width 157 height 16
drag, startPoint x: 292, startPoint y: 102, endPoint x: 389, endPoint y: 104, distance: 96.3
click at [389, 104] on div "Trainalta & Warrior Training Program" at bounding box center [332, 102] width 157 height 16
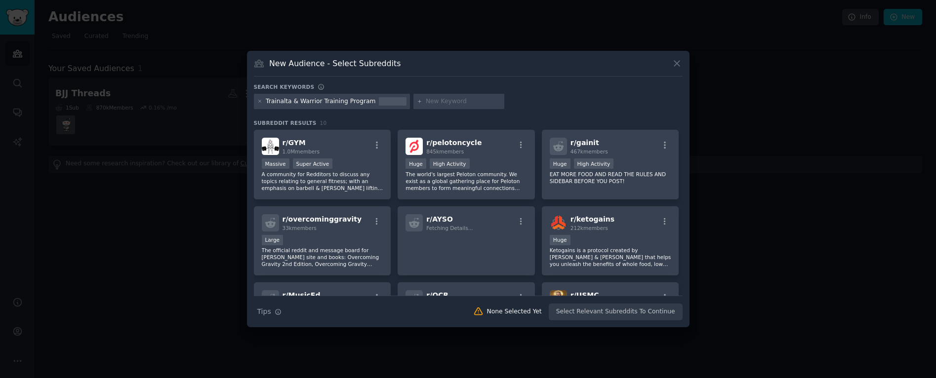
click at [348, 103] on div "Trainalta & Warrior Training Program" at bounding box center [321, 101] width 110 height 9
click at [262, 103] on div "Trainalta & Warrior Training Program" at bounding box center [332, 102] width 157 height 16
click at [260, 103] on icon at bounding box center [259, 101] width 5 height 5
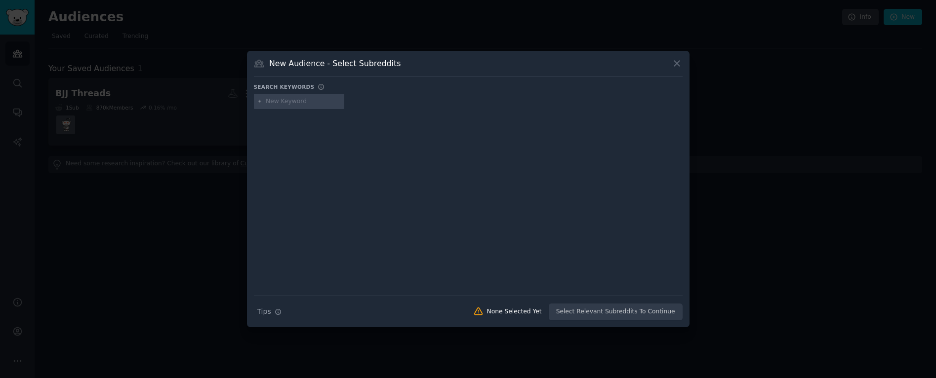
drag, startPoint x: 265, startPoint y: 103, endPoint x: 283, endPoint y: 104, distance: 18.3
click at [265, 103] on div at bounding box center [299, 102] width 91 height 16
click at [283, 104] on input "text" at bounding box center [303, 101] width 75 height 9
type input "trainalta"
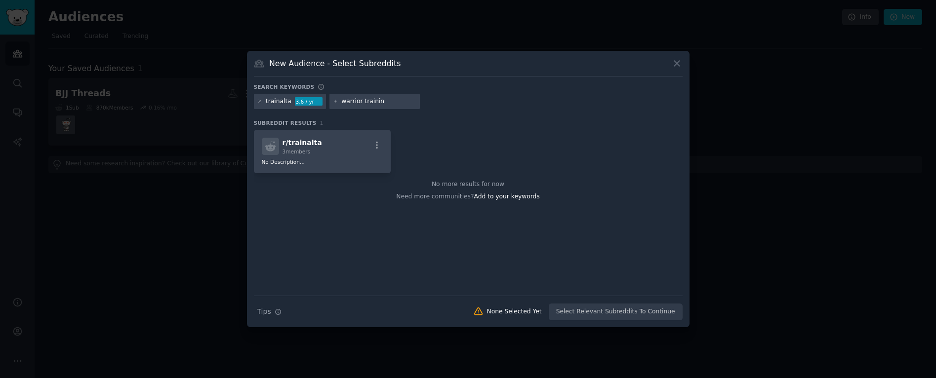
type input "warrior training"
type input "warrior training program"
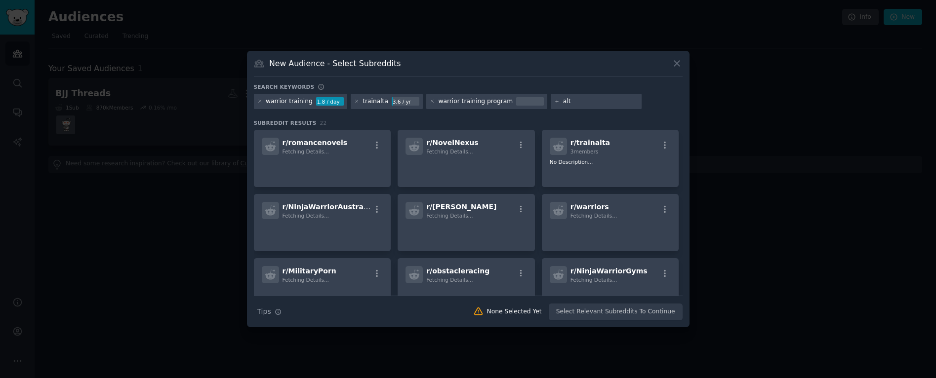
type input "alta"
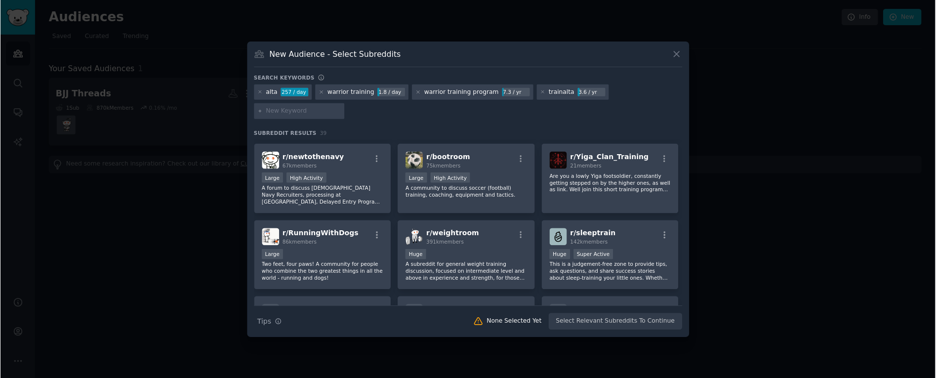
scroll to position [428, 0]
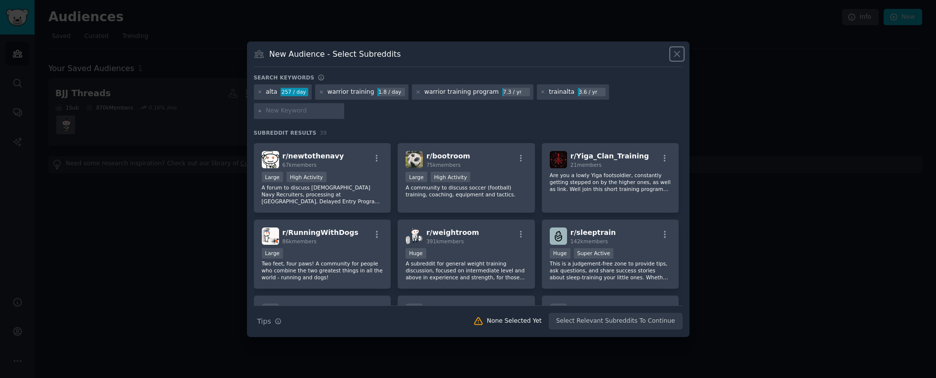
click at [678, 53] on icon at bounding box center [677, 54] width 10 height 10
